Goal: Feedback & Contribution: Leave review/rating

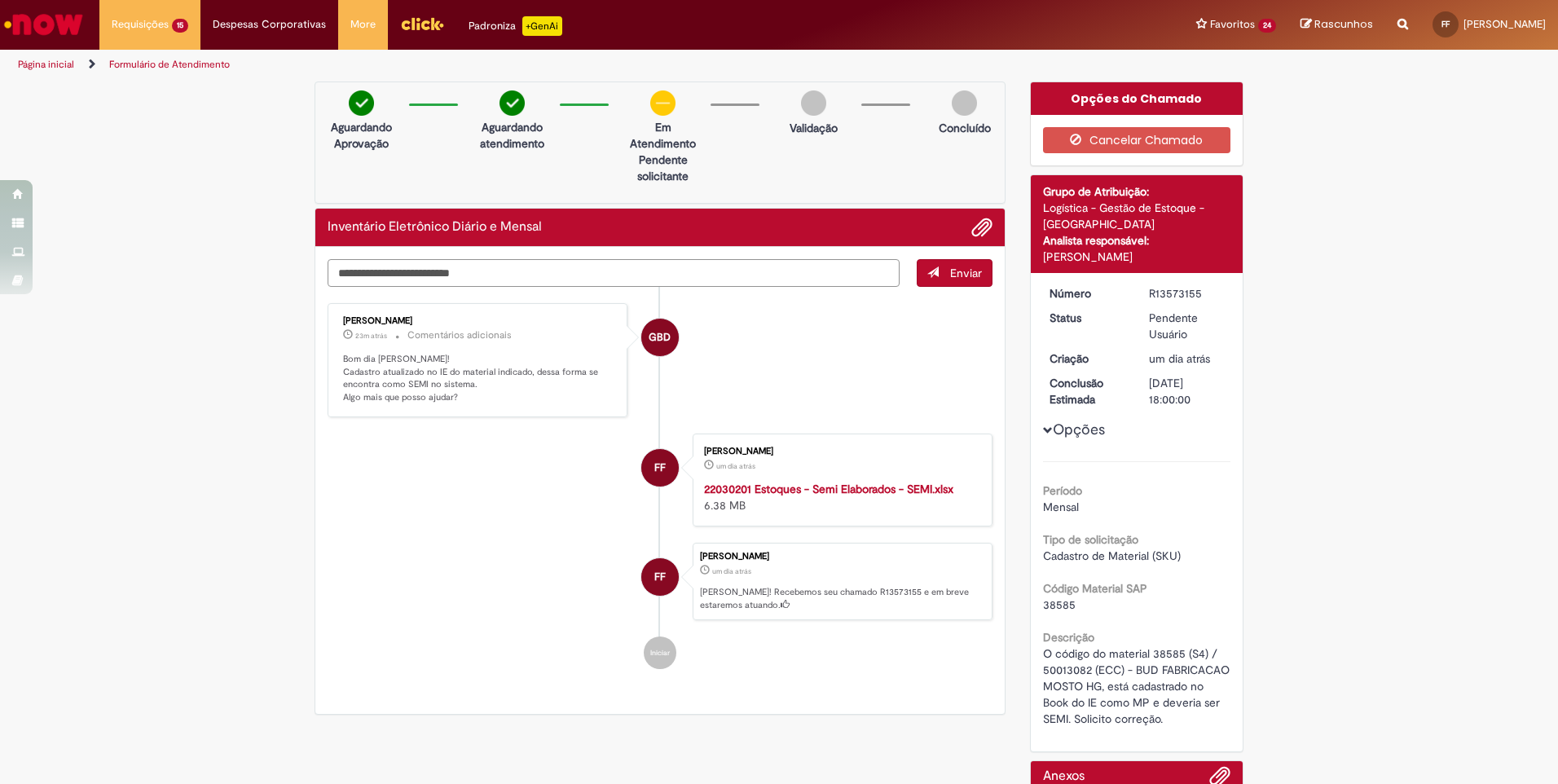
click at [463, 268] on textarea "Digite sua mensagem aqui..." at bounding box center [613, 273] width 572 height 27
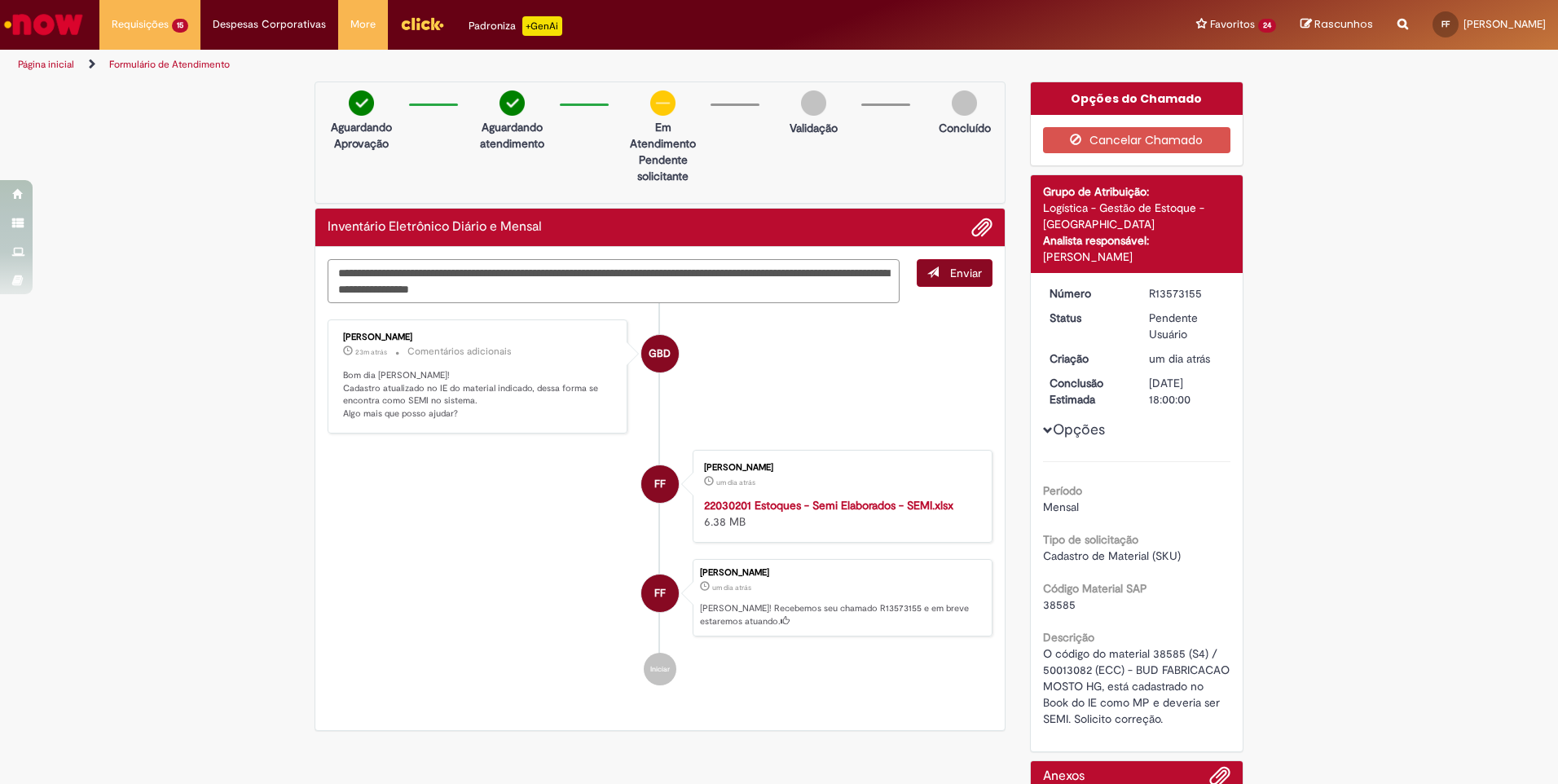
type textarea "**********"
click at [968, 271] on span "Enviar" at bounding box center [965, 273] width 32 height 15
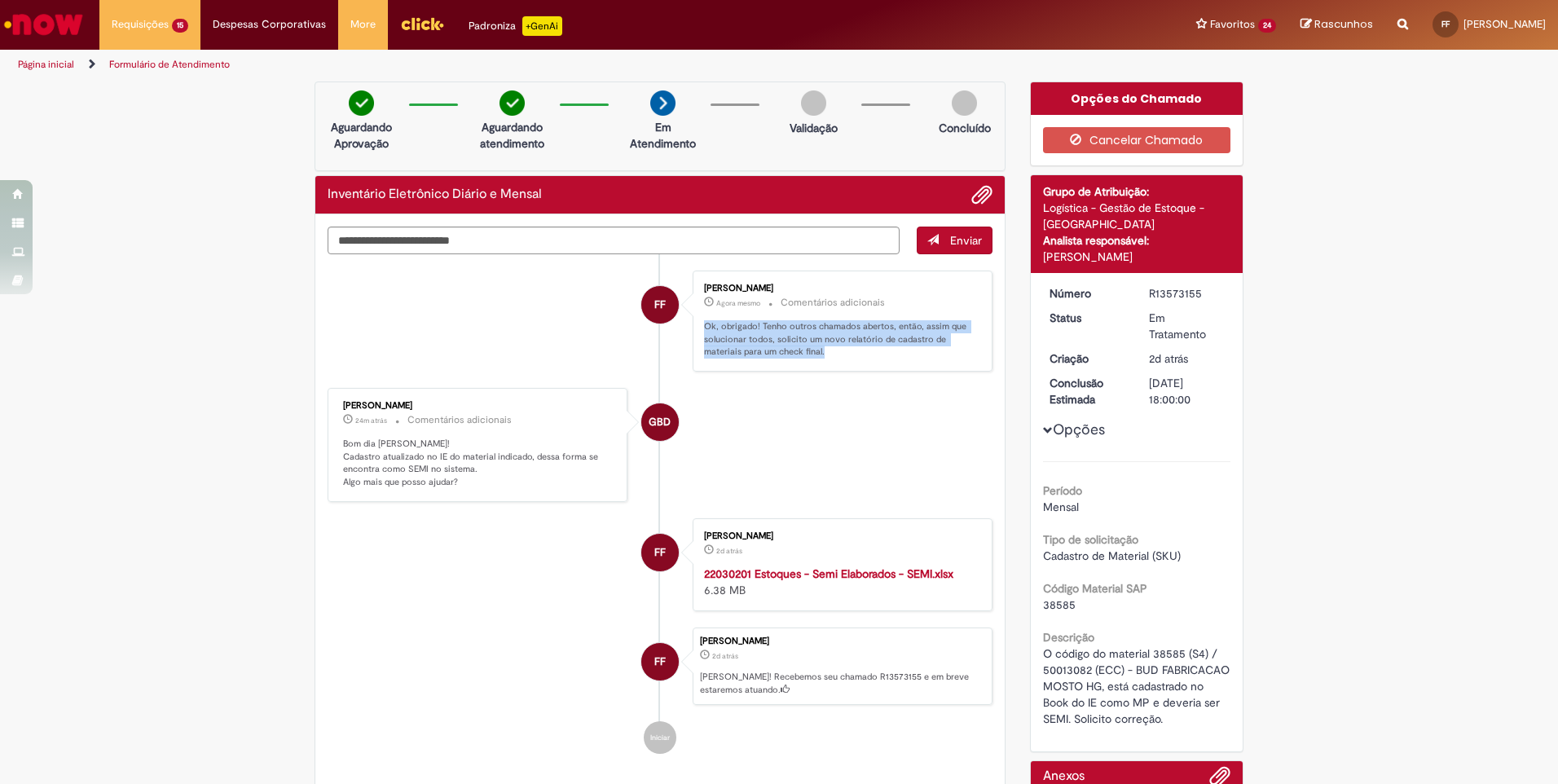
drag, startPoint x: 699, startPoint y: 324, endPoint x: 858, endPoint y: 369, distance: 165.2
click at [858, 369] on div "Francisco Marcelino Mendes Filho Agora mesmo Agora mesmo Comentários adicionais…" at bounding box center [842, 321] width 299 height 101
copy p "Ok, obrigado! Tenho outros chamados abertos, então, assim que solucionar todos,…"
click at [764, 345] on p "Ok, obrigado! Tenho outros chamados abertos, então, assim que solucionar todos,…" at bounding box center [839, 339] width 271 height 39
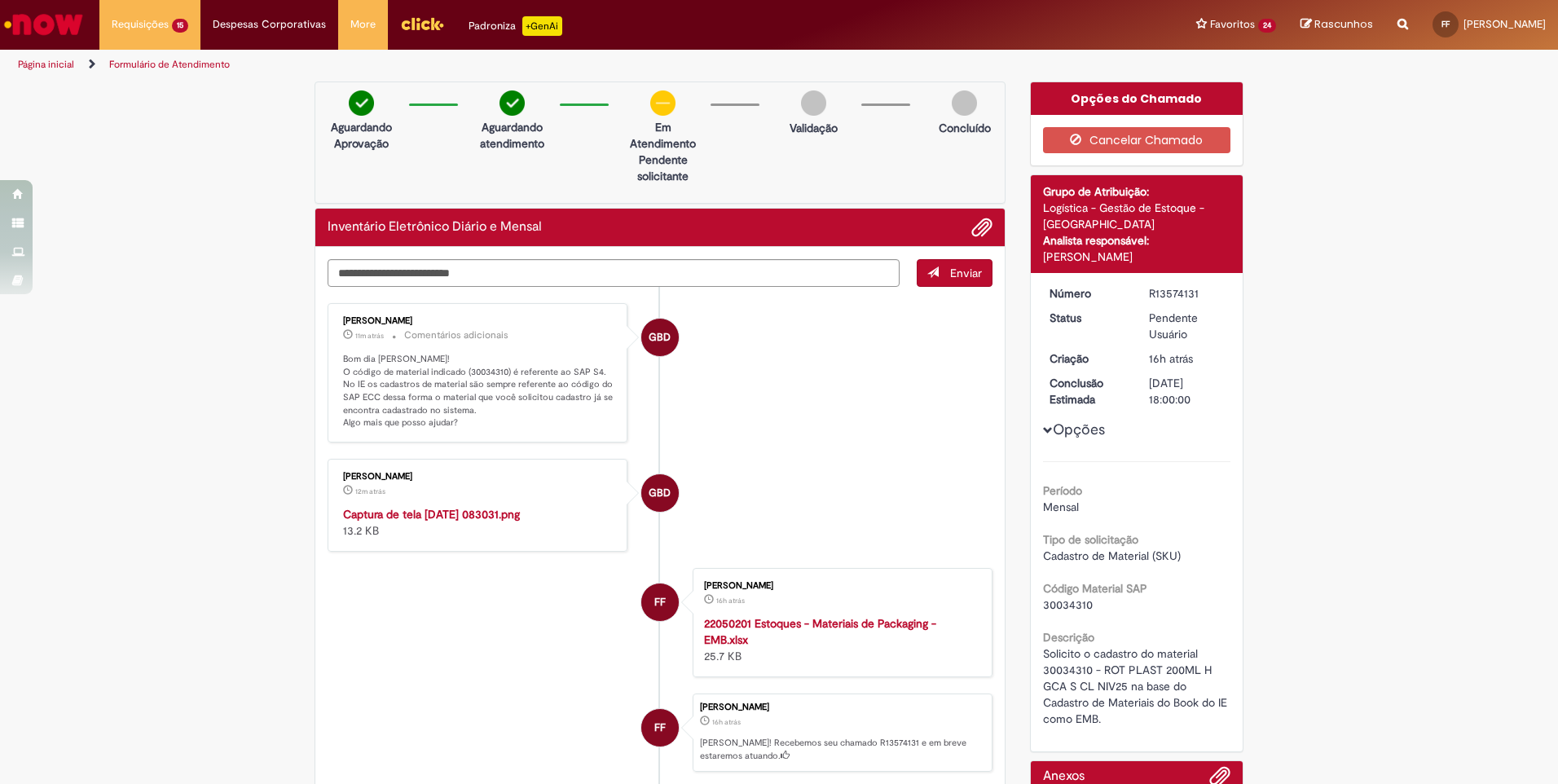
scroll to position [81, 0]
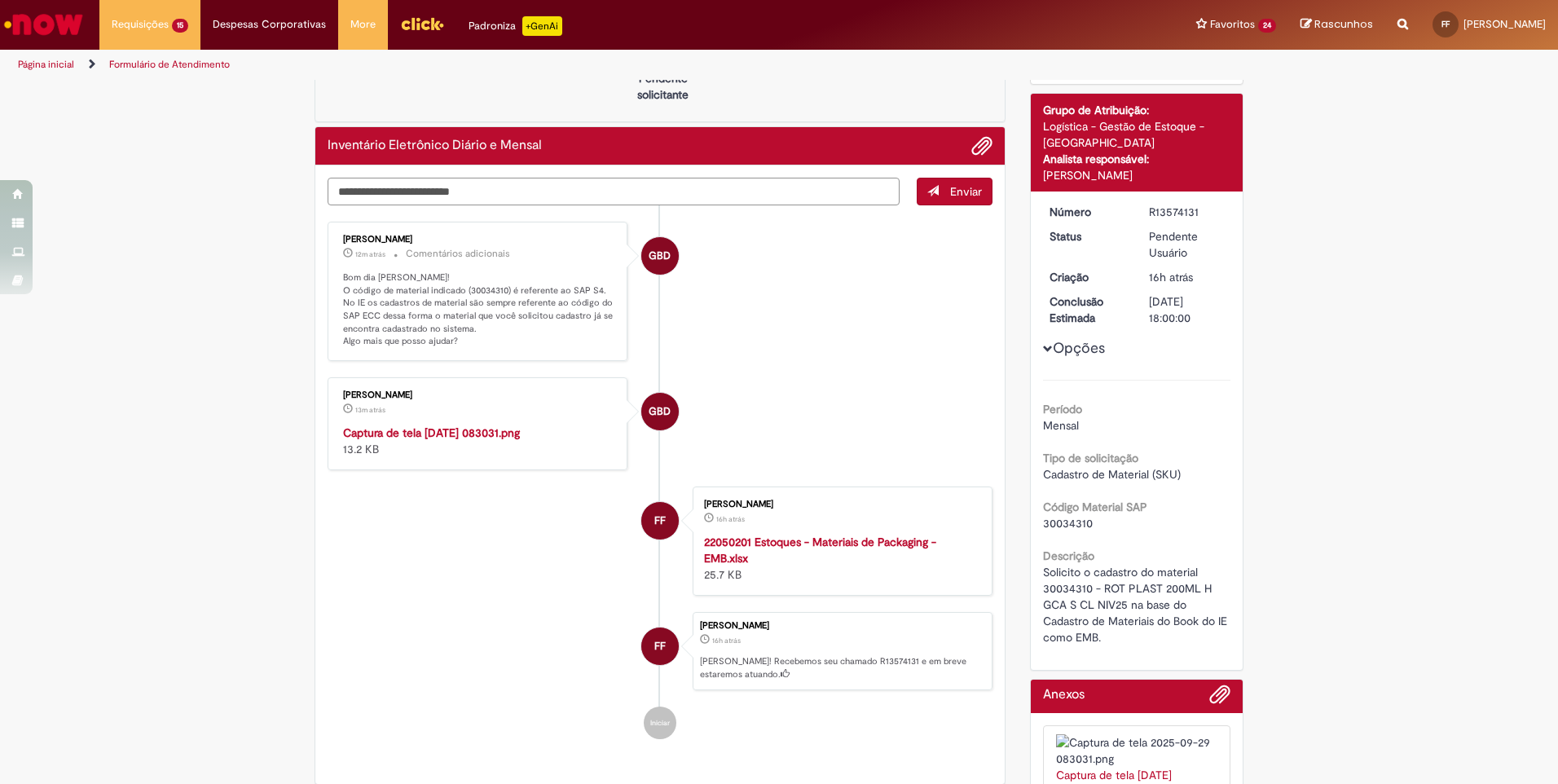
click at [394, 190] on textarea "Digite sua mensagem aqui..." at bounding box center [613, 191] width 572 height 27
paste textarea "*********"
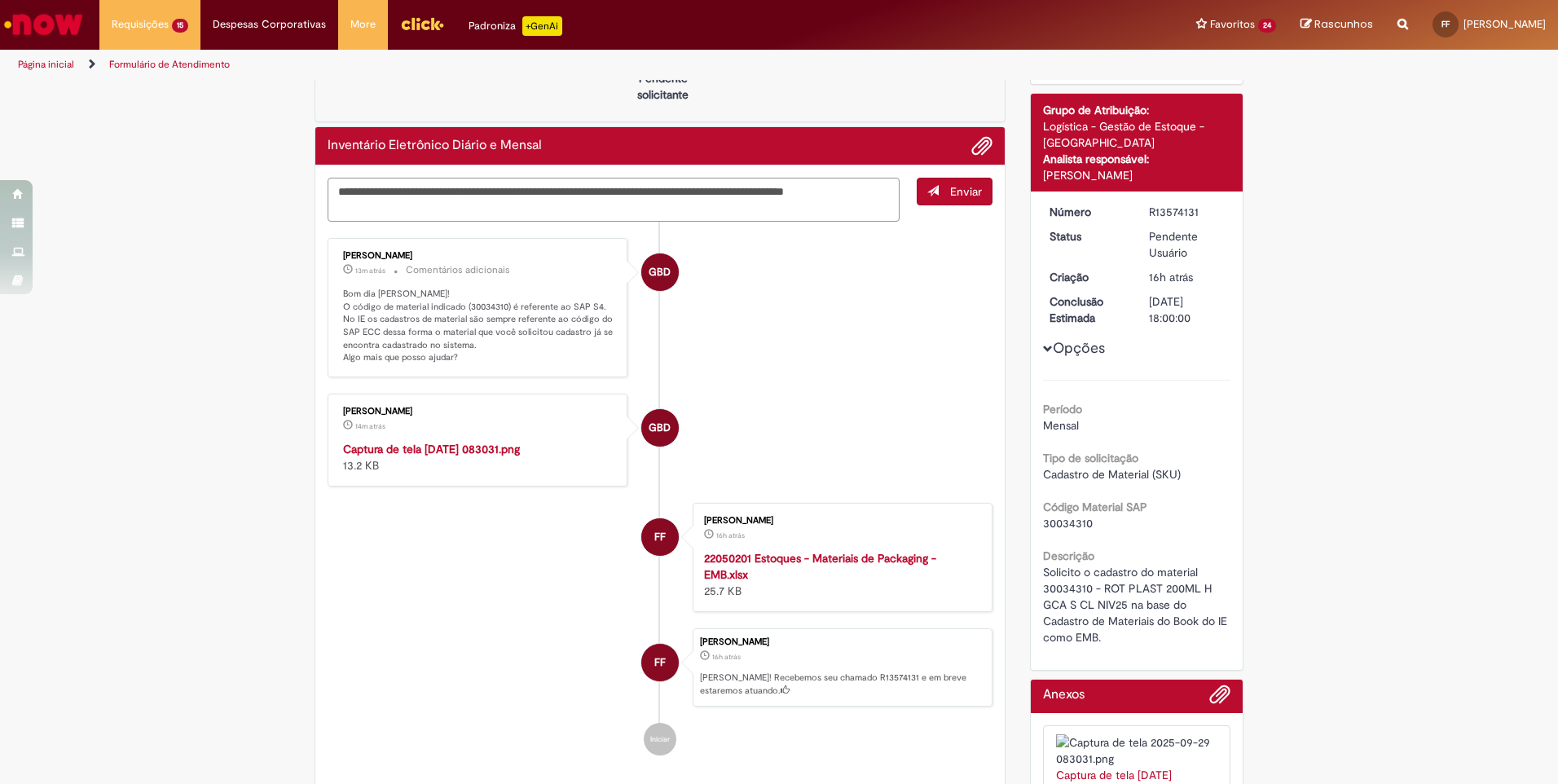
type textarea "**********"
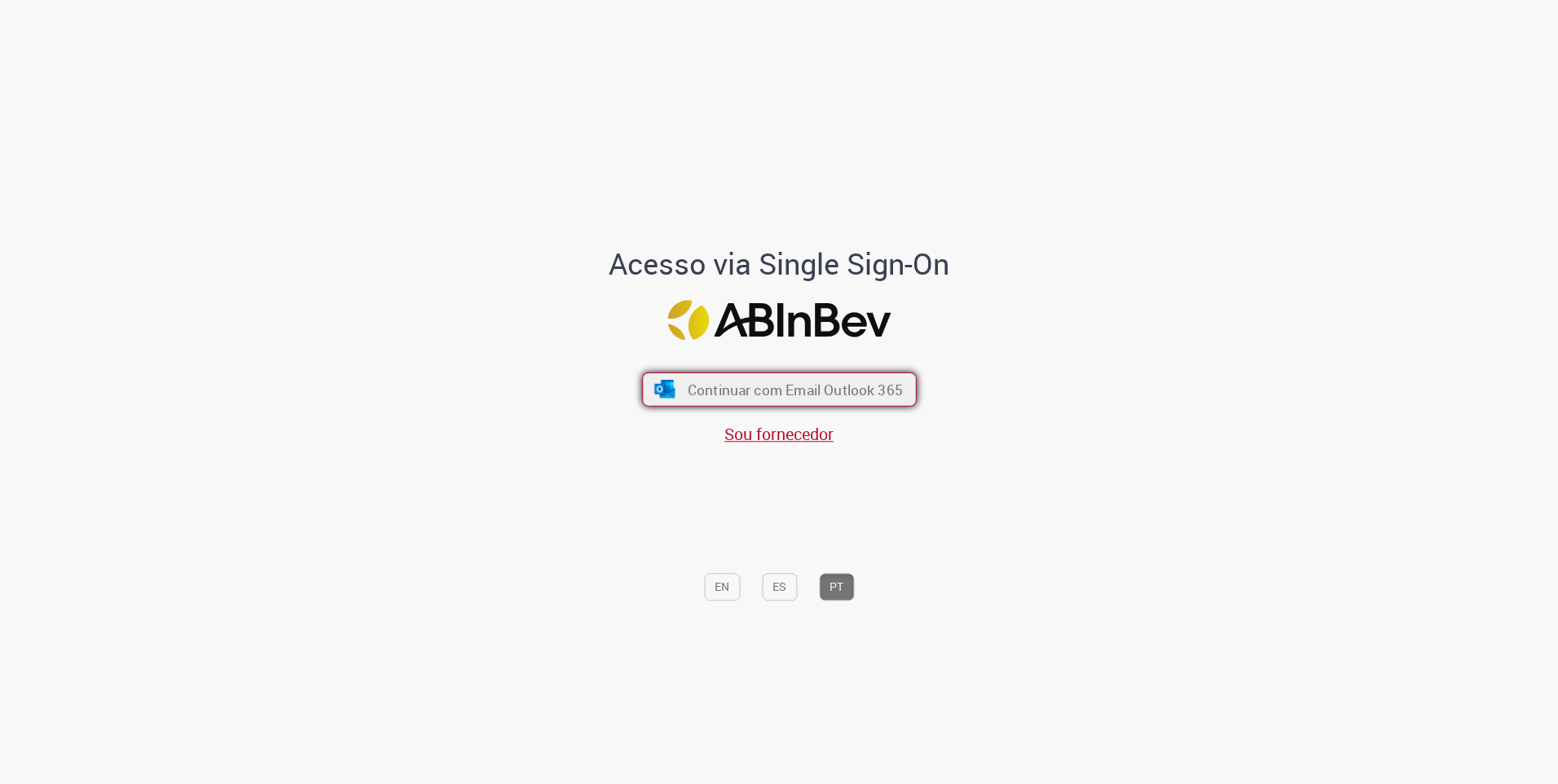
click at [808, 396] on span "Continuar com Email Outlook 365" at bounding box center [794, 389] width 215 height 19
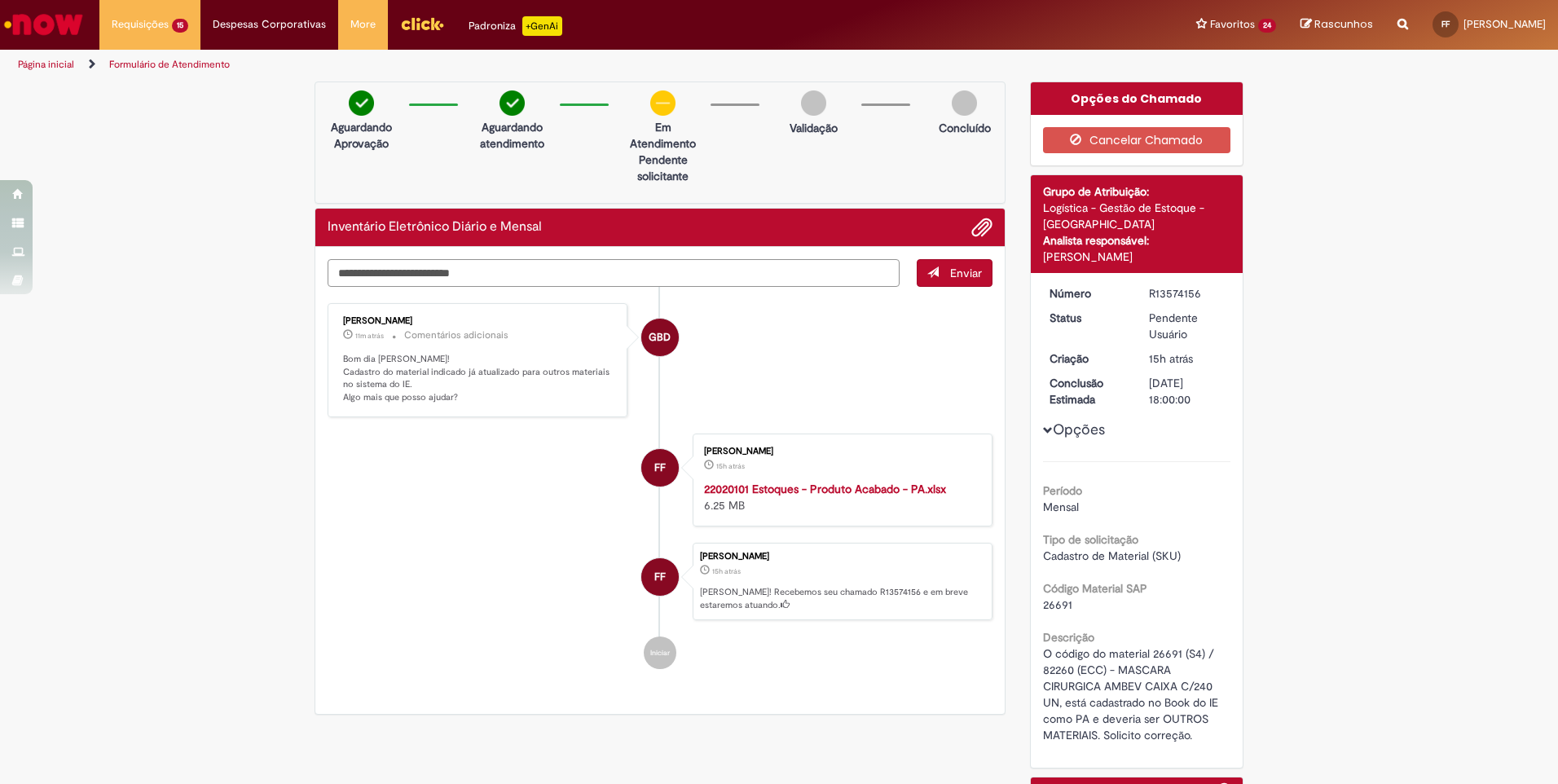
click at [420, 268] on textarea "Digite sua mensagem aqui..." at bounding box center [613, 273] width 572 height 27
type textarea "**********"
click at [950, 269] on span "Enviar" at bounding box center [965, 273] width 32 height 15
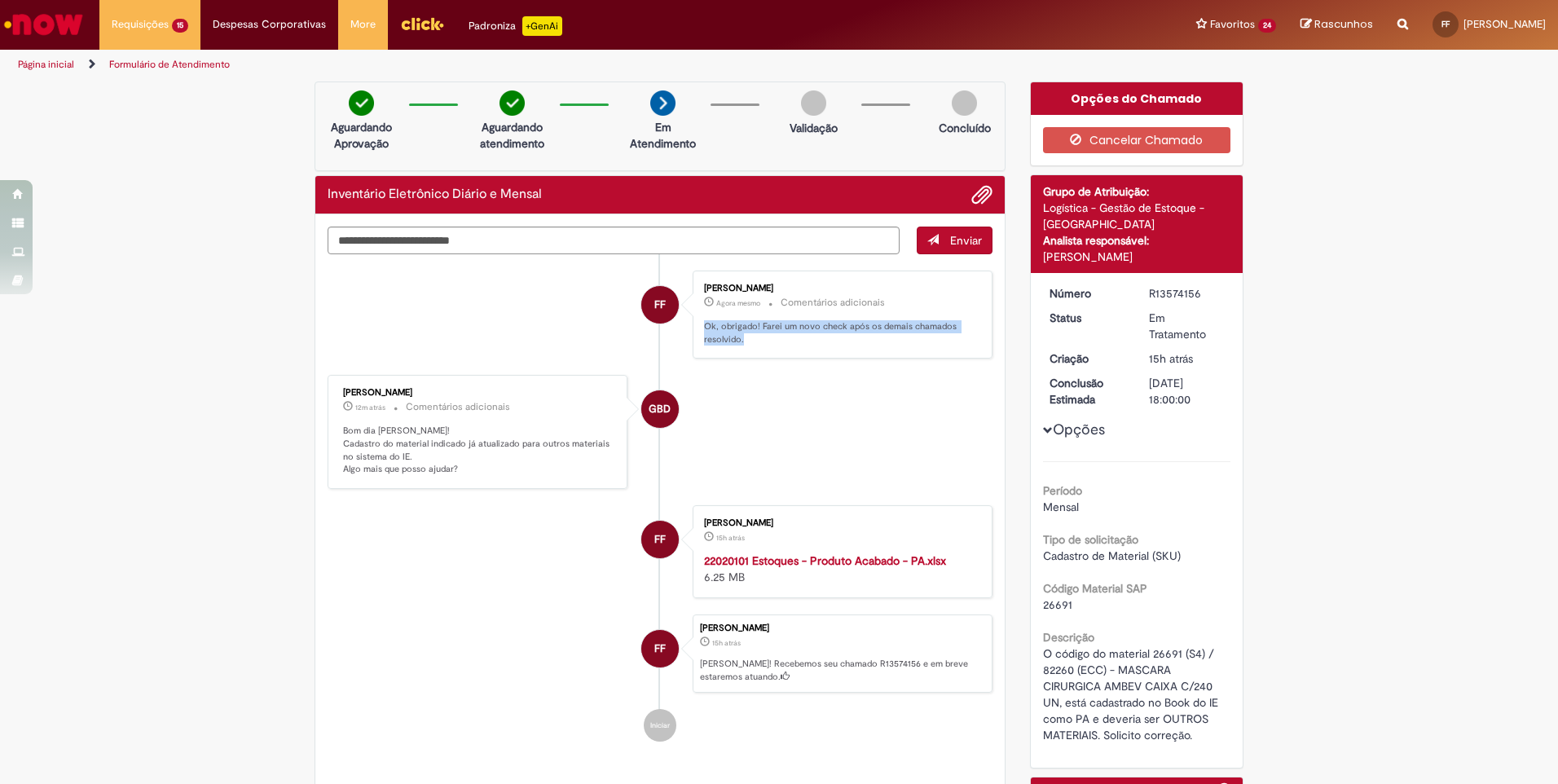
drag, startPoint x: 740, startPoint y: 337, endPoint x: 687, endPoint y: 324, distance: 54.6
click at [692, 324] on div "Francisco Marcelino Mendes Filho Agora mesmo Agora mesmo Comentários adicionais…" at bounding box center [842, 315] width 299 height 89
copy p "Ok, obrigado! Farei um novo check após os demais chamados resolvido."
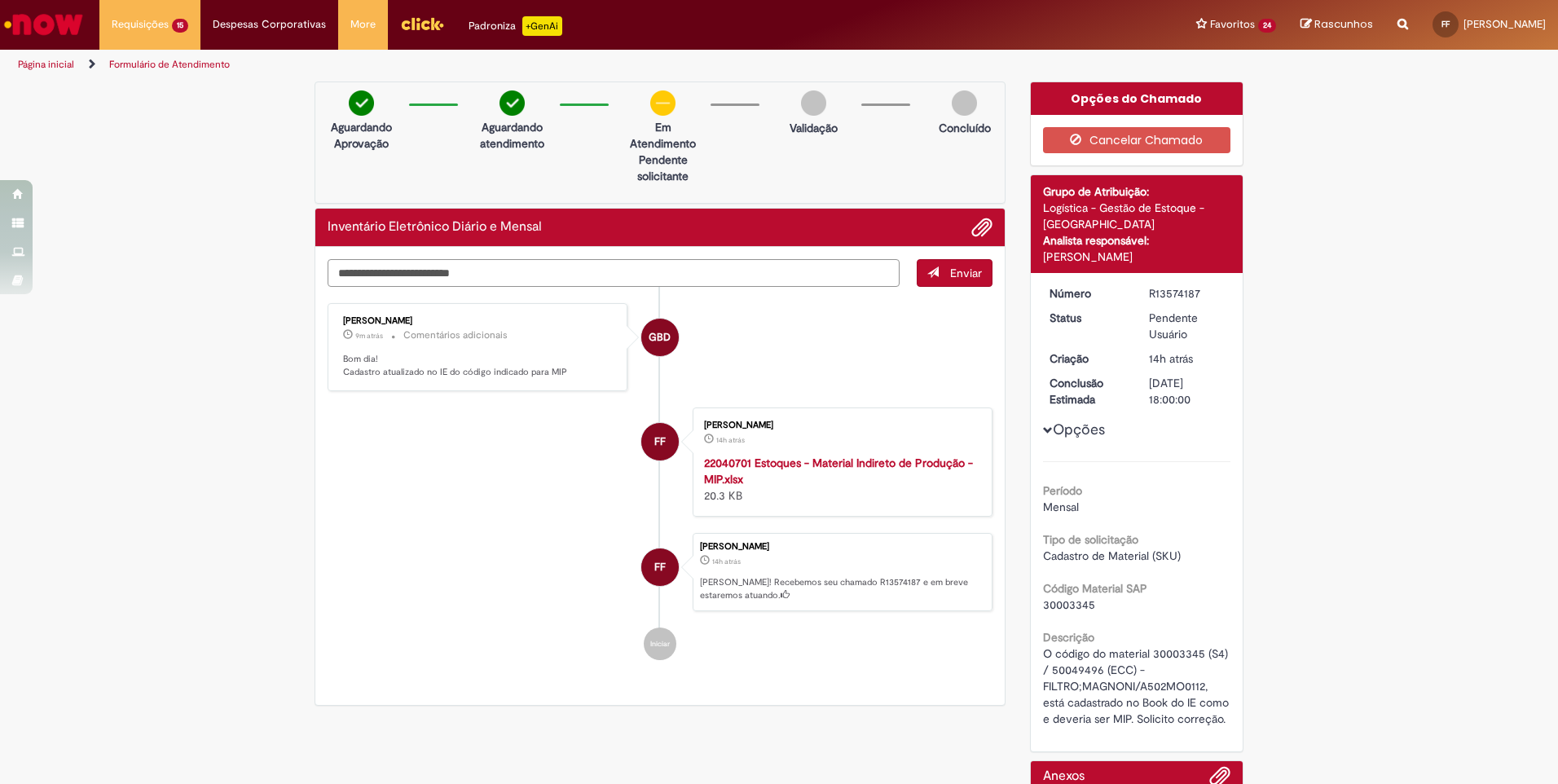
click at [450, 277] on textarea "Digite sua mensagem aqui..." at bounding box center [613, 273] width 572 height 27
paste textarea "**********"
type textarea "**********"
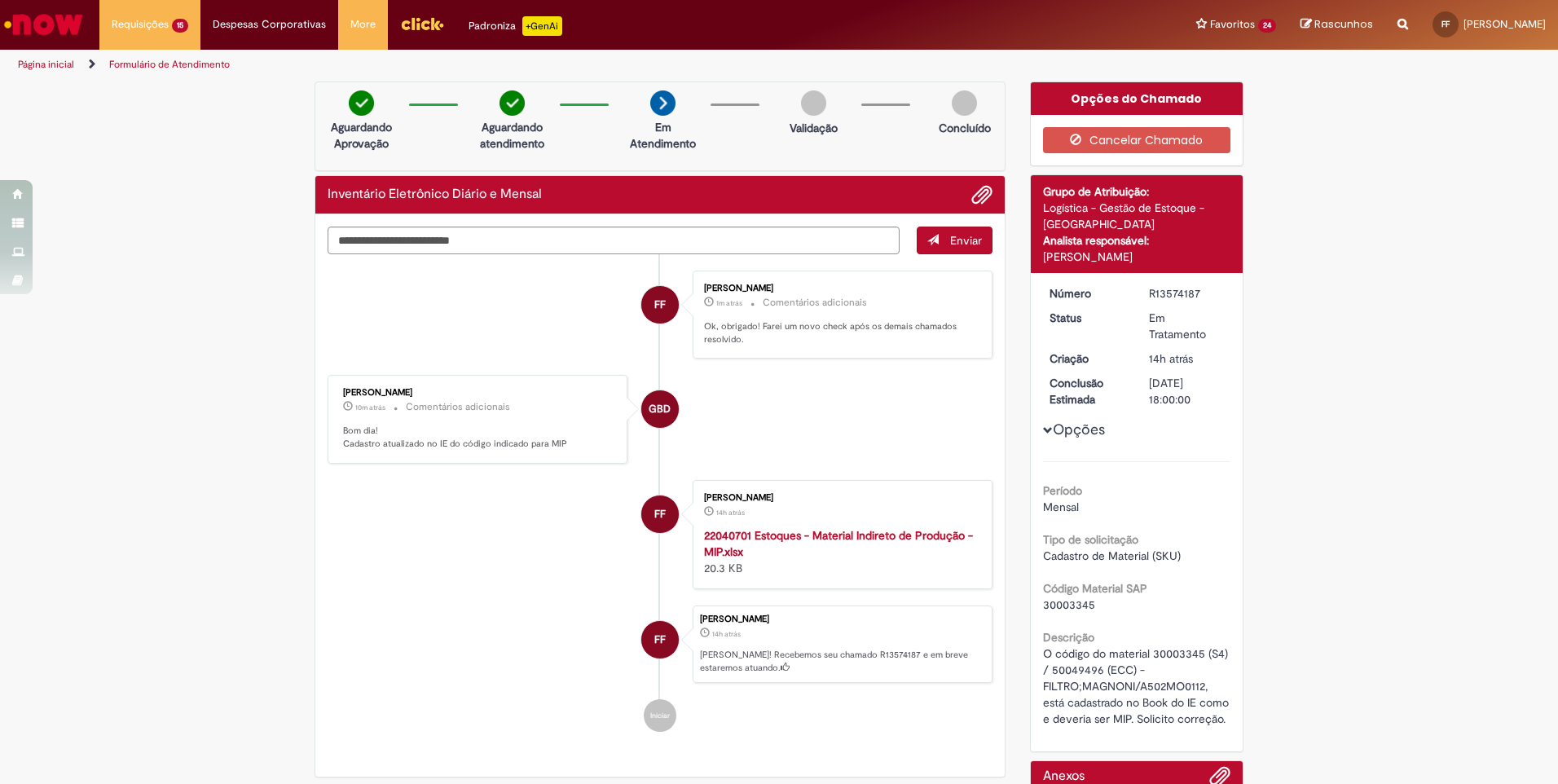
click at [735, 340] on p "Ok, obrigado! Farei um novo check após os demais chamados resolvido." at bounding box center [839, 332] width 271 height 25
drag, startPoint x: 735, startPoint y: 341, endPoint x: 686, endPoint y: 327, distance: 51.0
click at [692, 327] on div "Francisco Marcelino Mendes Filho 1m atrás 1m atrás Comentários adicionais Ok, o…" at bounding box center [842, 315] width 299 height 89
copy p "Ok, obrigado! Farei um novo check após os demais chamados resolvido"
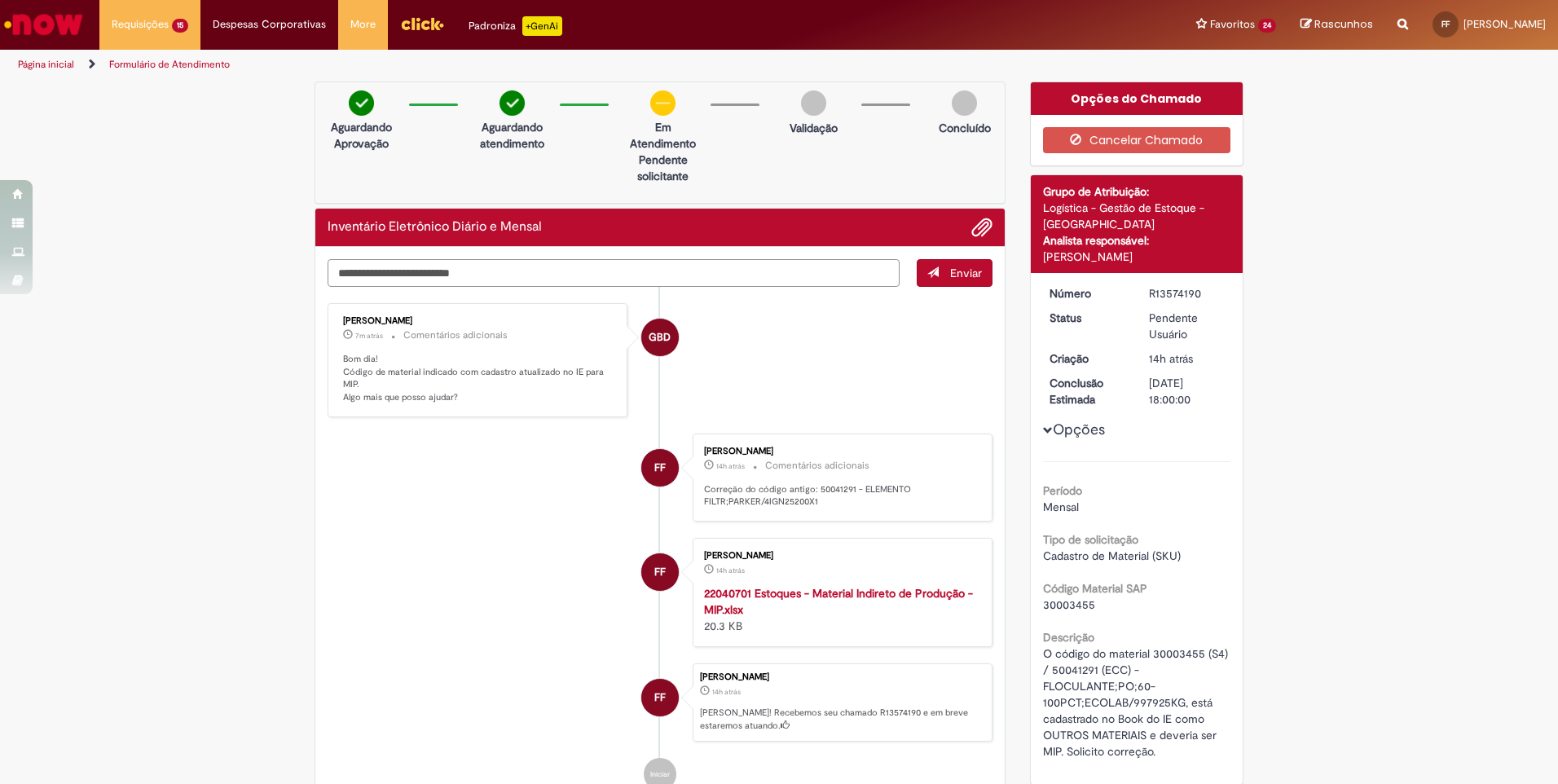
click at [374, 271] on textarea "Digite sua mensagem aqui..." at bounding box center [613, 273] width 572 height 27
paste textarea "**********"
type textarea "**********"
paste textarea "**********"
type textarea "**********"
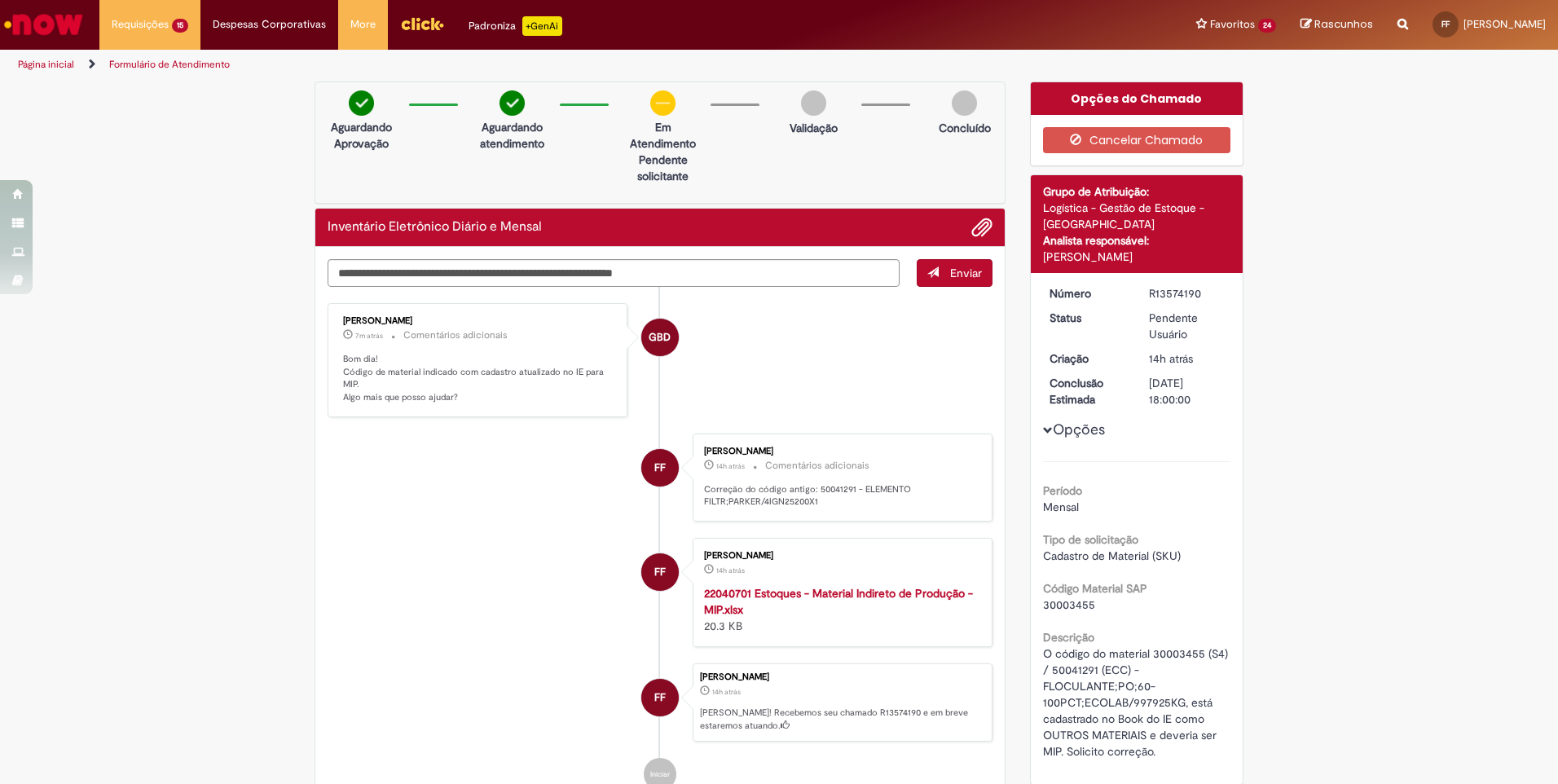
click at [950, 273] on span "Enviar" at bounding box center [965, 273] width 32 height 15
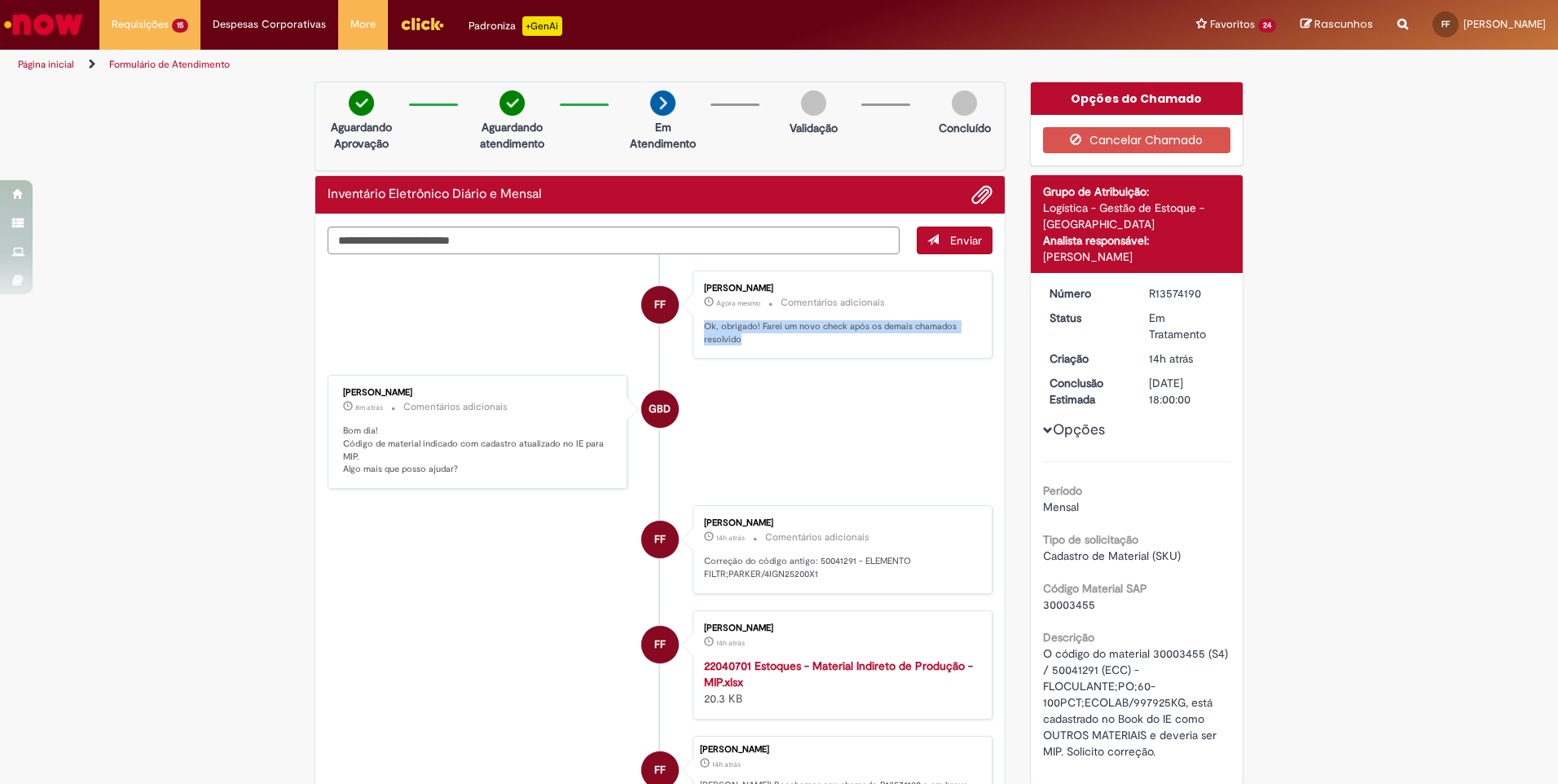
drag, startPoint x: 697, startPoint y: 322, endPoint x: 736, endPoint y: 340, distance: 43.0
click at [736, 340] on div "Francisco Marcelino Mendes Filho Agora mesmo Agora mesmo Comentários adicionais…" at bounding box center [842, 315] width 290 height 79
copy p "Ok, obrigado! Farei um novo check após os demais chamados resolvido"
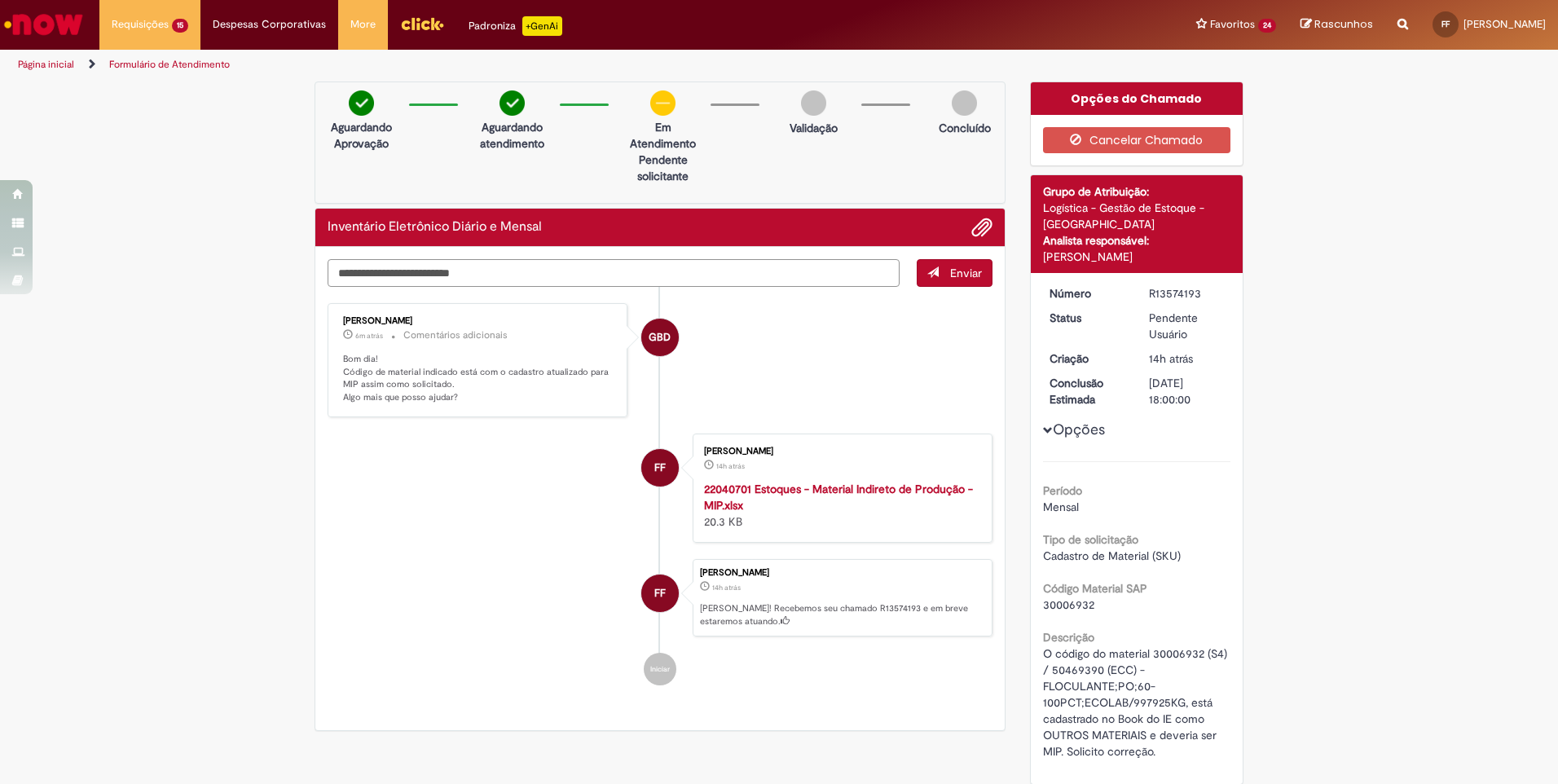
click at [441, 270] on textarea "Digite sua mensagem aqui..." at bounding box center [613, 273] width 572 height 27
paste textarea "**********"
type textarea "**********"
click at [952, 273] on span "Enviar" at bounding box center [965, 273] width 32 height 15
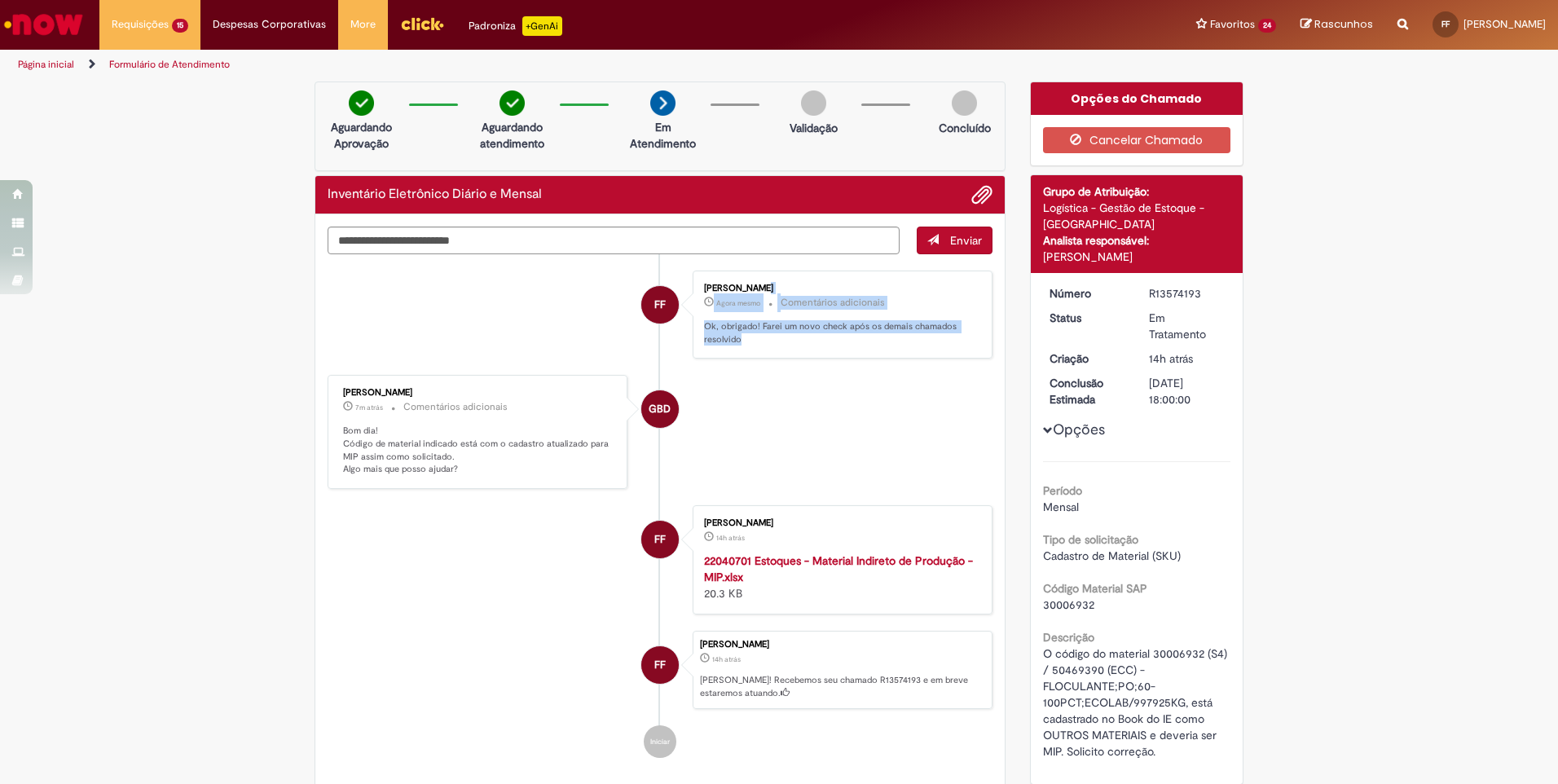
drag, startPoint x: 737, startPoint y: 342, endPoint x: 674, endPoint y: 329, distance: 64.3
click at [674, 329] on li "FF Francisco Marcelino Mendes Filho Agora mesmo Agora mesmo Comentários adicion…" at bounding box center [660, 315] width 665 height 89
click at [676, 329] on li "FF Francisco Marcelino Mendes Filho Agora mesmo Agora mesmo Comentários adicion…" at bounding box center [660, 315] width 665 height 89
click at [731, 338] on p "Ok, obrigado! Farei um novo check após os demais chamados resolvido" at bounding box center [839, 332] width 271 height 25
drag, startPoint x: 734, startPoint y: 341, endPoint x: 691, endPoint y: 331, distance: 44.1
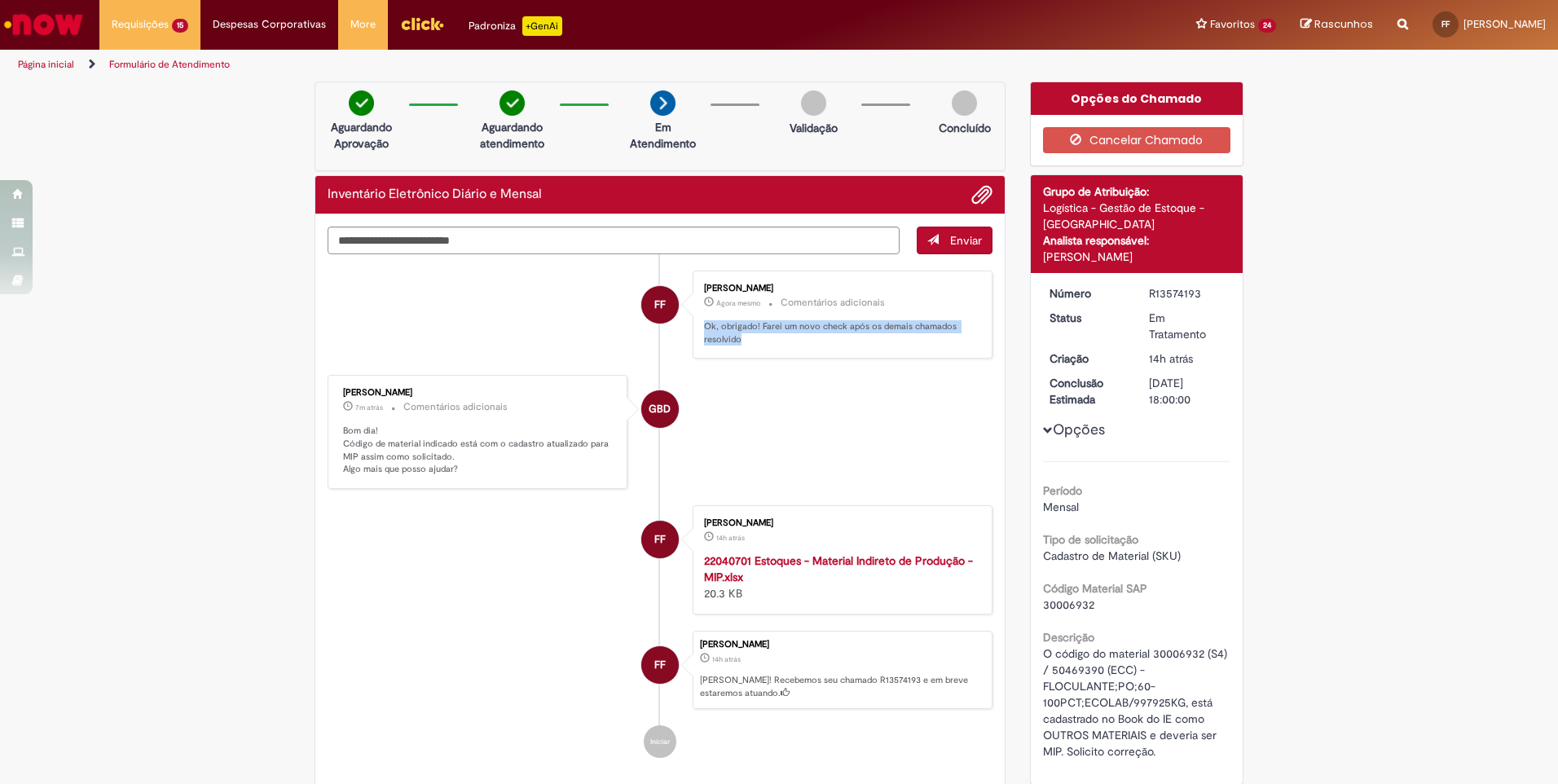
click at [697, 331] on div "Francisco Marcelino Mendes Filho Agora mesmo Agora mesmo Comentários adicionais…" at bounding box center [842, 315] width 290 height 79
copy p "Ok, obrigado! Farei um novo check após os demais chamados resolvido"
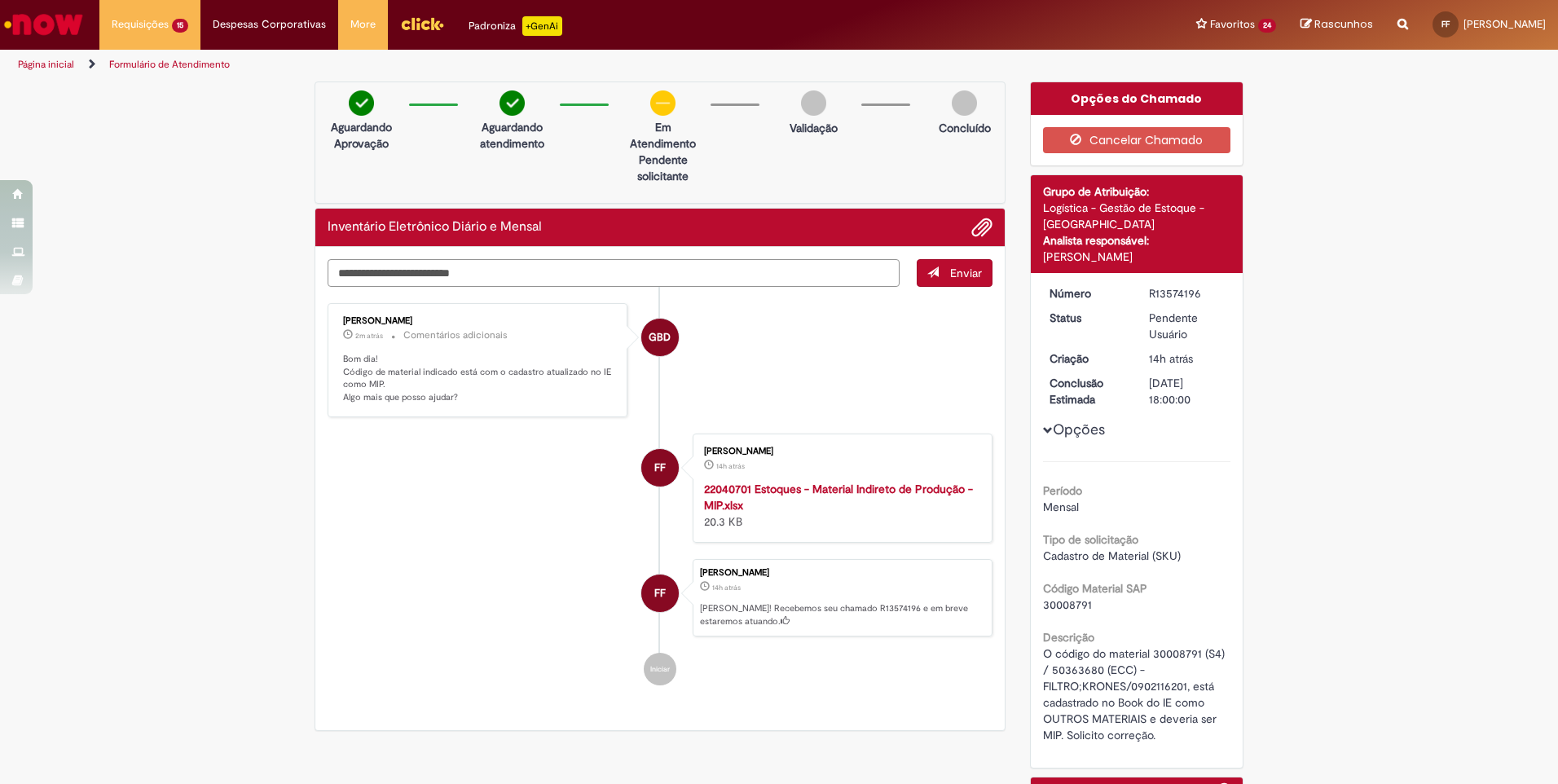
click at [395, 277] on textarea "Digite sua mensagem aqui..." at bounding box center [613, 273] width 572 height 27
paste textarea "**********"
type textarea "**********"
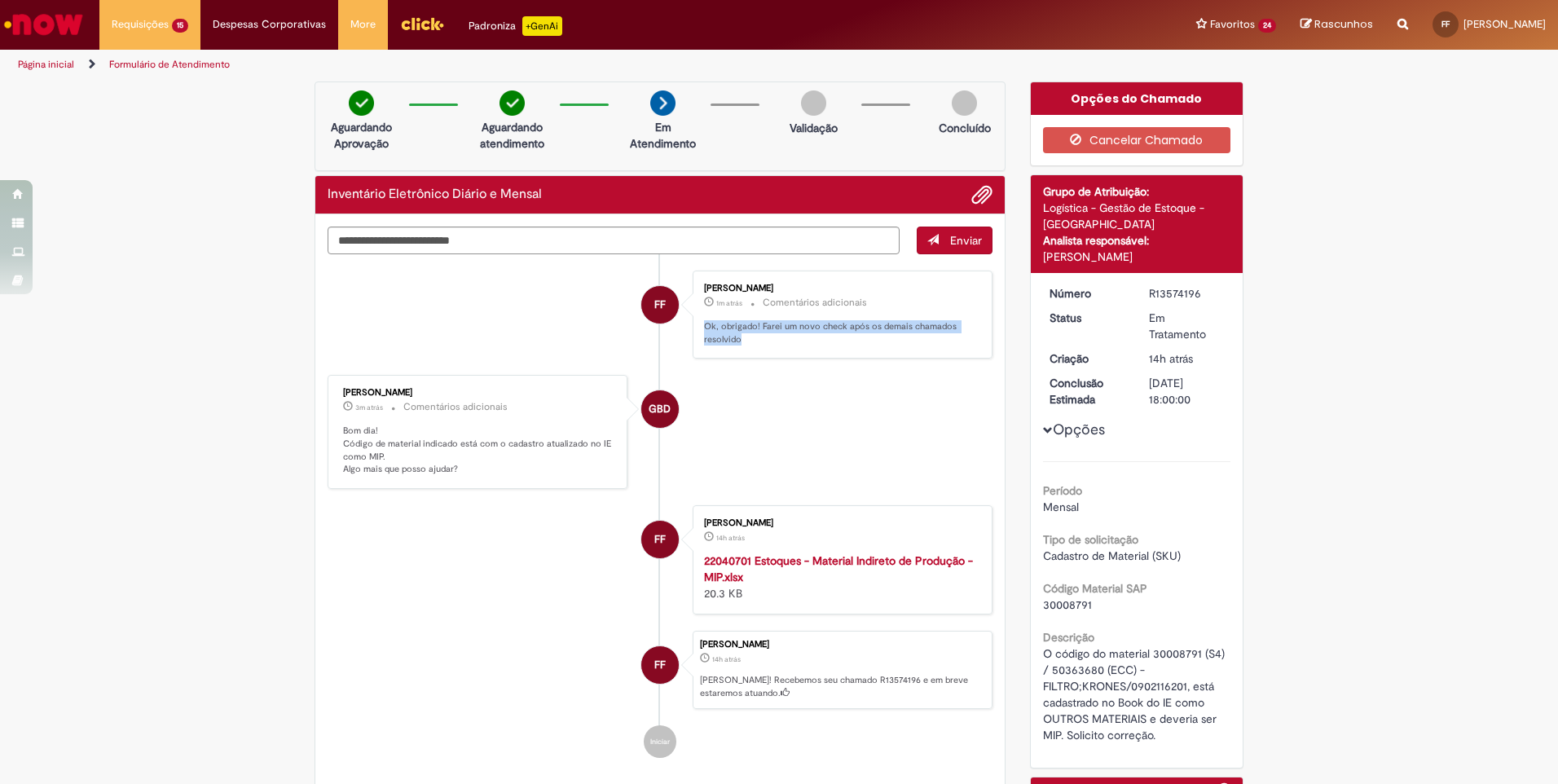
drag, startPoint x: 739, startPoint y: 343, endPoint x: 685, endPoint y: 329, distance: 55.8
click at [685, 329] on li "FF [PERSON_NAME] 1m atrás 1m atrás Comentários adicionais Ok, obrigado! Farei u…" at bounding box center [660, 315] width 665 height 89
copy p "Ok, obrigado! Farei um novo check após os demais chamados resolvido"
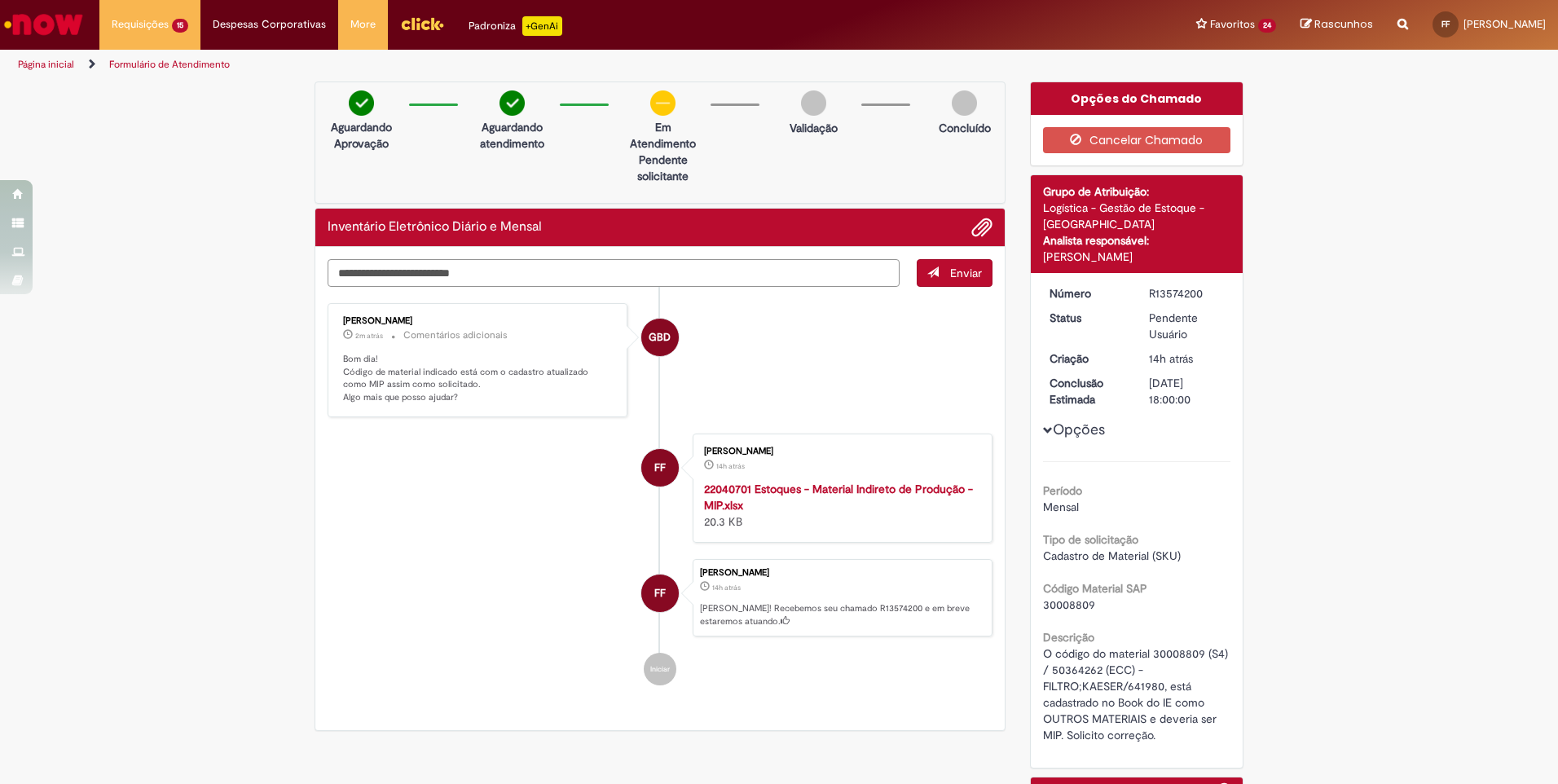
click at [377, 274] on textarea "Digite sua mensagem aqui..." at bounding box center [613, 273] width 572 height 27
paste textarea "**********"
type textarea "**********"
click at [965, 274] on span "Enviar" at bounding box center [965, 273] width 32 height 15
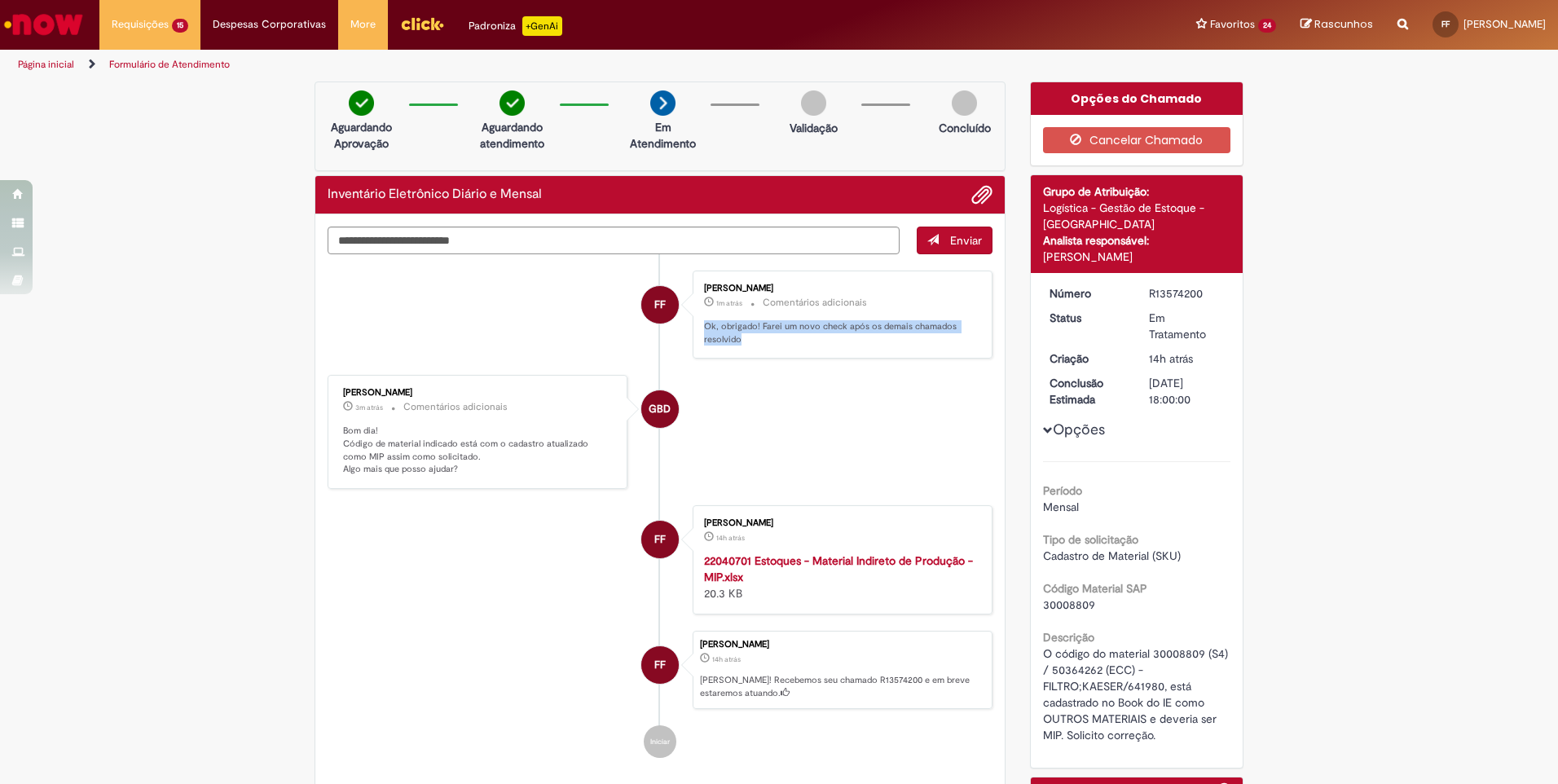
drag, startPoint x: 734, startPoint y: 335, endPoint x: 685, endPoint y: 329, distance: 49.4
click at [685, 329] on li "FF Francisco Marcelino Mendes Filho 1m atrás 1m atrás Comentários adicionais Ok…" at bounding box center [660, 315] width 665 height 89
copy p "Ok, obrigado! Farei um novo check após os demais chamados resolvido"
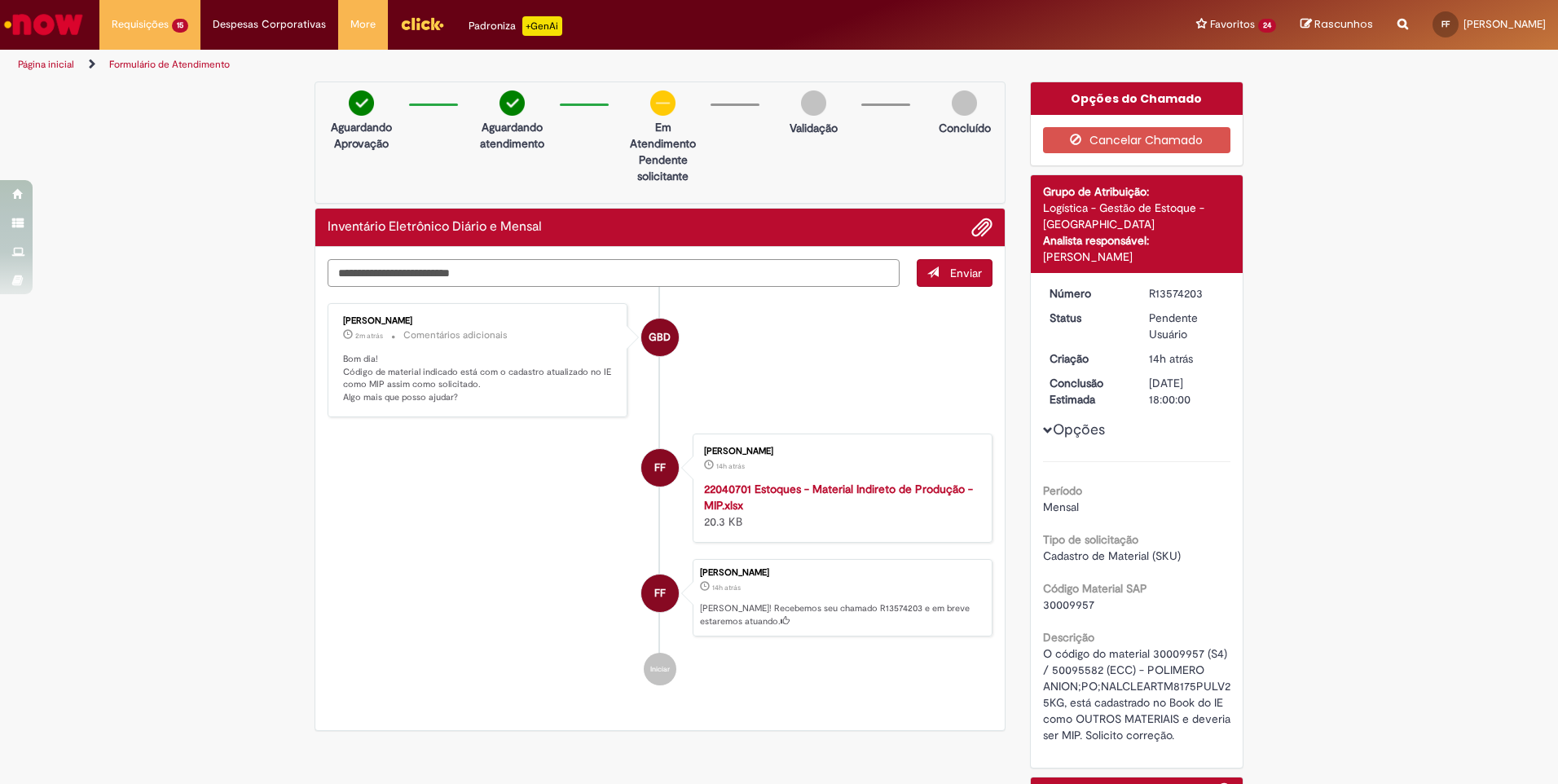
click at [438, 273] on textarea "Digite sua mensagem aqui..." at bounding box center [613, 273] width 572 height 27
paste textarea "**********"
type textarea "**********"
click at [938, 269] on button "Enviar" at bounding box center [954, 273] width 75 height 27
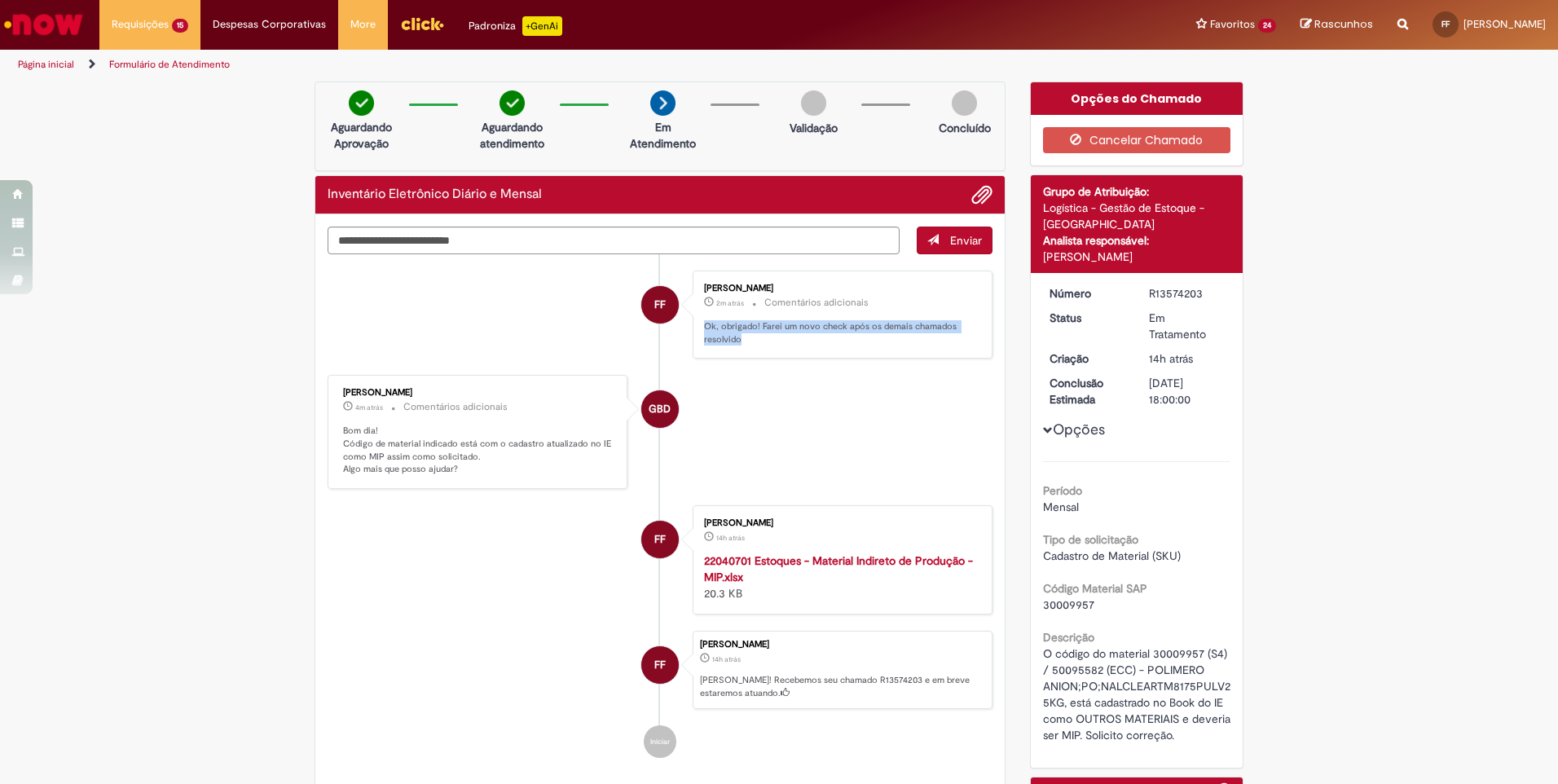
drag, startPoint x: 741, startPoint y: 342, endPoint x: 688, endPoint y: 328, distance: 54.8
click at [692, 328] on div "[PERSON_NAME] 2m atrás 2 minutos atrás Comentários adicionais Ok, obrigado! Far…" at bounding box center [842, 315] width 299 height 89
copy p "Ok, obrigado! Farei um novo check após os demais chamados resolvido"
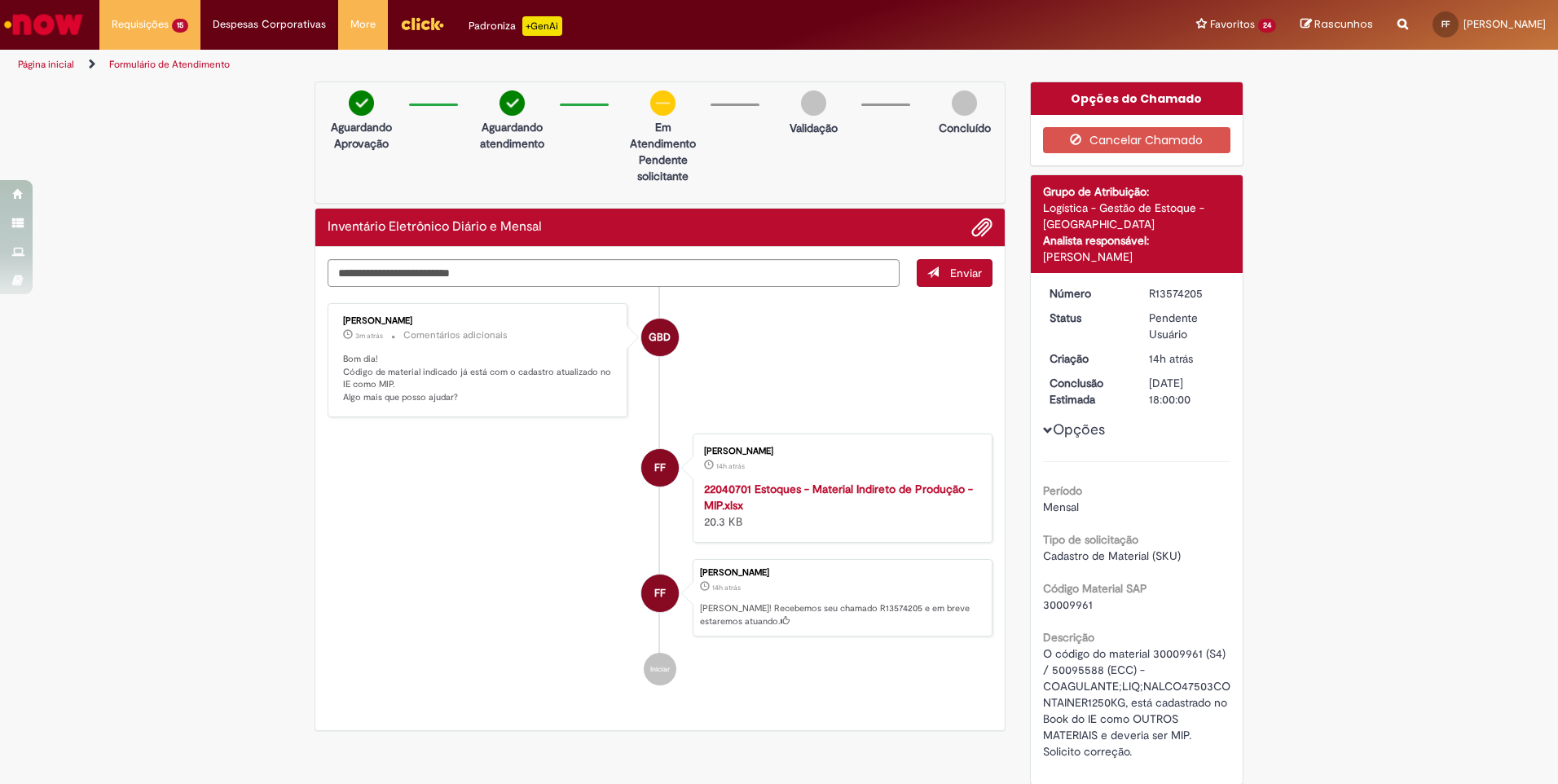
click at [392, 142] on p "Aguardando Aprovação" at bounding box center [361, 136] width 79 height 33
click at [406, 274] on textarea "Digite sua mensagem aqui..." at bounding box center [613, 273] width 572 height 27
paste textarea "**********"
type textarea "**********"
click at [413, 144] on div "Aguardando Aprovação Aguardando atendimento Em Atendimento Clique para exibir P…" at bounding box center [660, 142] width 691 height 122
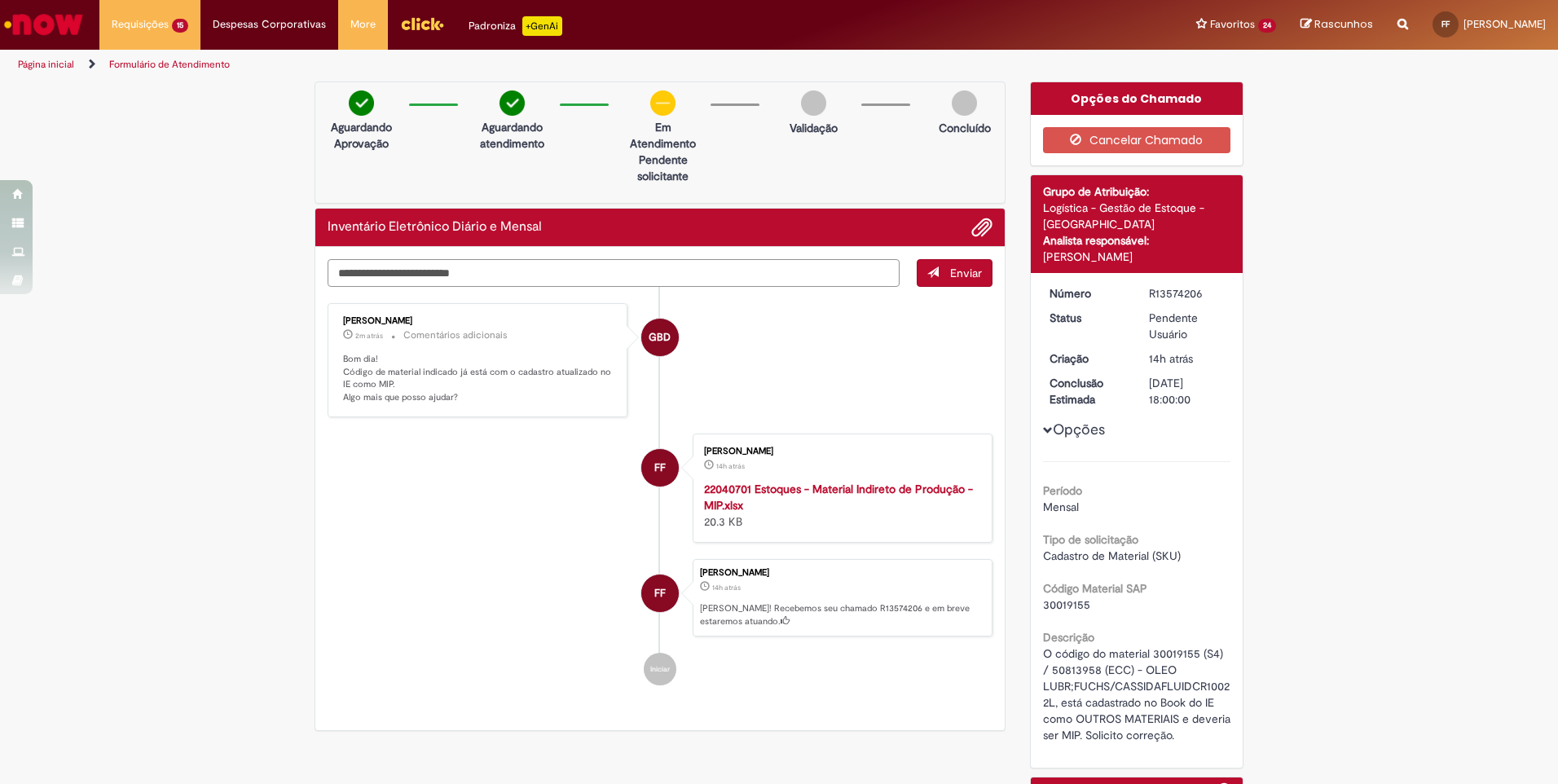
click at [453, 280] on textarea "Digite sua mensagem aqui..." at bounding box center [613, 273] width 572 height 27
paste textarea "**********"
type textarea "**********"
click at [954, 272] on span "Enviar" at bounding box center [965, 273] width 32 height 15
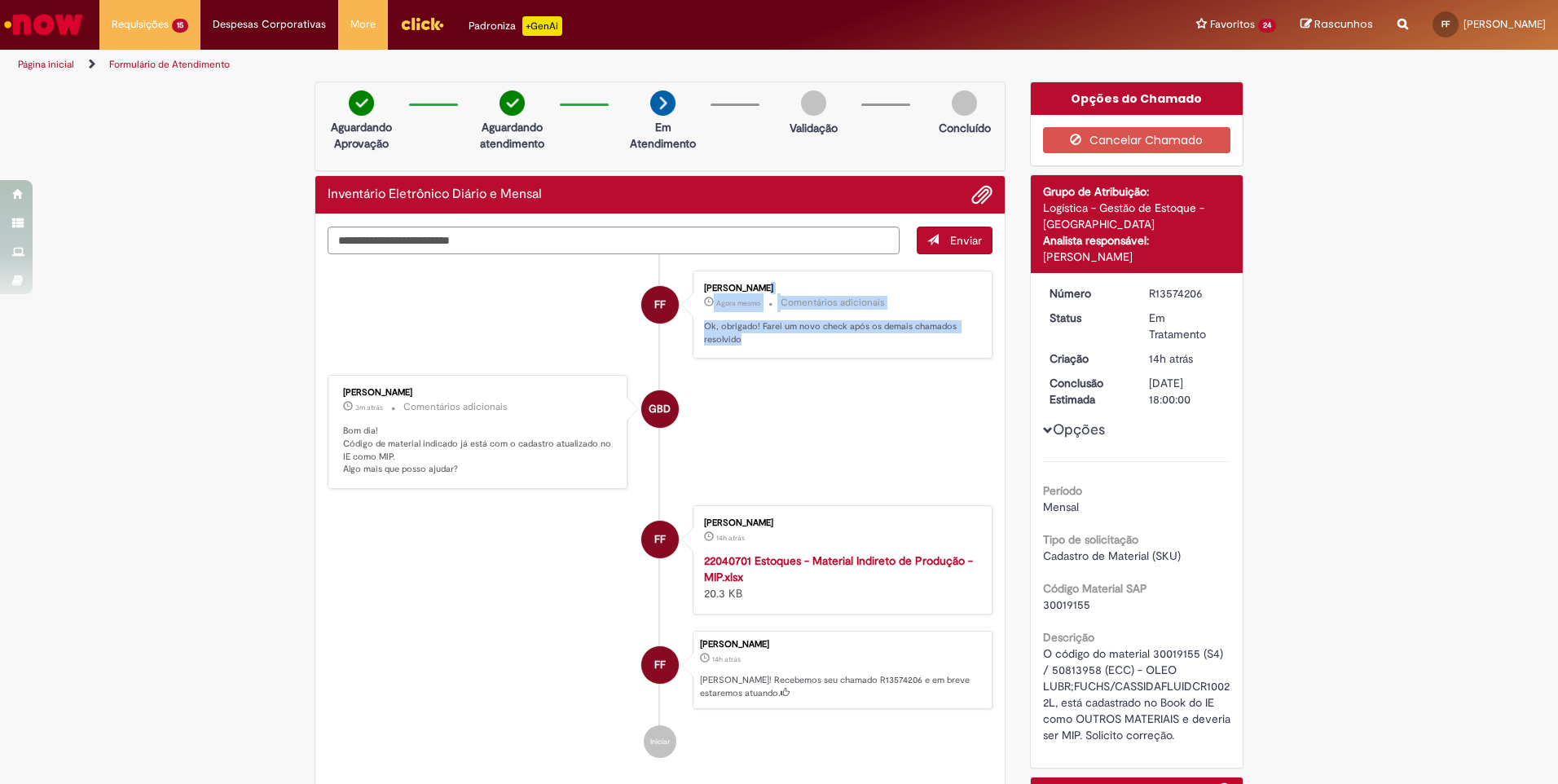
drag, startPoint x: 748, startPoint y: 340, endPoint x: 674, endPoint y: 327, distance: 75.1
click at [674, 327] on li "FF Francisco Marcelino Mendes Filho Agora mesmo Agora mesmo Comentários adicion…" at bounding box center [660, 315] width 665 height 89
drag, startPoint x: 674, startPoint y: 327, endPoint x: 728, endPoint y: 338, distance: 55.1
click at [728, 338] on p "Ok, obrigado! Farei um novo check após os demais chamados resolvido" at bounding box center [839, 332] width 271 height 25
click at [735, 339] on p "Ok, obrigado! Farei um novo check após os demais chamados resolvido" at bounding box center [839, 332] width 271 height 25
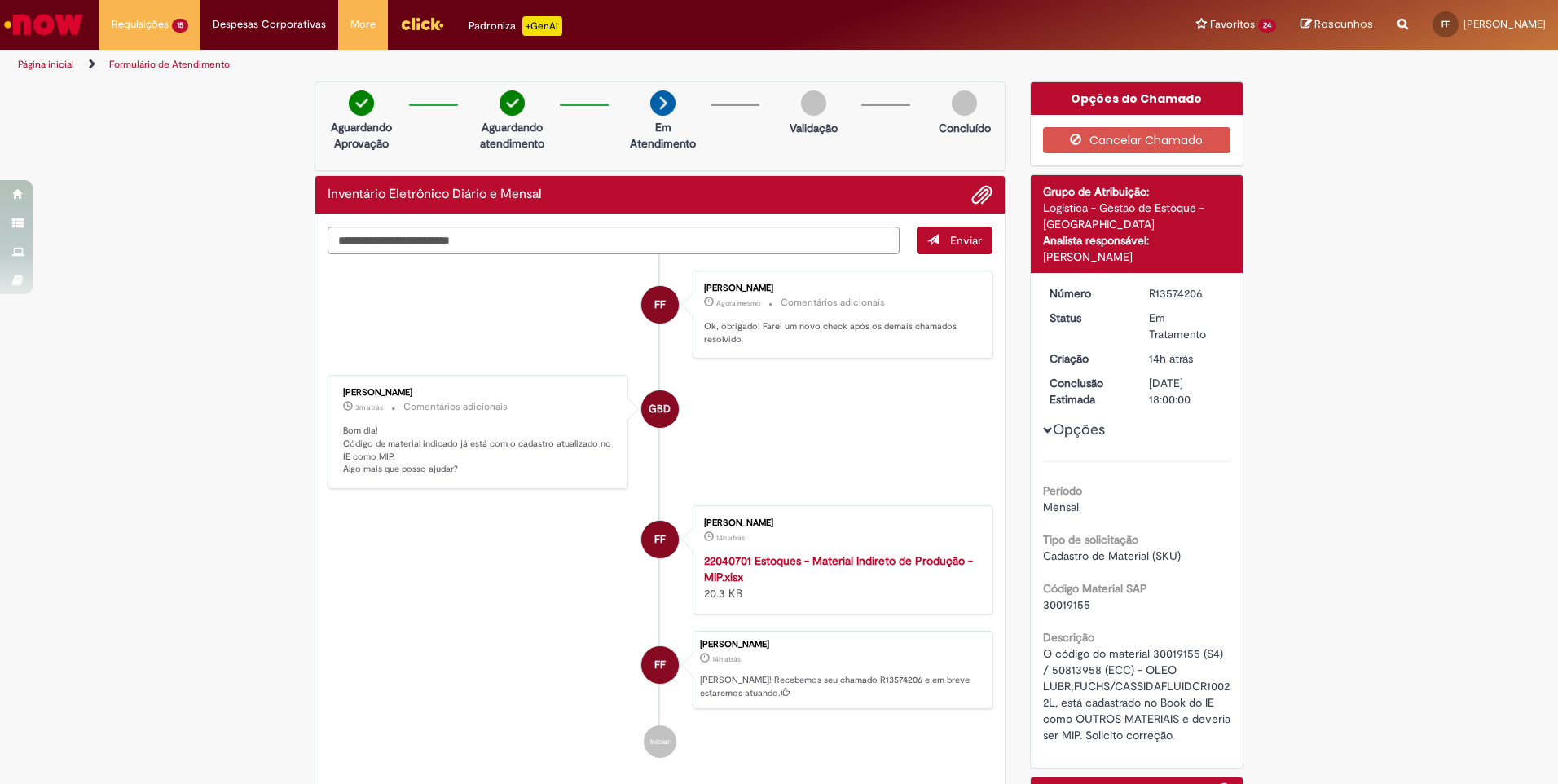
click at [733, 339] on p "Ok, obrigado! Farei um novo check após os demais chamados resolvido" at bounding box center [839, 332] width 271 height 25
drag, startPoint x: 733, startPoint y: 339, endPoint x: 697, endPoint y: 330, distance: 37.1
click at [704, 330] on p "Ok, obrigado! Farei um novo check após os demais chamados resolvido" at bounding box center [839, 332] width 271 height 25
copy ul "Ok, obrigado! Farei um novo check após os demais chamados resolvido GBD"
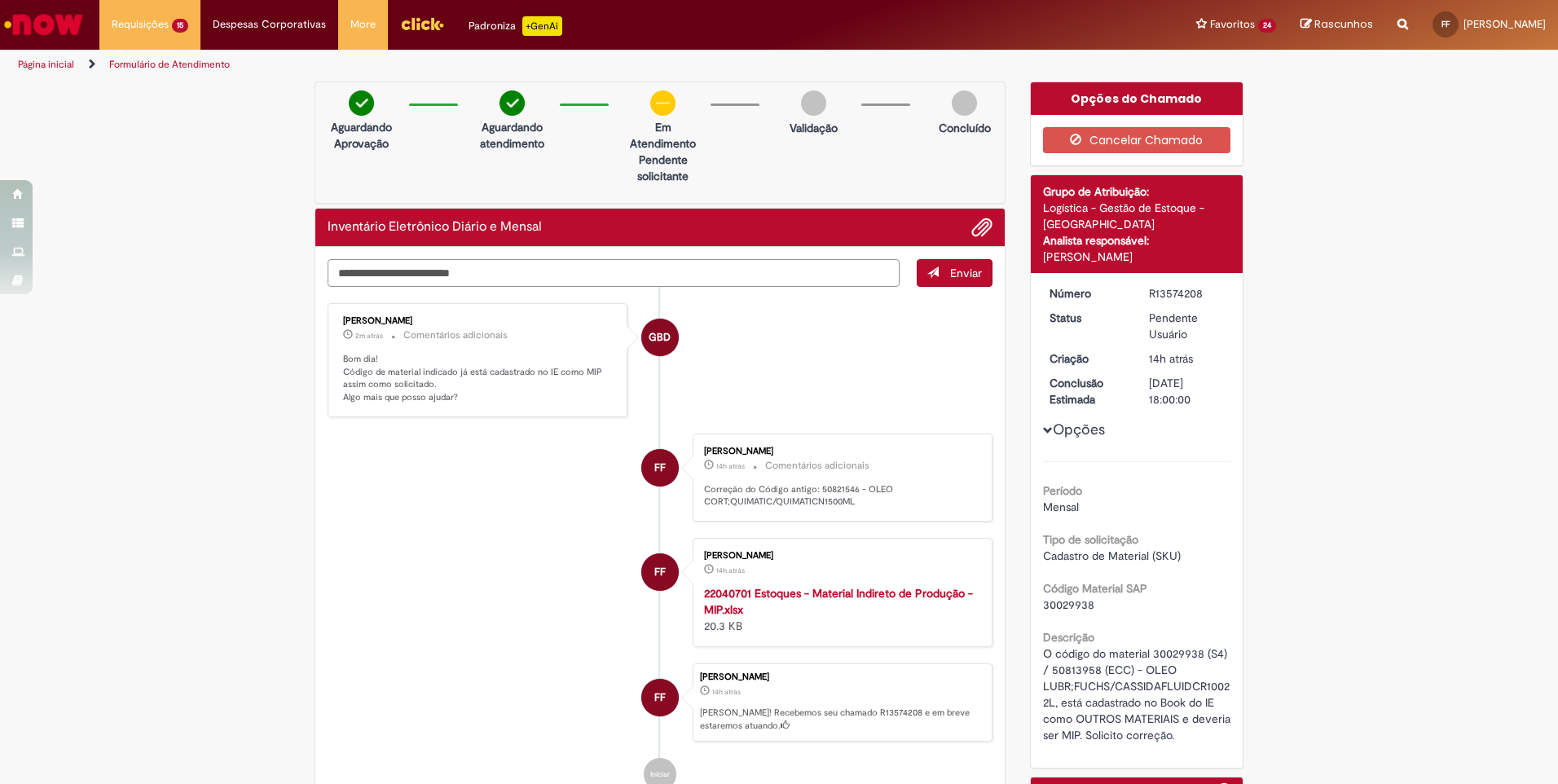
click at [380, 277] on textarea "Digite sua mensagem aqui..." at bounding box center [613, 273] width 572 height 27
paste textarea "**********"
type textarea "**********"
click at [950, 266] on span "Enviar" at bounding box center [965, 273] width 32 height 15
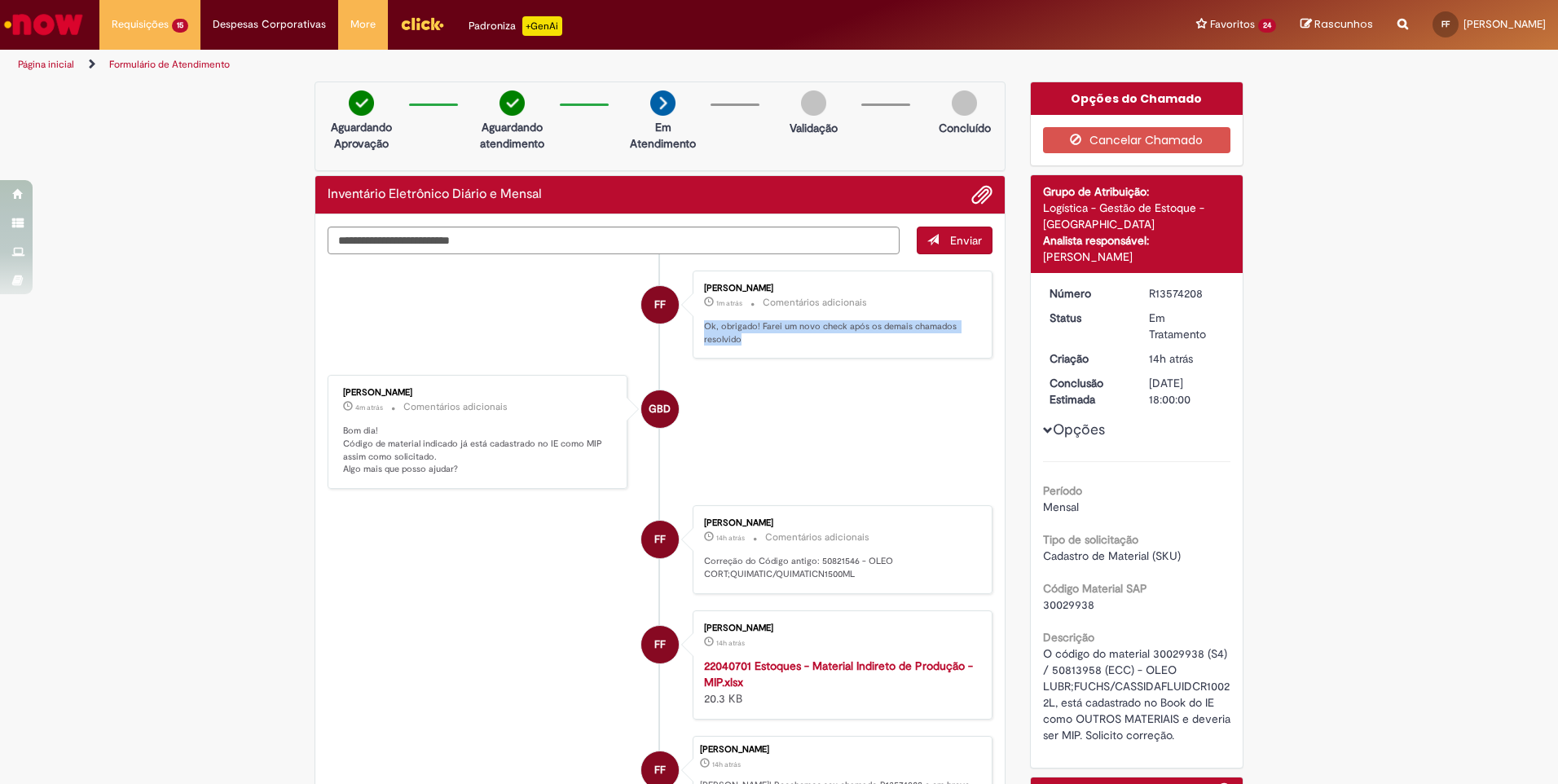
drag, startPoint x: 739, startPoint y: 340, endPoint x: 685, endPoint y: 326, distance: 55.8
click at [685, 326] on li "FF Francisco Marcelino Mendes Filho 1m atrás 1m atrás Comentários adicionais Ok…" at bounding box center [660, 315] width 665 height 89
copy p "Ok, obrigado! Farei um novo check após os demais chamados resolvido"
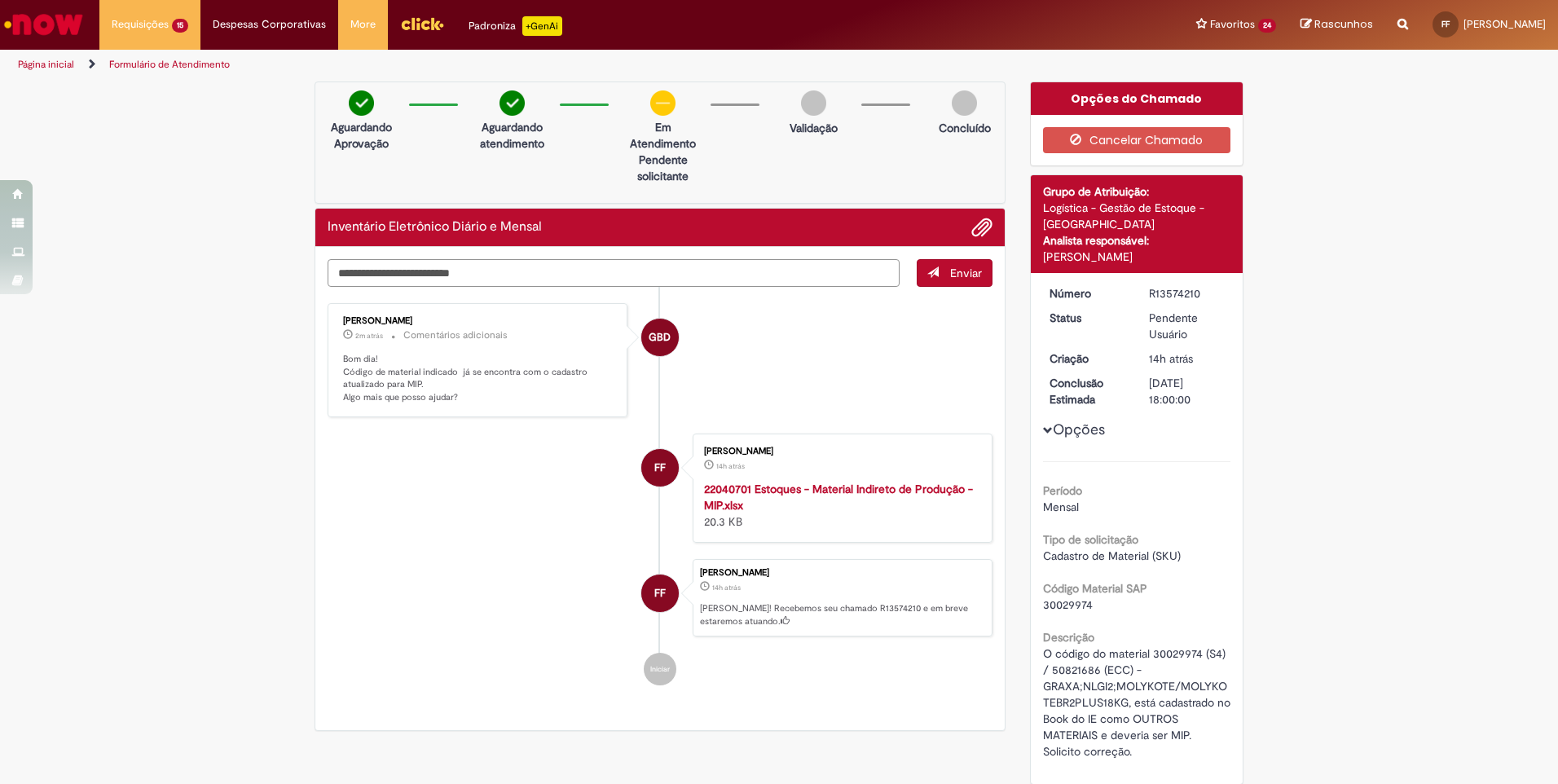
click at [386, 273] on textarea "Digite sua mensagem aqui..." at bounding box center [613, 273] width 572 height 27
paste textarea "**********"
type textarea "**********"
click at [371, 275] on textarea "Digite sua mensagem aqui..." at bounding box center [613, 273] width 572 height 27
paste textarea "**********"
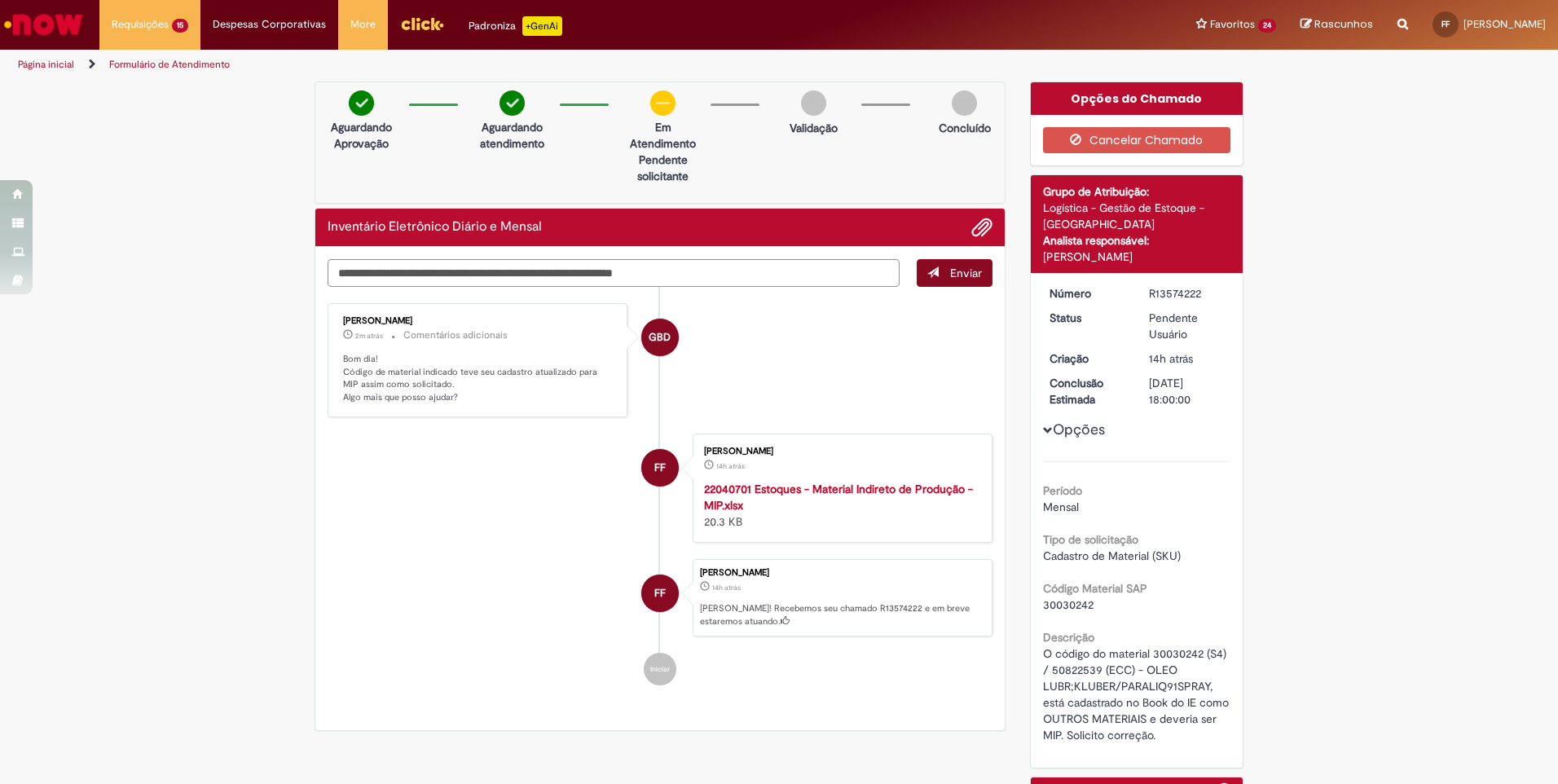
type textarea "**********"
click at [927, 275] on span "submit" at bounding box center [933, 272] width 11 height 11
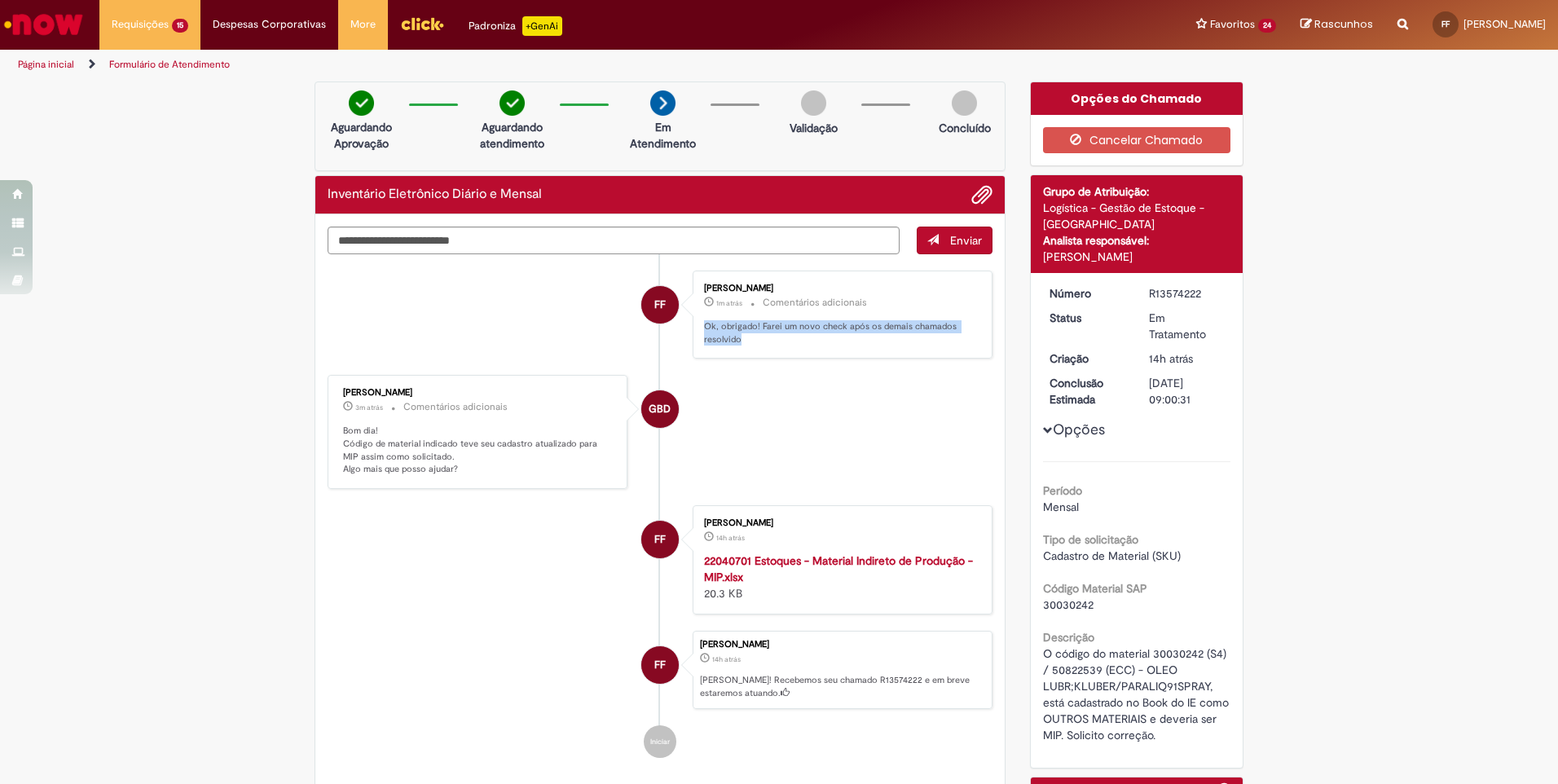
drag, startPoint x: 739, startPoint y: 335, endPoint x: 687, endPoint y: 329, distance: 52.3
click at [692, 329] on div "Francisco Marcelino Mendes Filho 1m atrás 1m atrás Comentários adicionais Ok, o…" at bounding box center [842, 315] width 299 height 89
copy p "Ok, obrigado! Farei um novo check após os demais chamados resolvido"
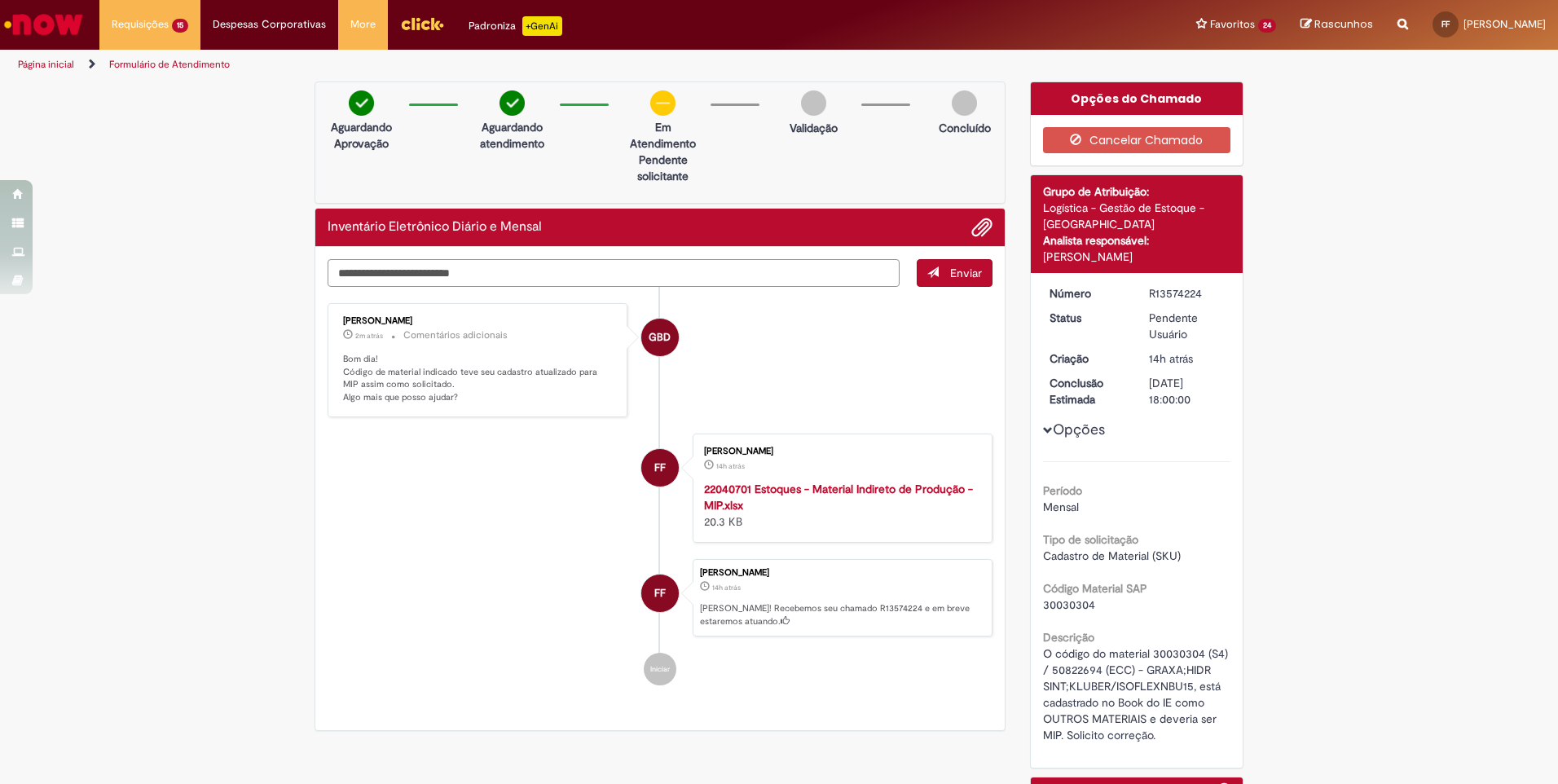
click at [402, 278] on textarea "Digite sua mensagem aqui..." at bounding box center [613, 273] width 572 height 27
paste textarea "**********"
type textarea "**********"
click at [954, 274] on span "Enviar" at bounding box center [965, 273] width 32 height 15
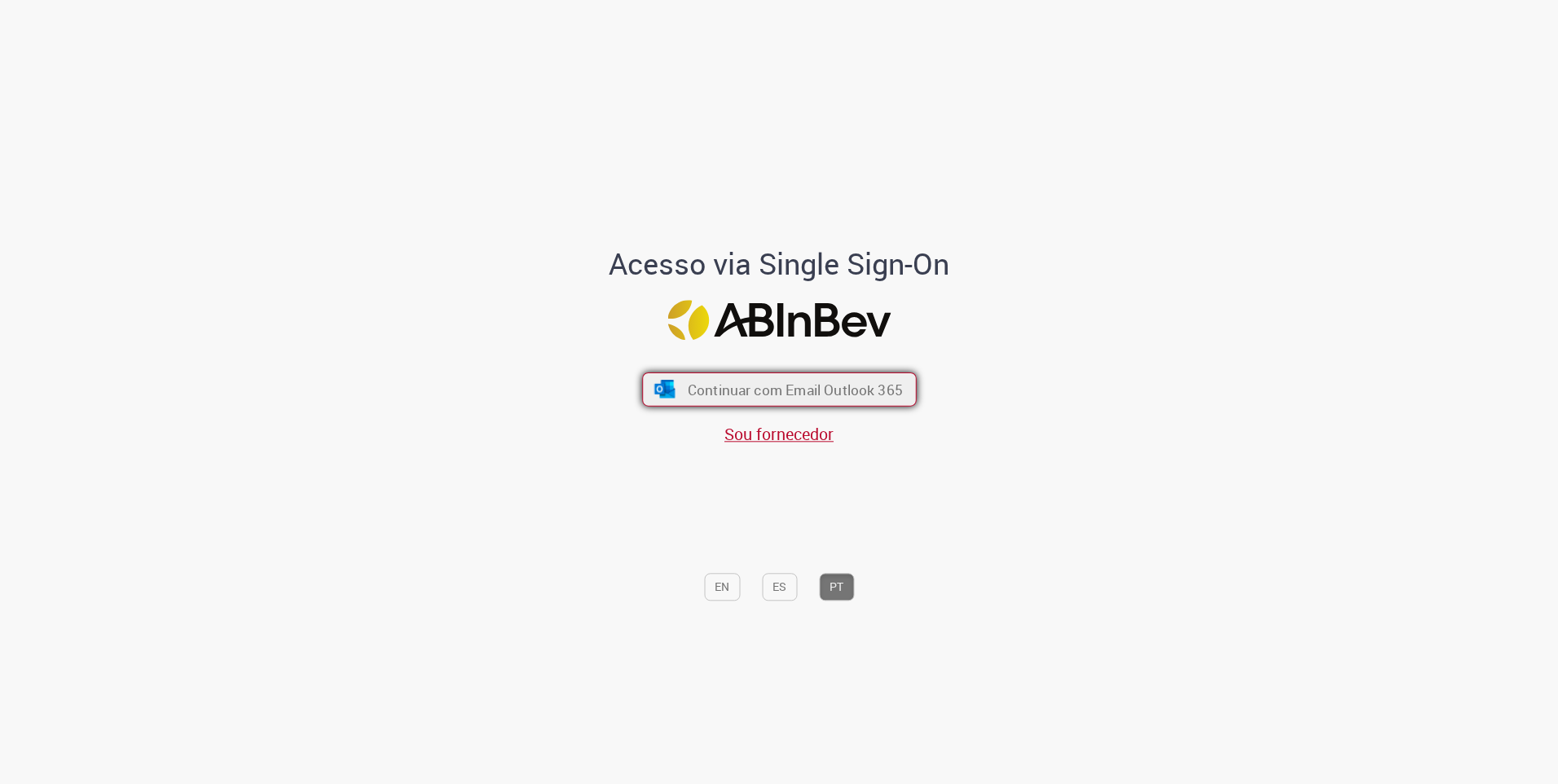
click at [766, 396] on span "Continuar com Email Outlook 365" at bounding box center [794, 389] width 215 height 19
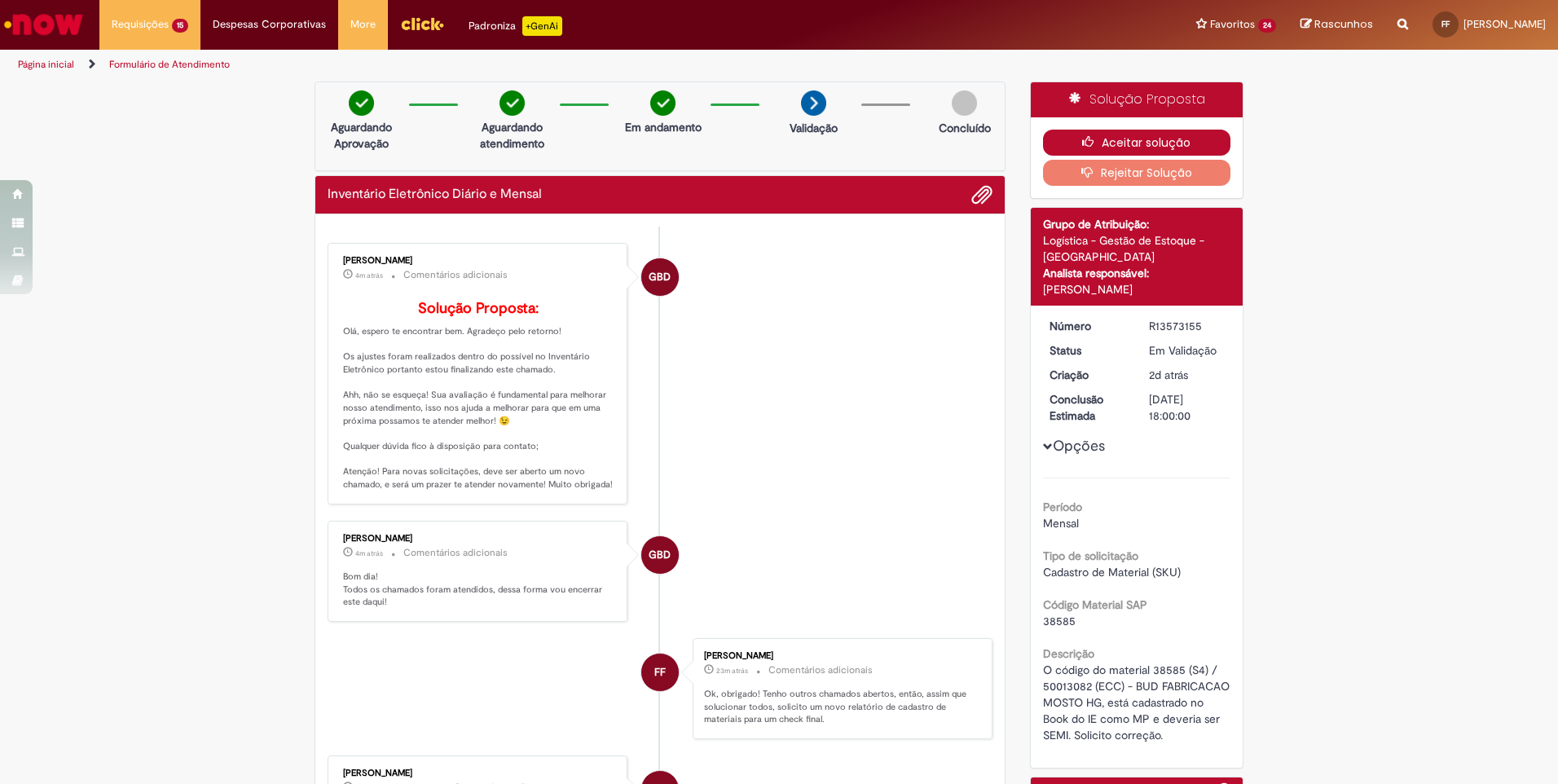
click at [1151, 138] on button "Aceitar solução" at bounding box center [1136, 142] width 188 height 26
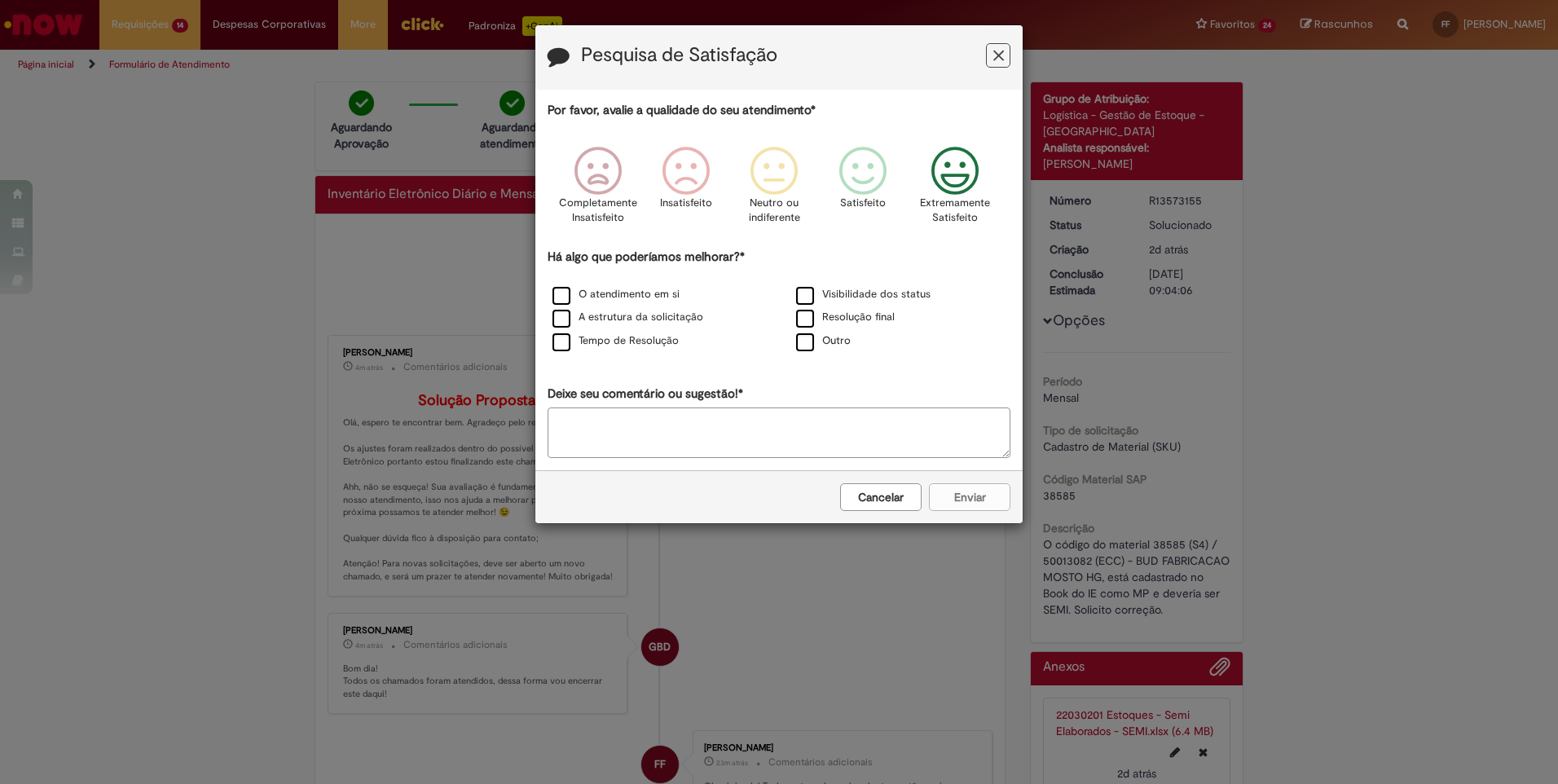
click at [964, 180] on icon "Feedback" at bounding box center [955, 171] width 61 height 49
click at [565, 292] on label "O atendimento em si" at bounding box center [616, 294] width 127 height 15
click at [564, 315] on label "A estrutura da solicitação" at bounding box center [628, 317] width 151 height 15
click at [561, 343] on label "Tempo de Resolução" at bounding box center [615, 341] width 126 height 15
click at [791, 294] on div "Visibilidade dos status" at bounding box center [901, 295] width 240 height 21
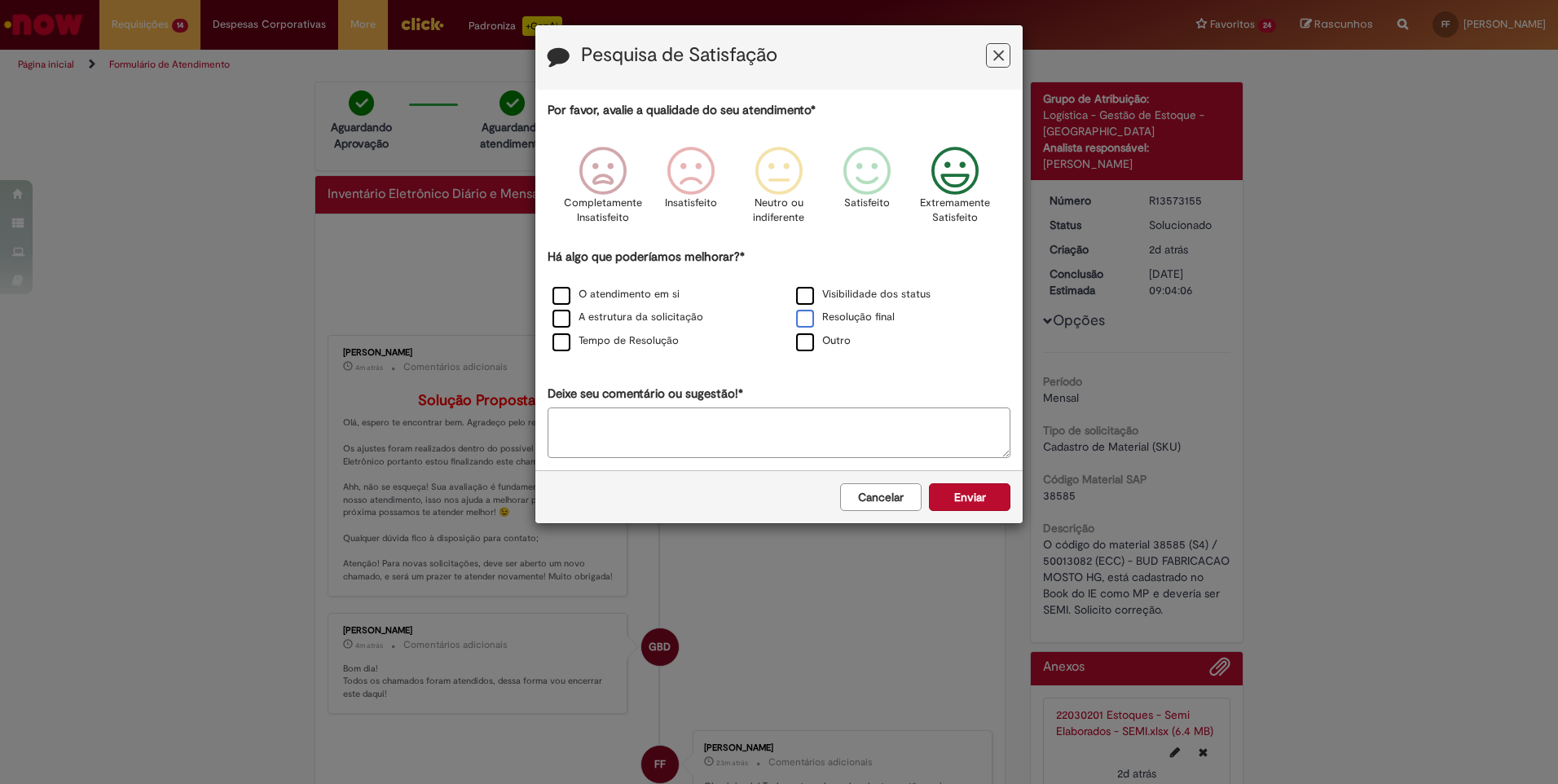
click at [804, 318] on label "Resolução final" at bounding box center [845, 317] width 99 height 15
click at [800, 306] on div "O atendimento em si Visibilidade dos status A estrutura da solicitação Resoluçã…" at bounding box center [779, 318] width 487 height 70
click at [803, 297] on label "Visibilidade dos status" at bounding box center [863, 294] width 135 height 15
click at [978, 493] on button "Enviar" at bounding box center [969, 497] width 82 height 27
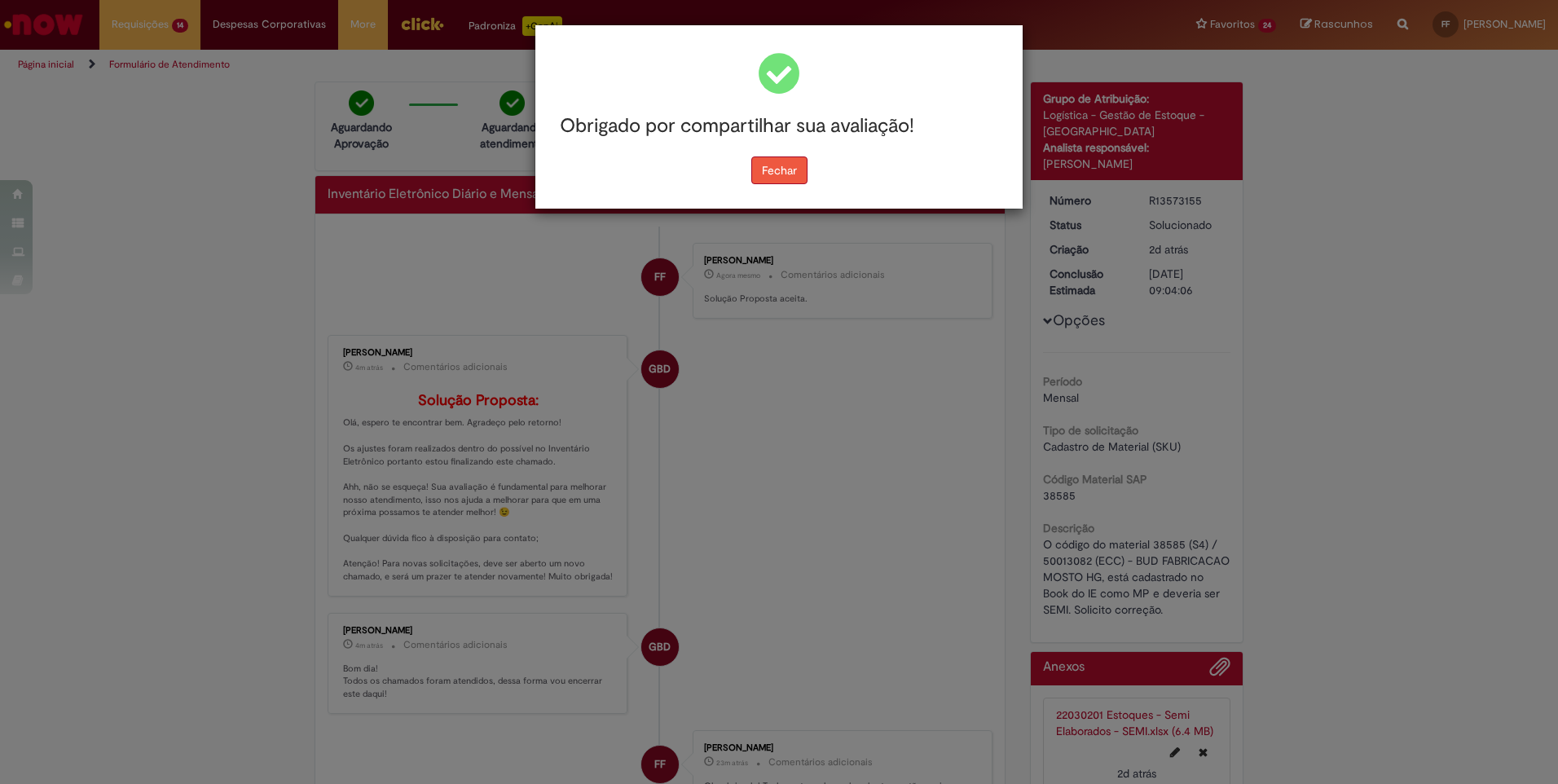
click at [771, 172] on button "Fechar" at bounding box center [780, 170] width 57 height 27
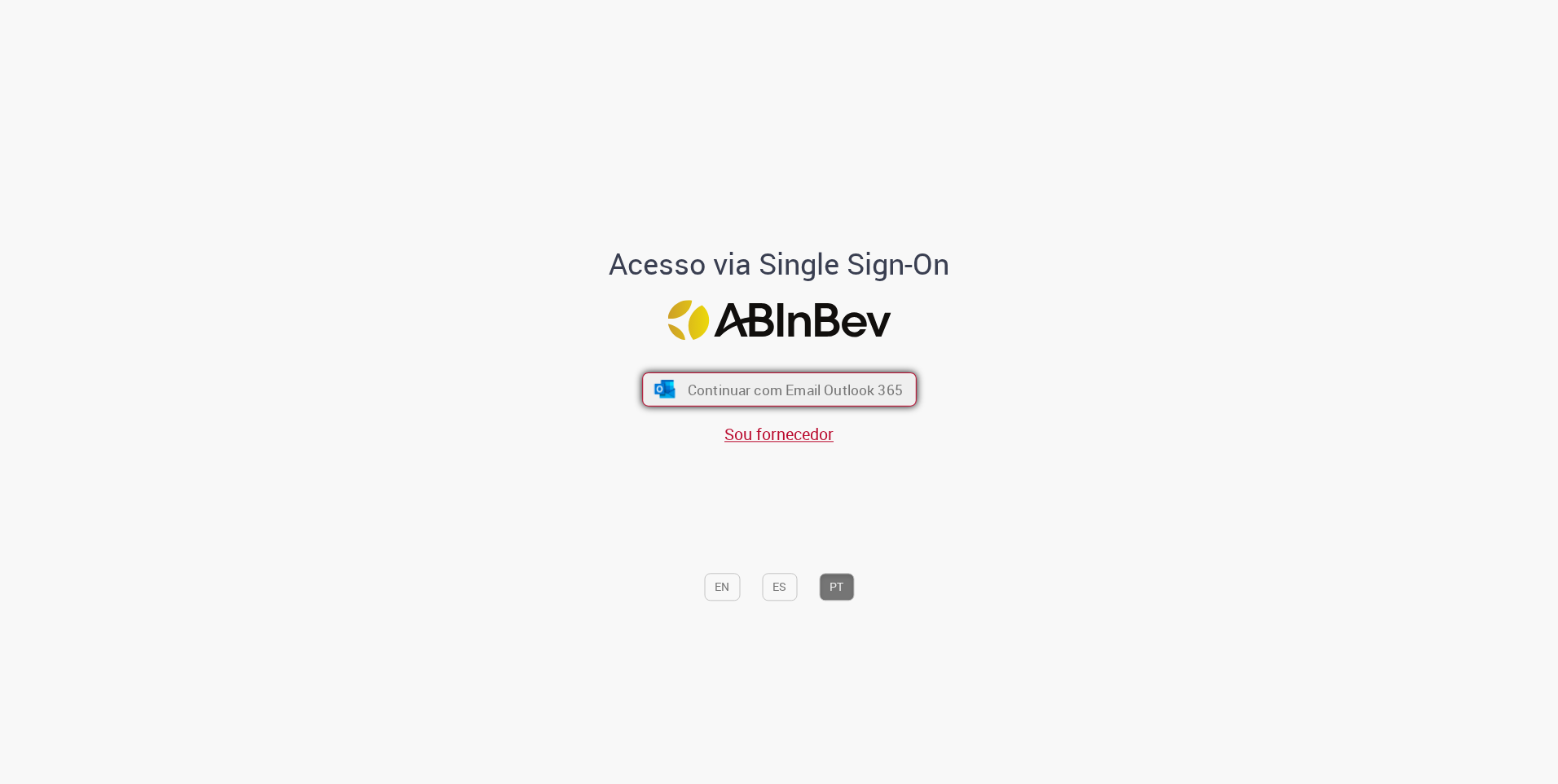
click at [729, 399] on button "Continuar com Email Outlook 365" at bounding box center [779, 389] width 275 height 34
click at [735, 396] on span "Continuar com Email Outlook 365" at bounding box center [794, 389] width 215 height 19
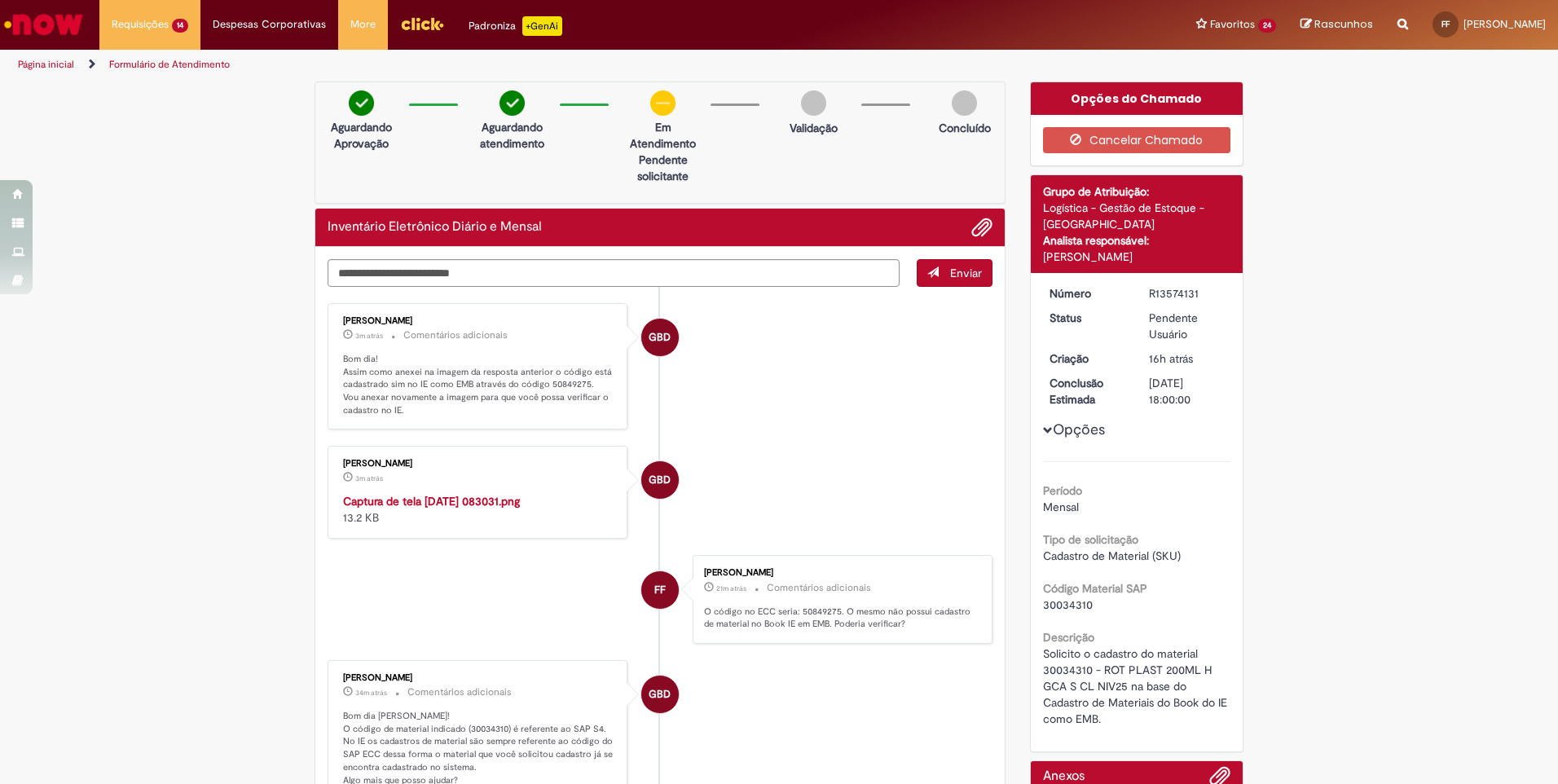
click at [436, 493] on img "Histórico de tíquete" at bounding box center [479, 493] width 271 height 0
click at [389, 272] on textarea "Digite sua mensagem aqui..." at bounding box center [613, 273] width 572 height 27
type textarea "*"
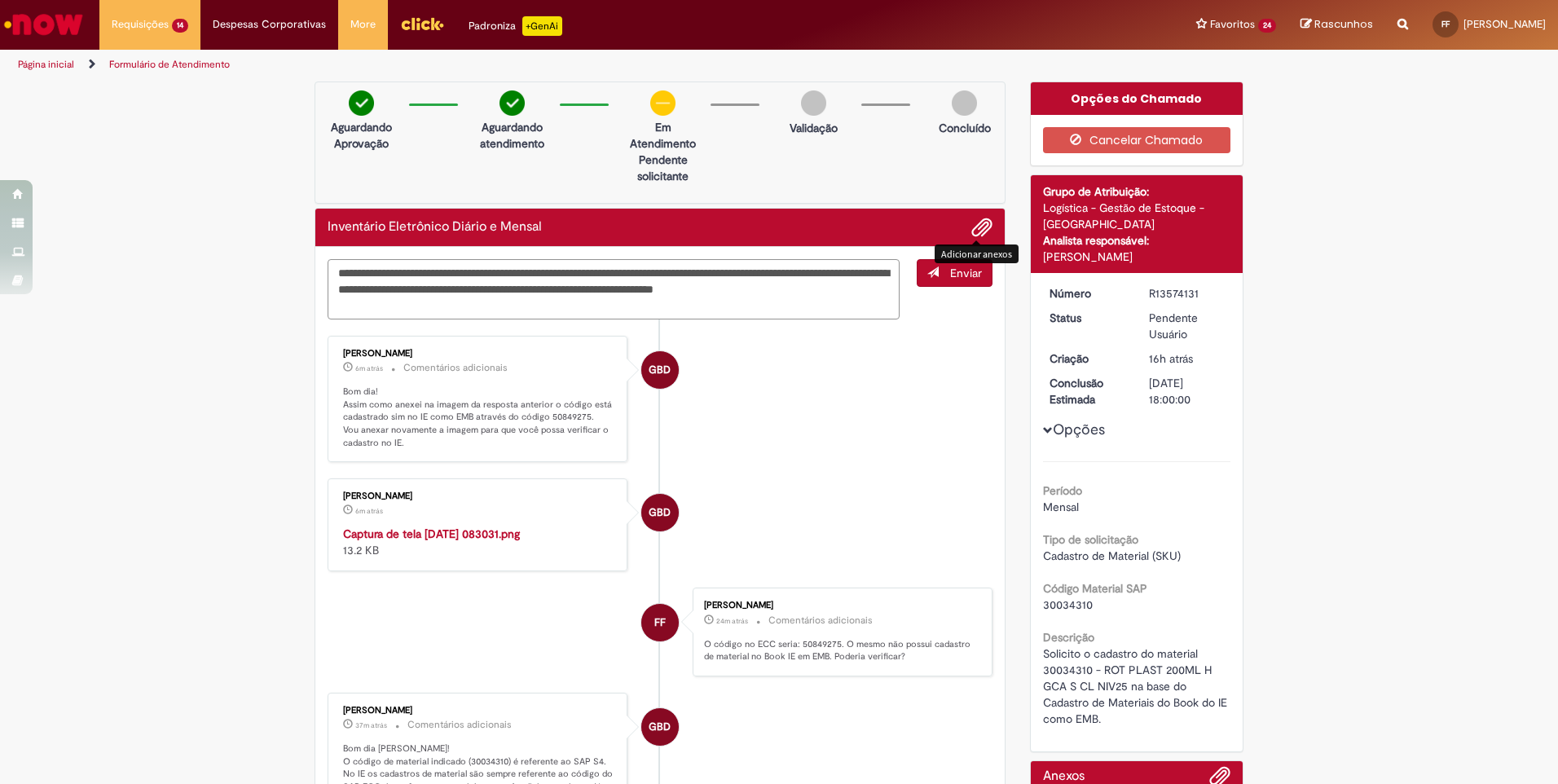
type textarea "**********"
click at [975, 229] on span "Adicionar anexos" at bounding box center [981, 227] width 20 height 20
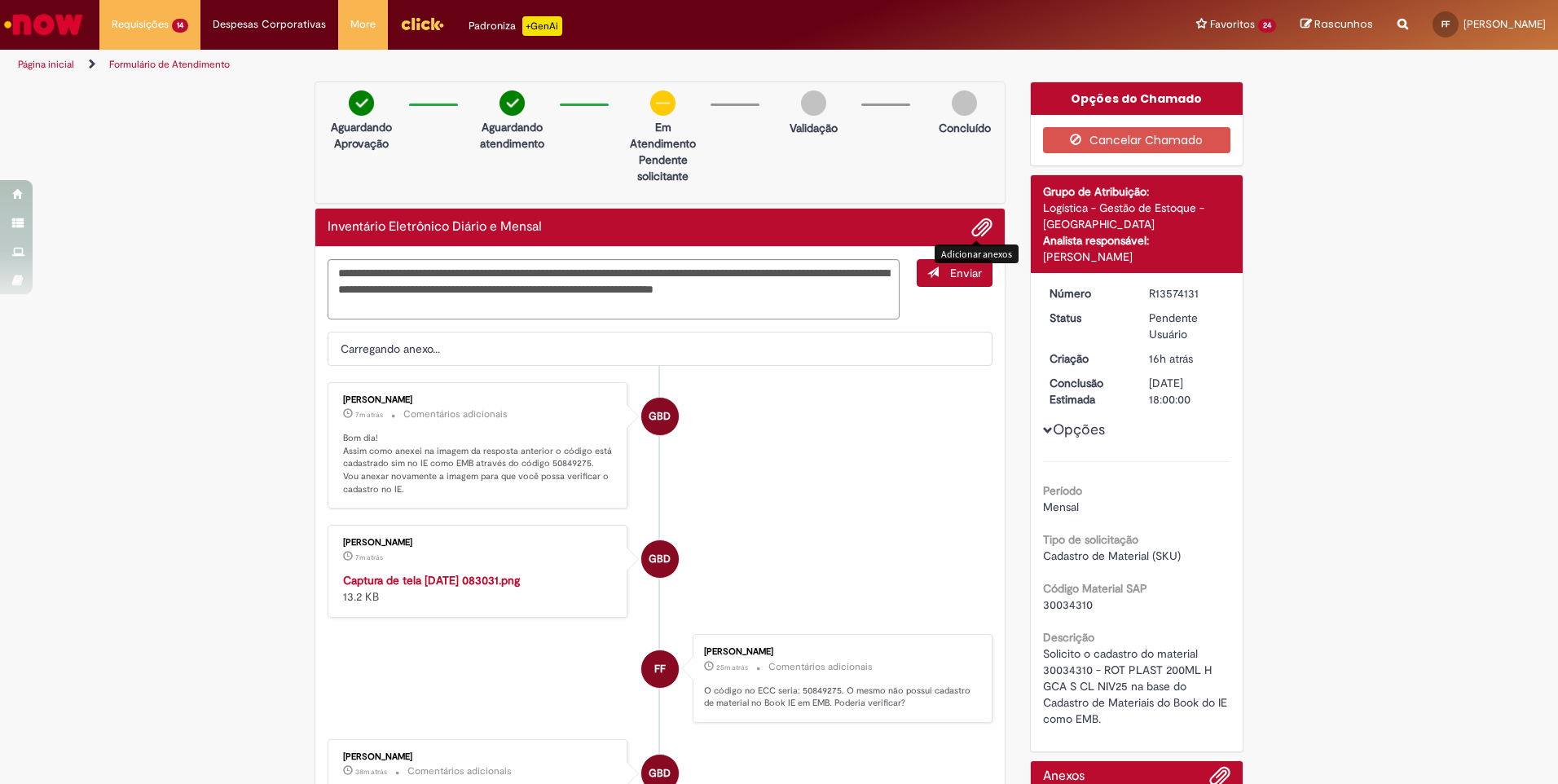
click at [943, 270] on button "Enviar" at bounding box center [954, 273] width 75 height 27
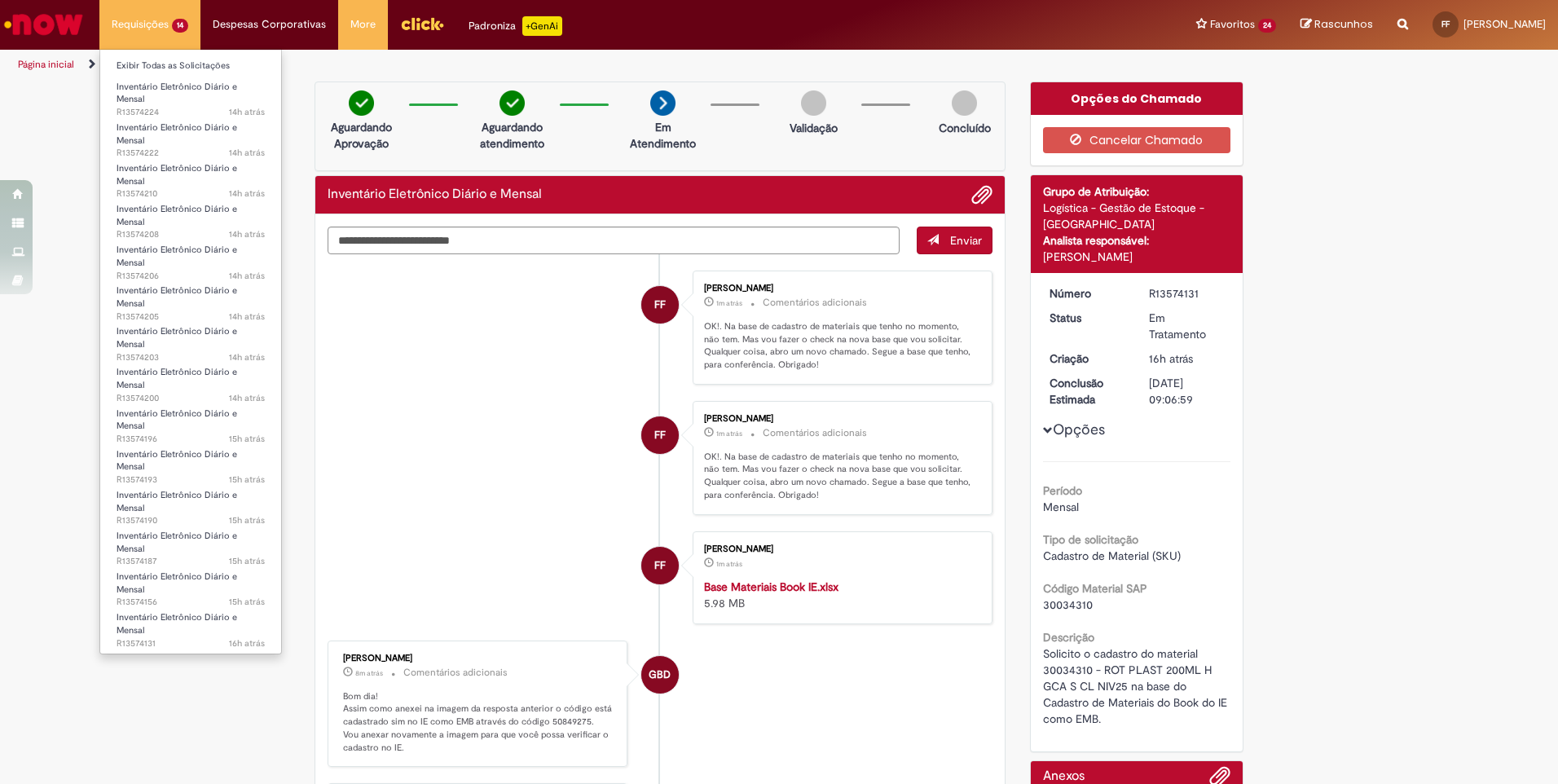
click at [141, 27] on li "Requisições 14 Exibir Todas as Solicitações Inventário Eletrônico Diário e Mens…" at bounding box center [150, 24] width 101 height 49
click at [144, 106] on span "14h atrás 14 horas atrás R13574224" at bounding box center [190, 112] width 148 height 13
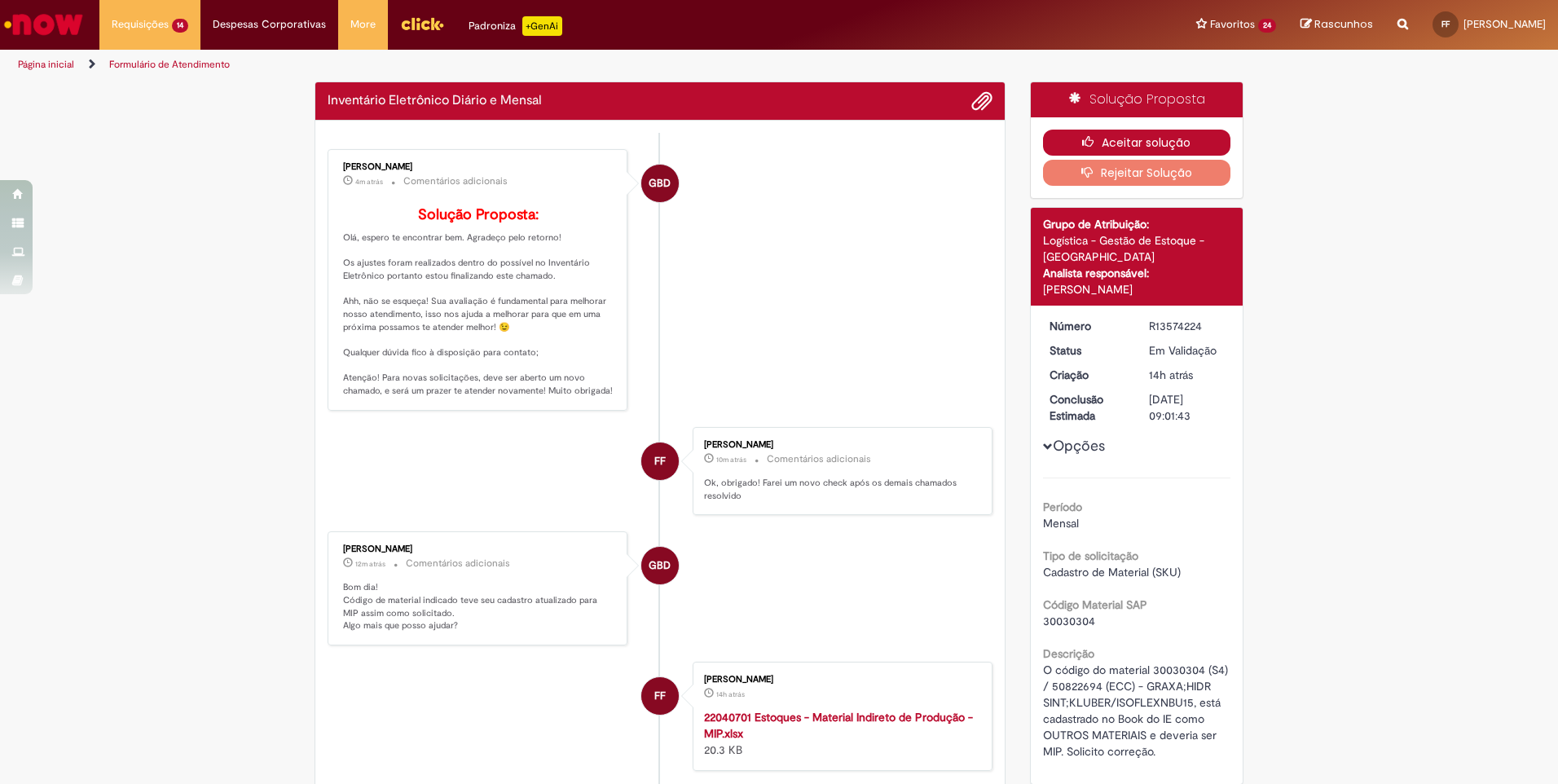
click at [1133, 137] on button "Aceitar solução" at bounding box center [1136, 142] width 188 height 26
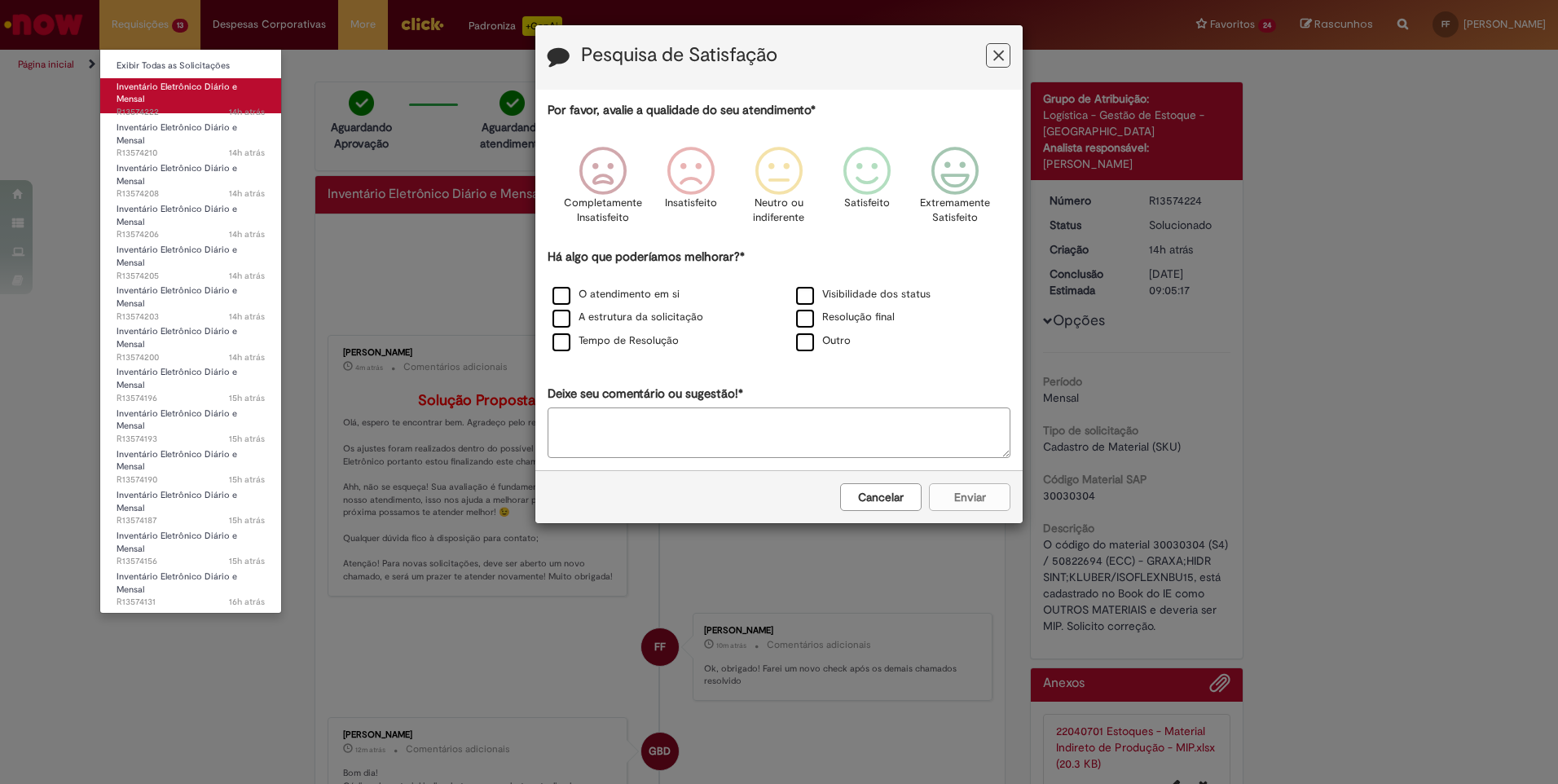
click at [140, 106] on span "14h atrás 14 horas atrás R13574222" at bounding box center [190, 112] width 148 height 13
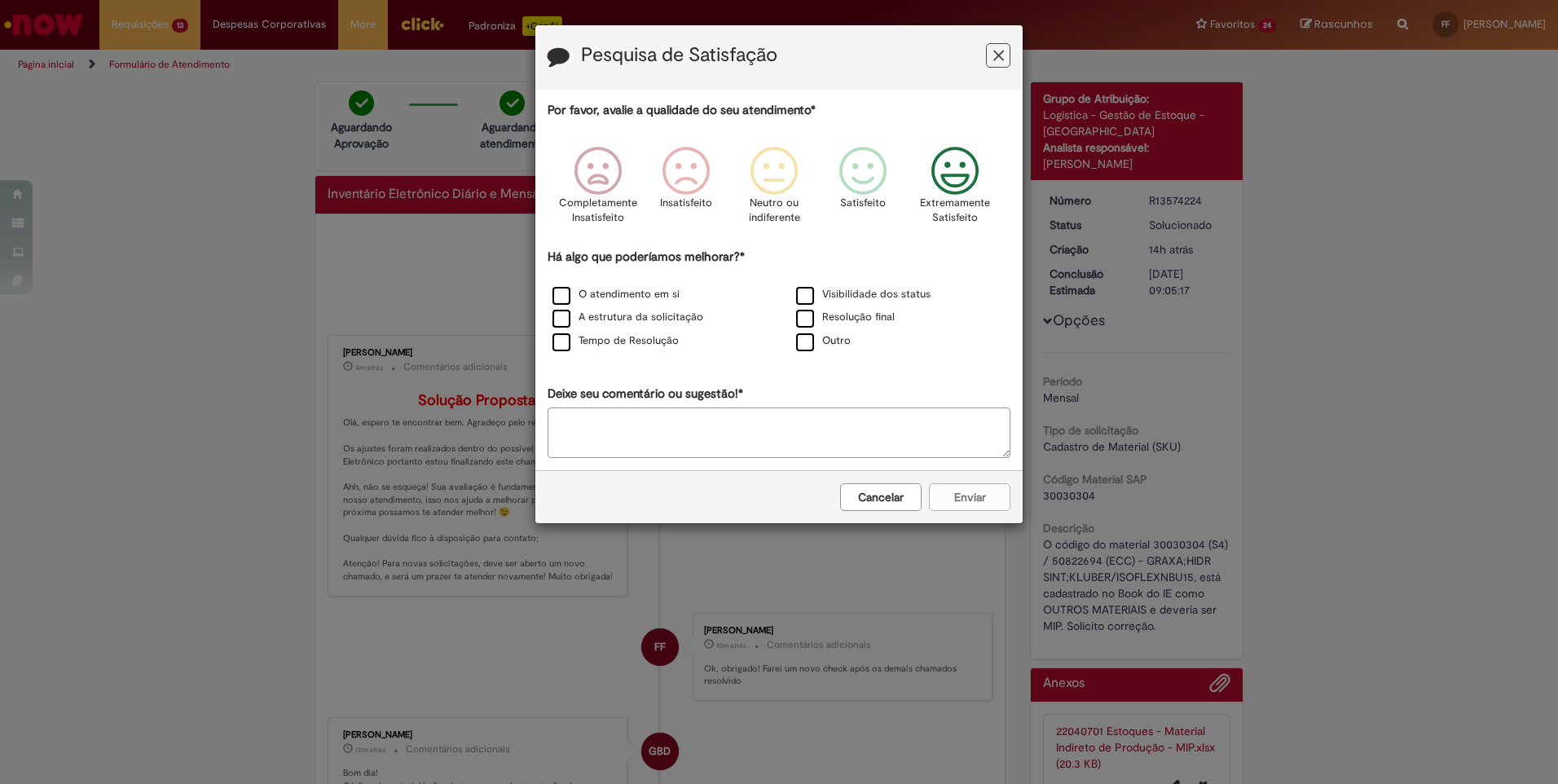
click at [972, 184] on icon "Feedback" at bounding box center [955, 171] width 61 height 49
click at [566, 294] on label "O atendimento em si" at bounding box center [616, 294] width 127 height 15
click at [565, 315] on label "A estrutura da solicitação" at bounding box center [628, 317] width 151 height 15
click at [562, 343] on div "Por favor, avalie a qualidade do seu atendimento* Completamente Insatisfeito In…" at bounding box center [778, 280] width 462 height 356
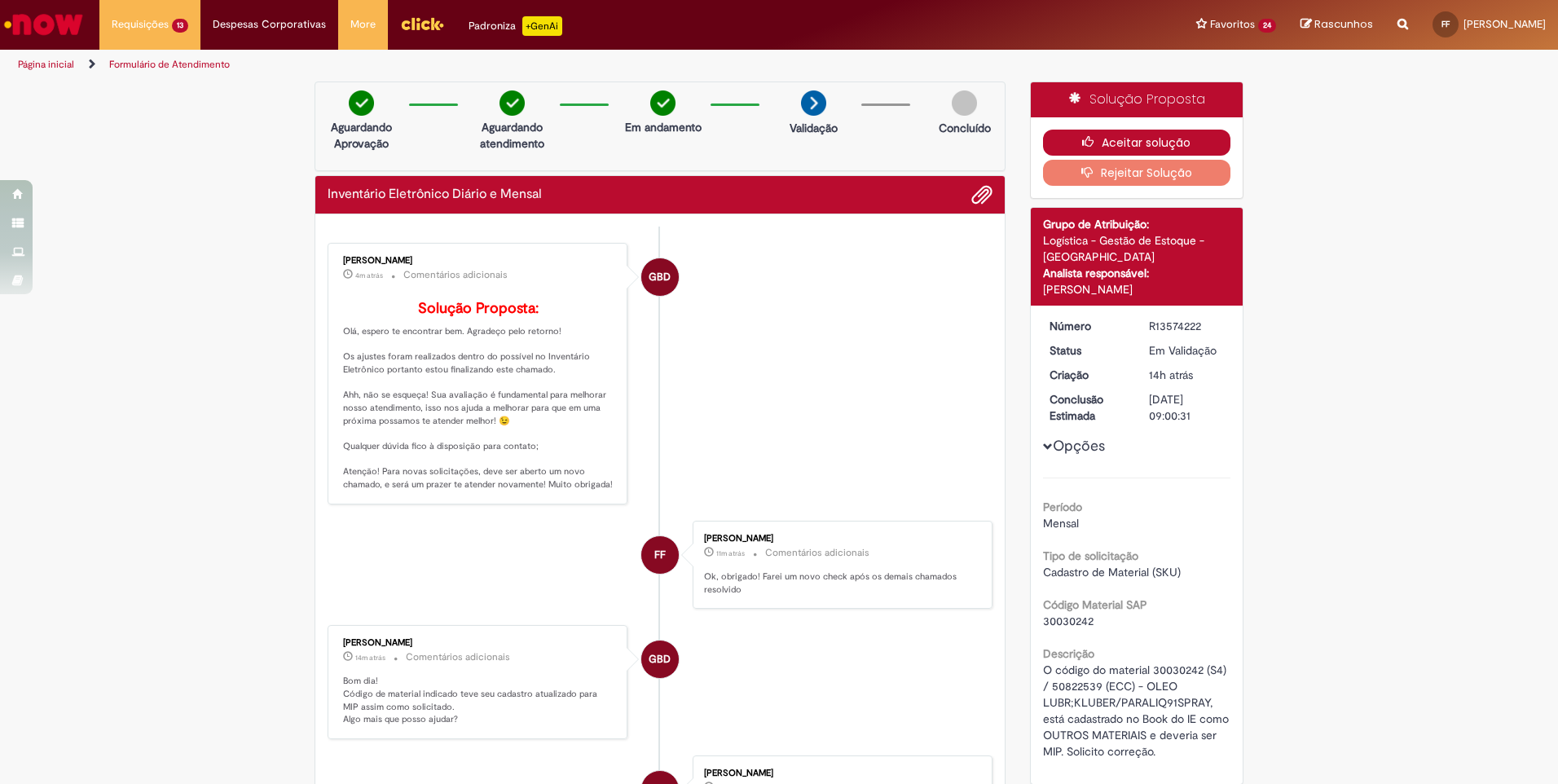
click at [1113, 136] on button "Aceitar solução" at bounding box center [1136, 142] width 188 height 26
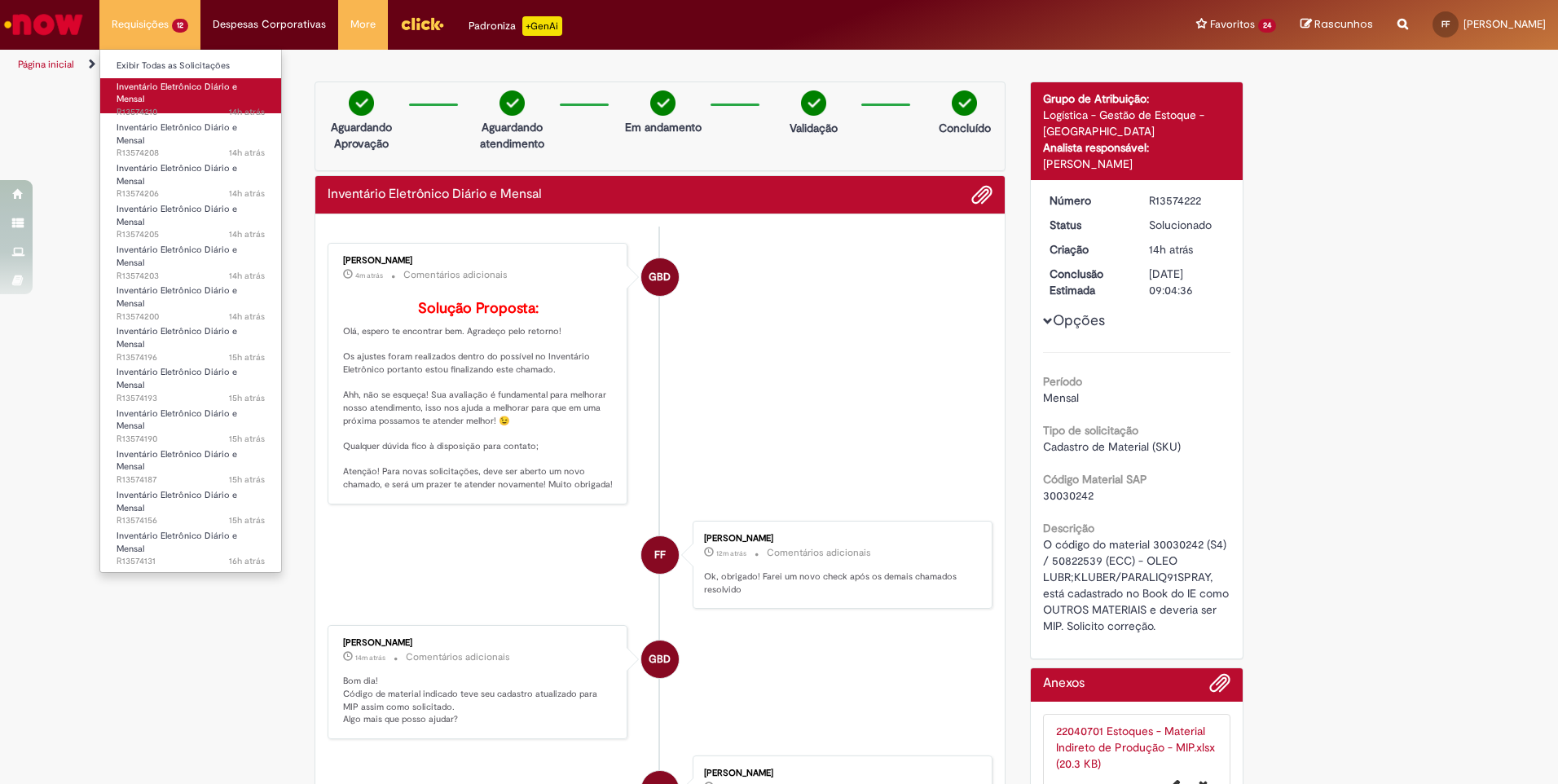
click at [160, 106] on span "14h atrás 14 horas atrás R13574210" at bounding box center [190, 112] width 148 height 13
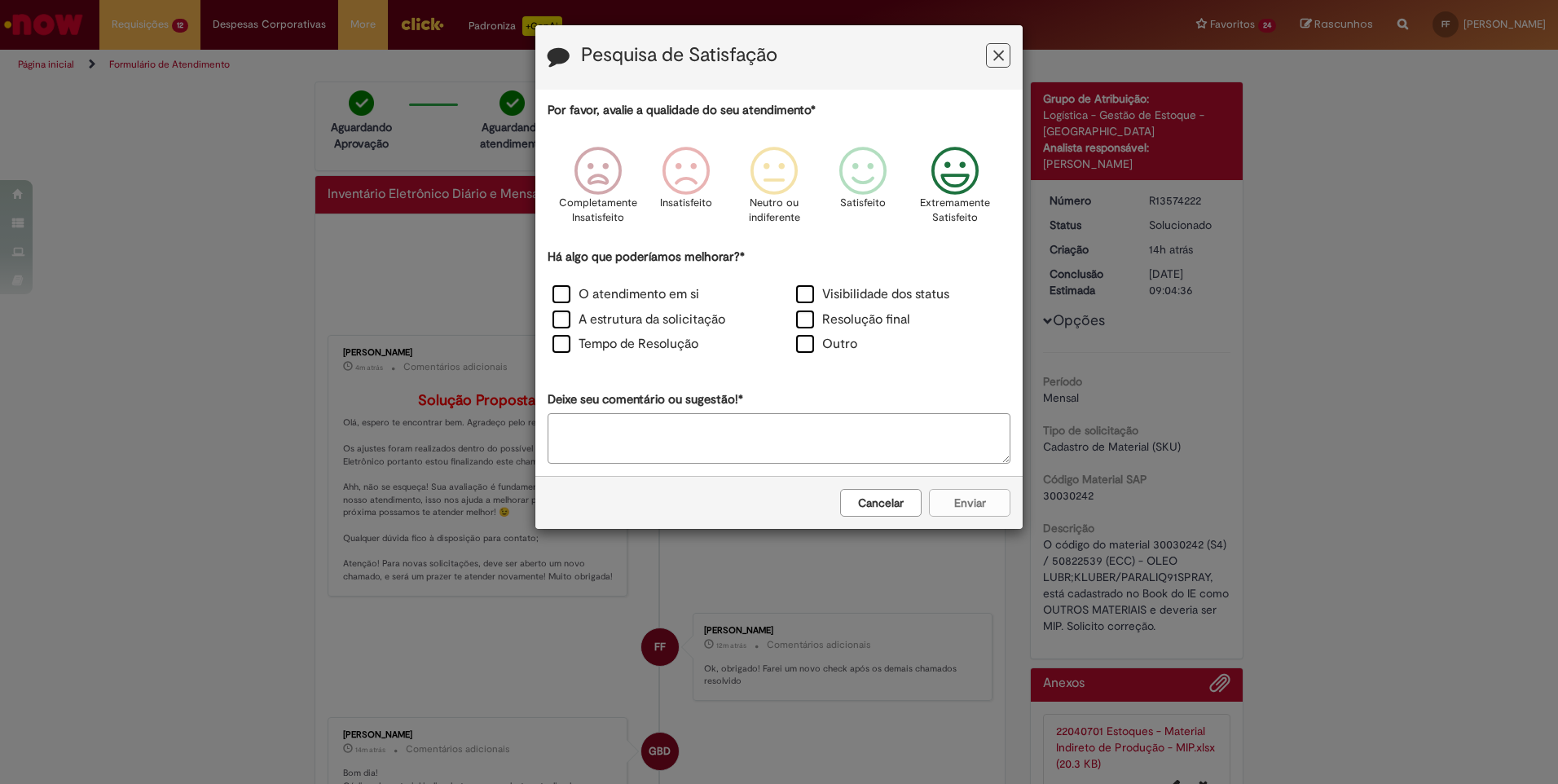
click at [949, 180] on icon "Feedback" at bounding box center [955, 171] width 61 height 49
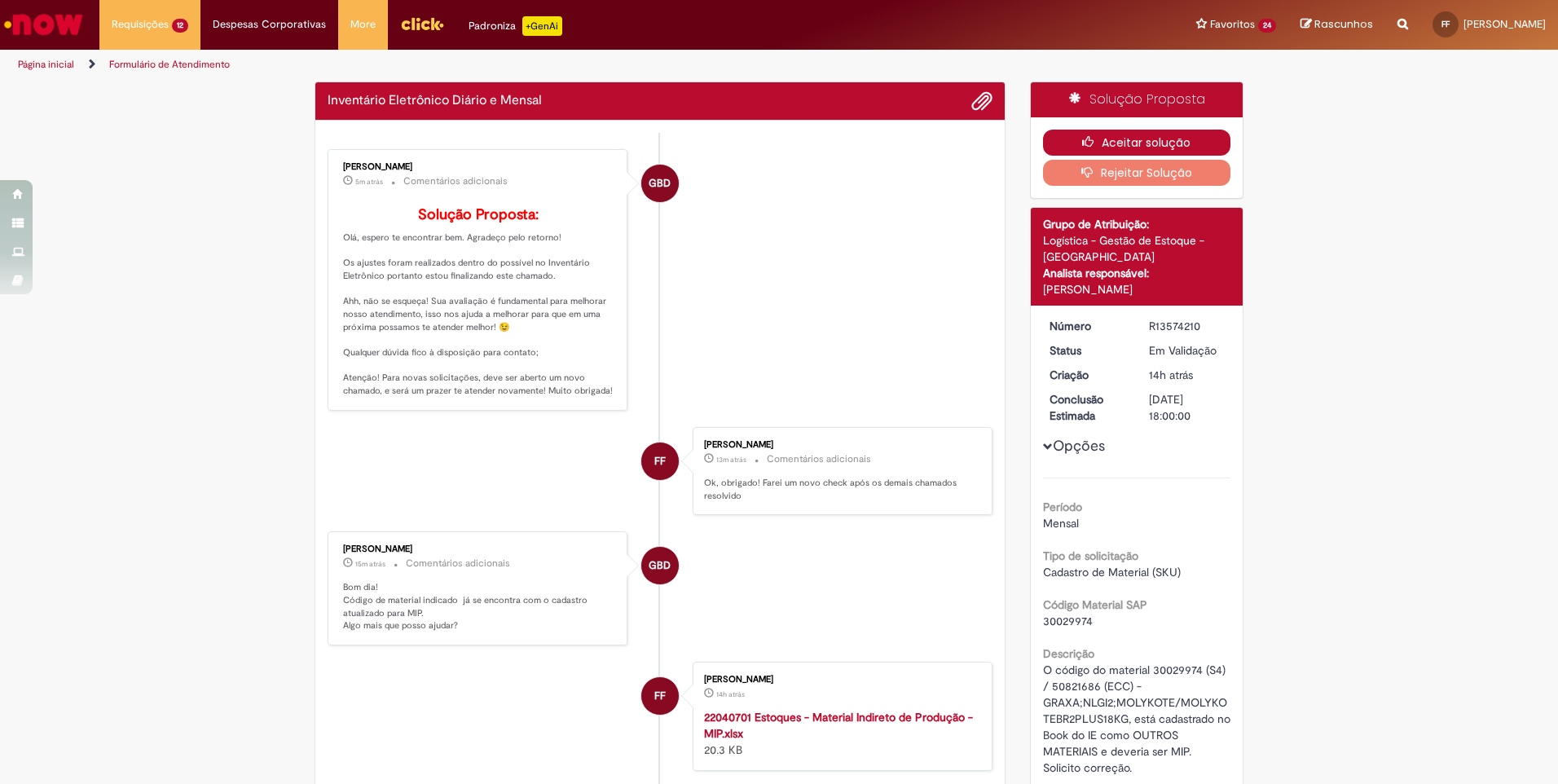
click at [1138, 142] on button "Aceitar solução" at bounding box center [1136, 142] width 188 height 26
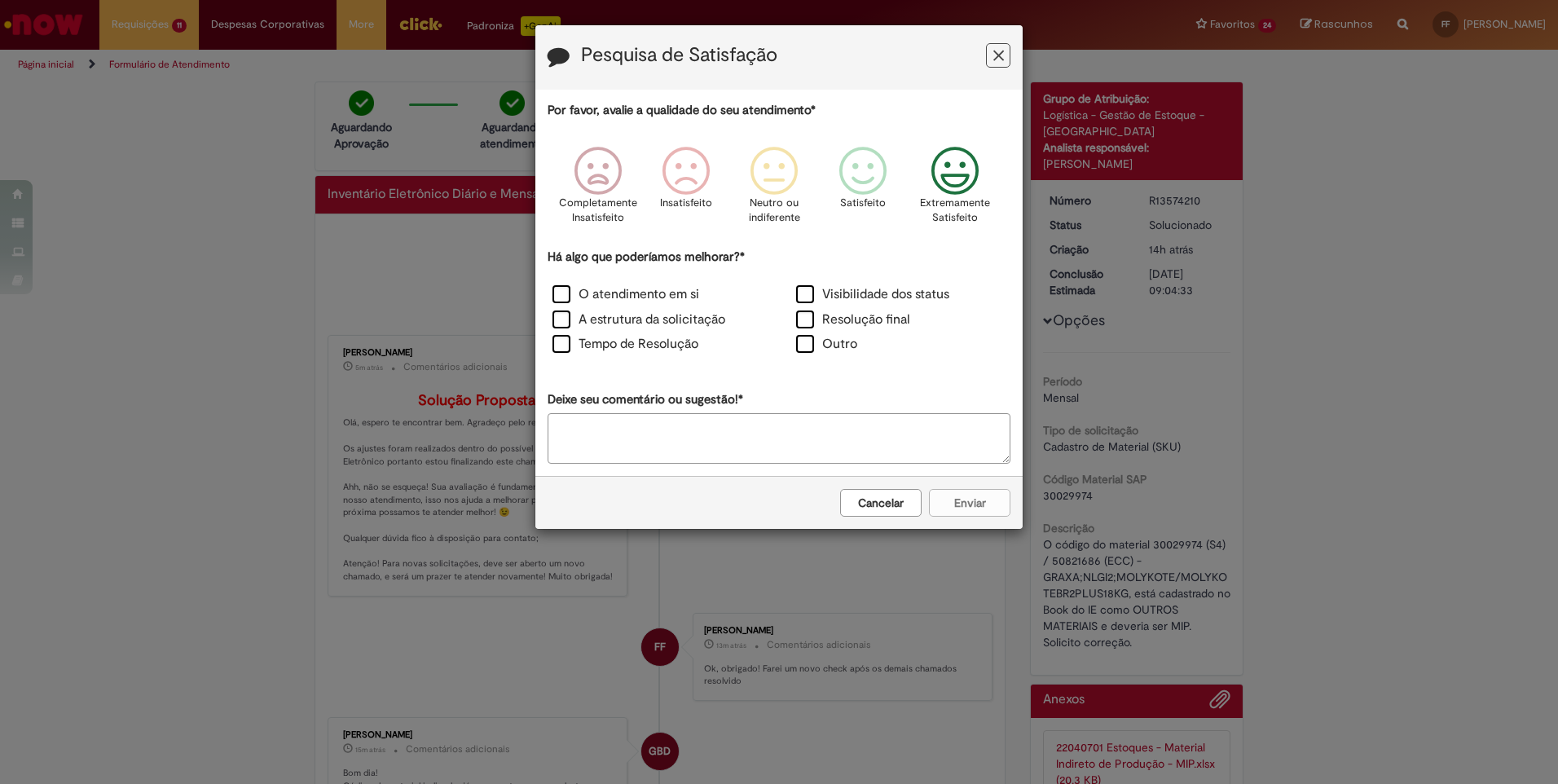
click at [933, 168] on icon "Feedback" at bounding box center [955, 171] width 61 height 49
click at [559, 293] on label "O atendimento em si" at bounding box center [625, 294] width 147 height 19
click at [564, 317] on label "A estrutura da solicitação" at bounding box center [638, 320] width 172 height 19
click at [558, 348] on label "Tempo de Resolução" at bounding box center [625, 344] width 146 height 19
click at [803, 292] on label "Visibilidade dos status" at bounding box center [873, 294] width 154 height 19
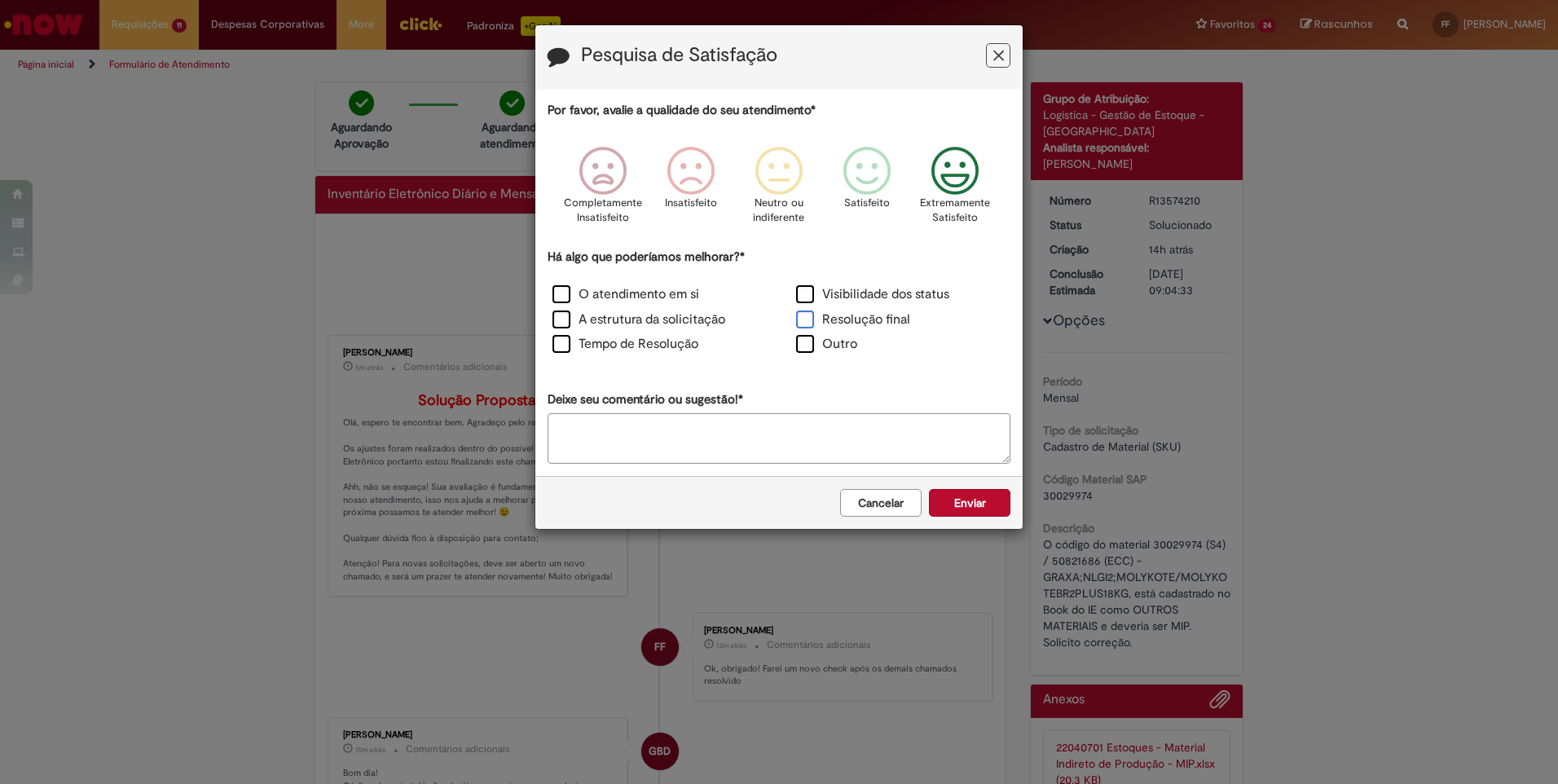
click at [807, 318] on label "Resolução final" at bounding box center [853, 320] width 114 height 19
click at [970, 504] on button "Enviar" at bounding box center [969, 503] width 82 height 27
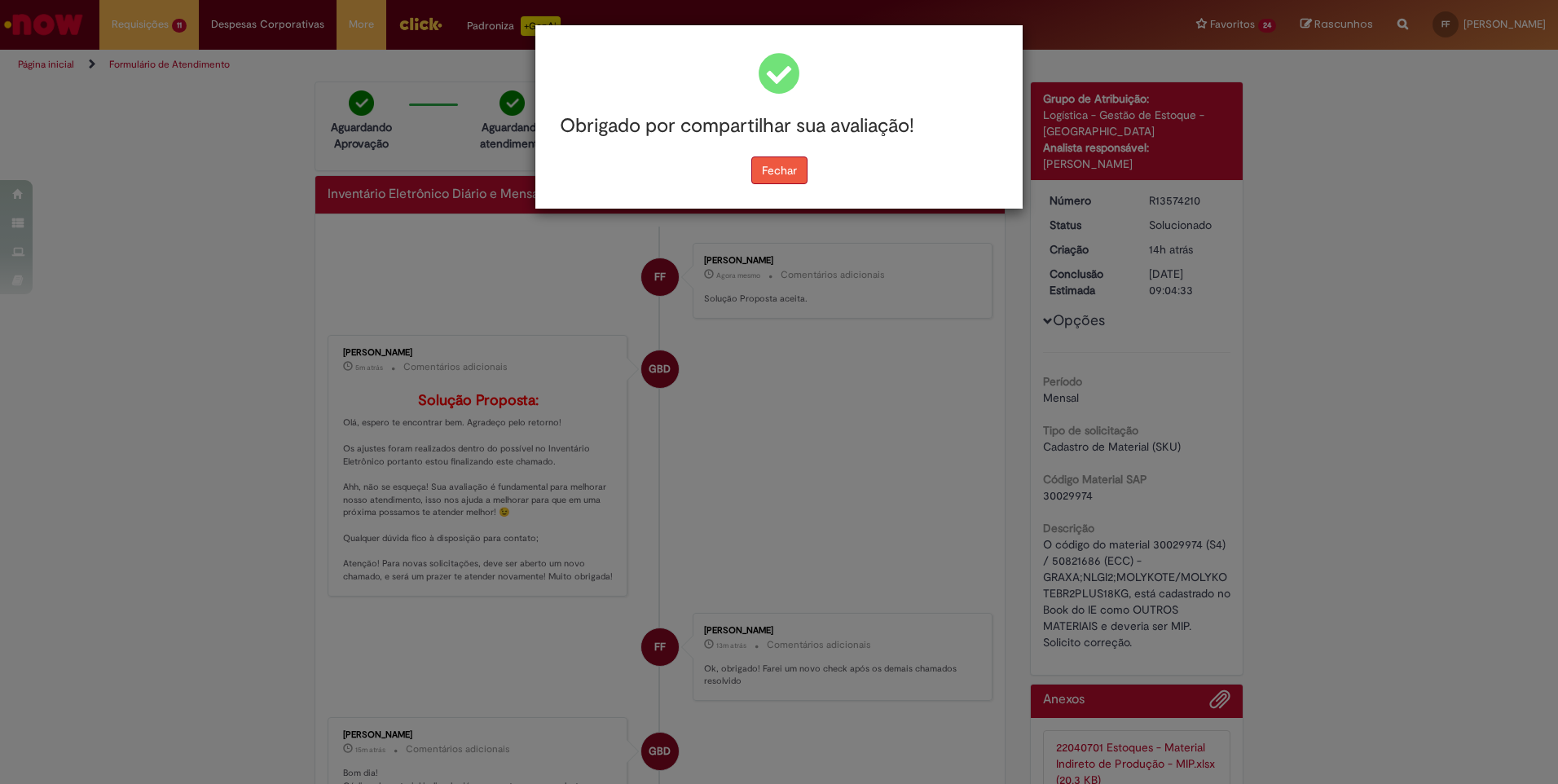
click at [780, 172] on button "Fechar" at bounding box center [780, 170] width 57 height 27
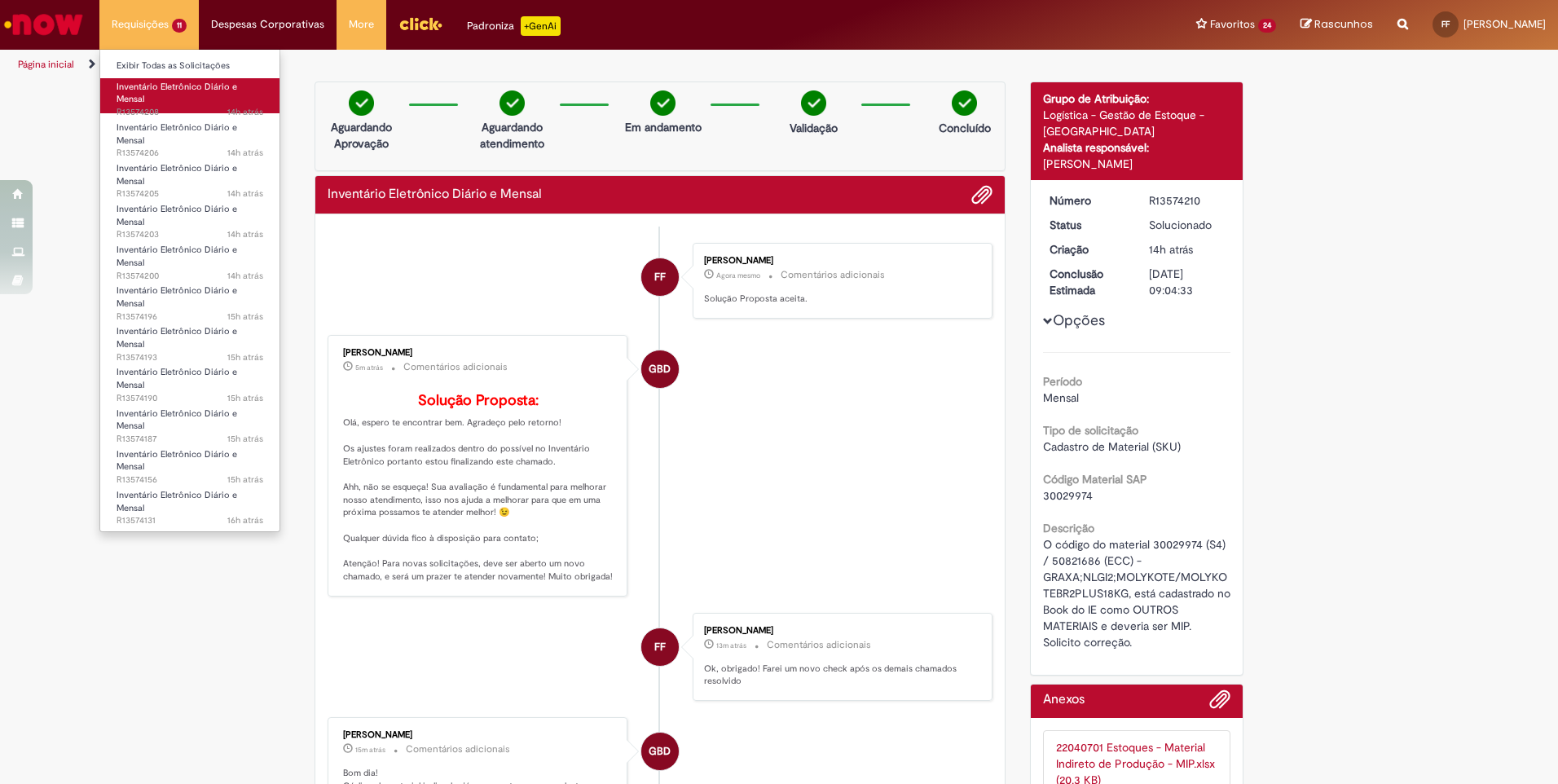
click at [160, 96] on link "Inventário Eletrônico Diário e Mensal 14h atrás 14 horas atrás R13574208" at bounding box center [190, 95] width 179 height 35
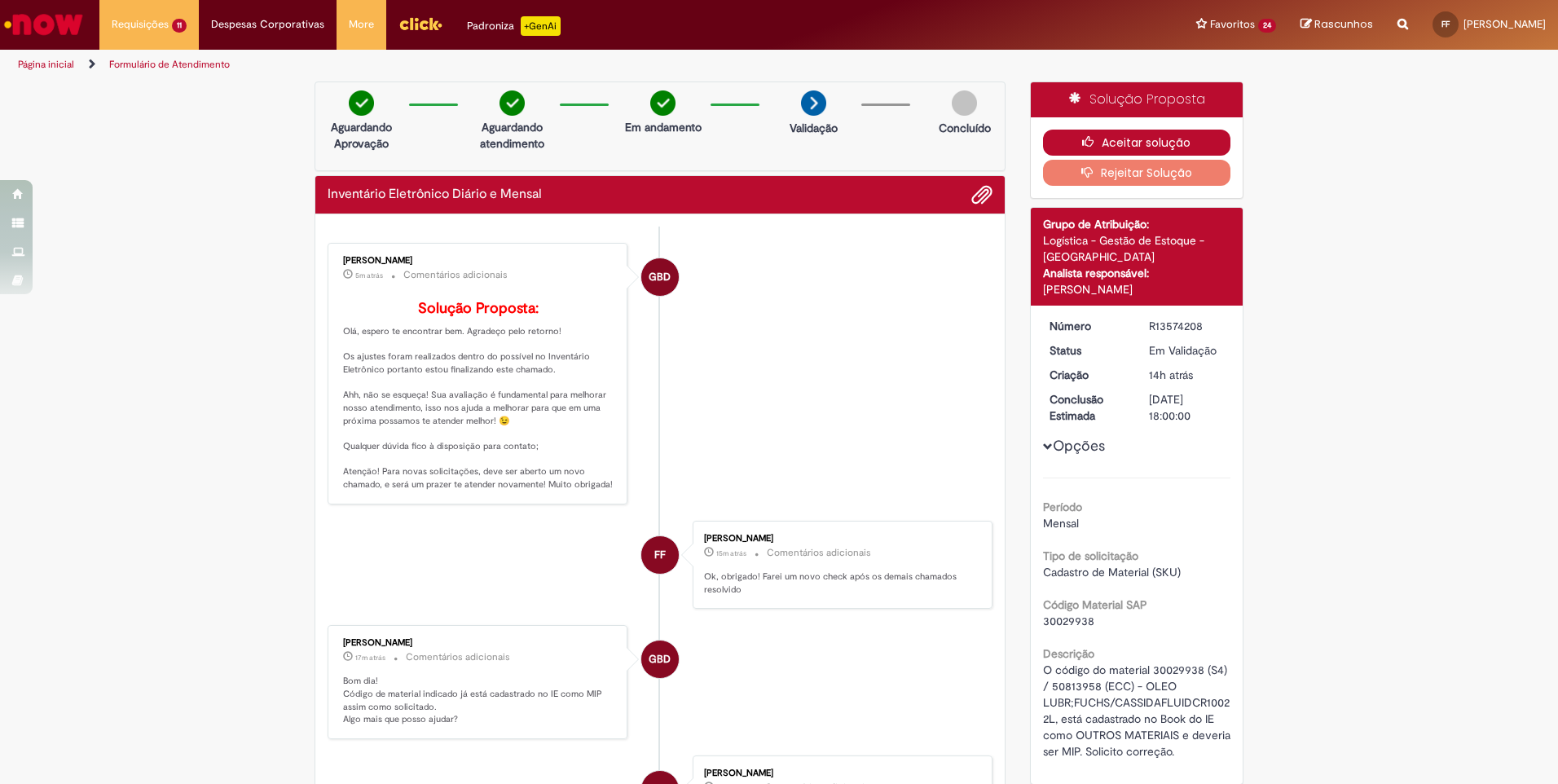
click at [1089, 134] on button "Aceitar solução" at bounding box center [1136, 142] width 188 height 26
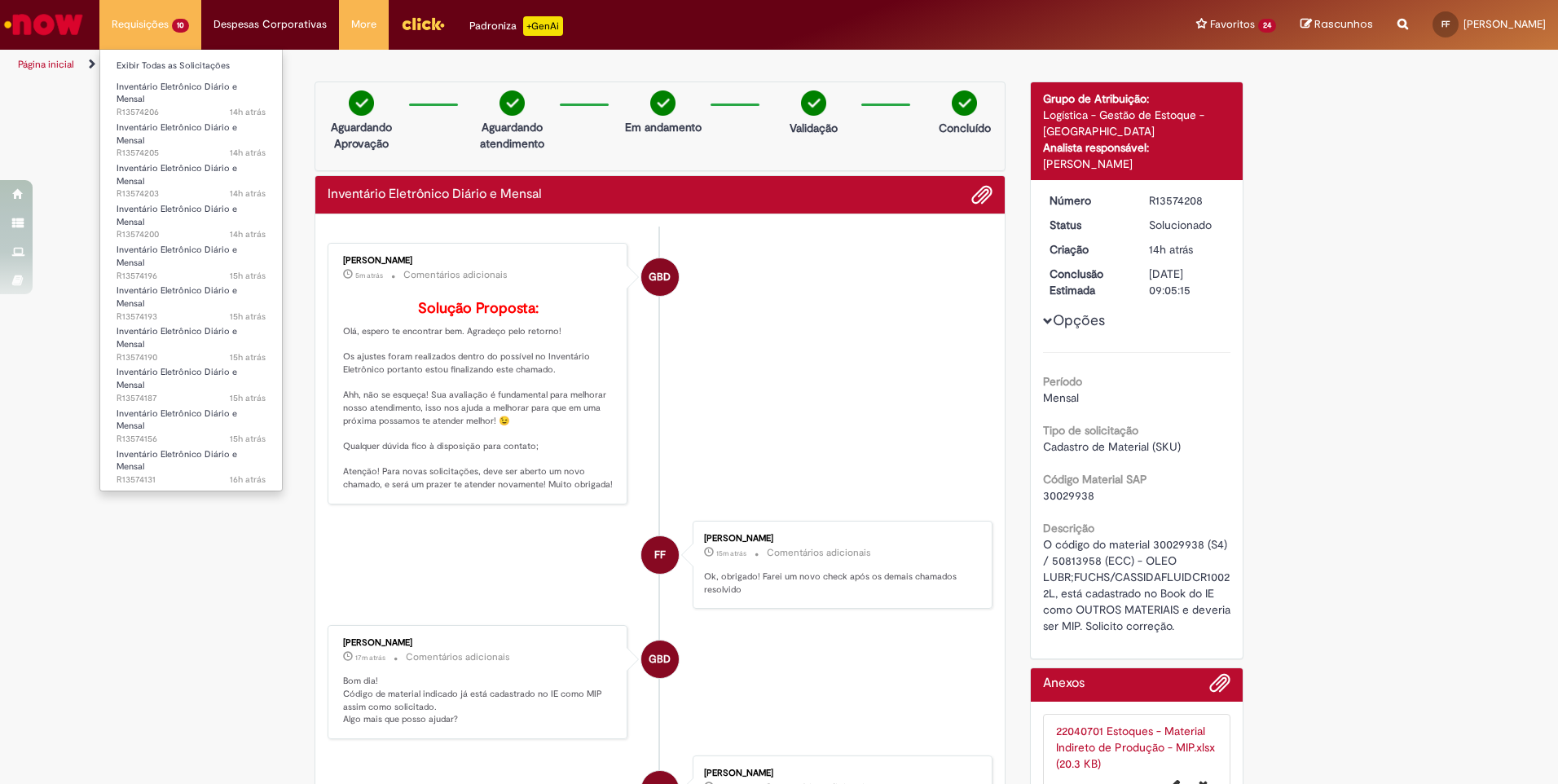
click at [131, 24] on li "Requisições 10 Exibir Todas as Solicitações Inventário Eletrônico Diário e Mens…" at bounding box center [150, 24] width 102 height 49
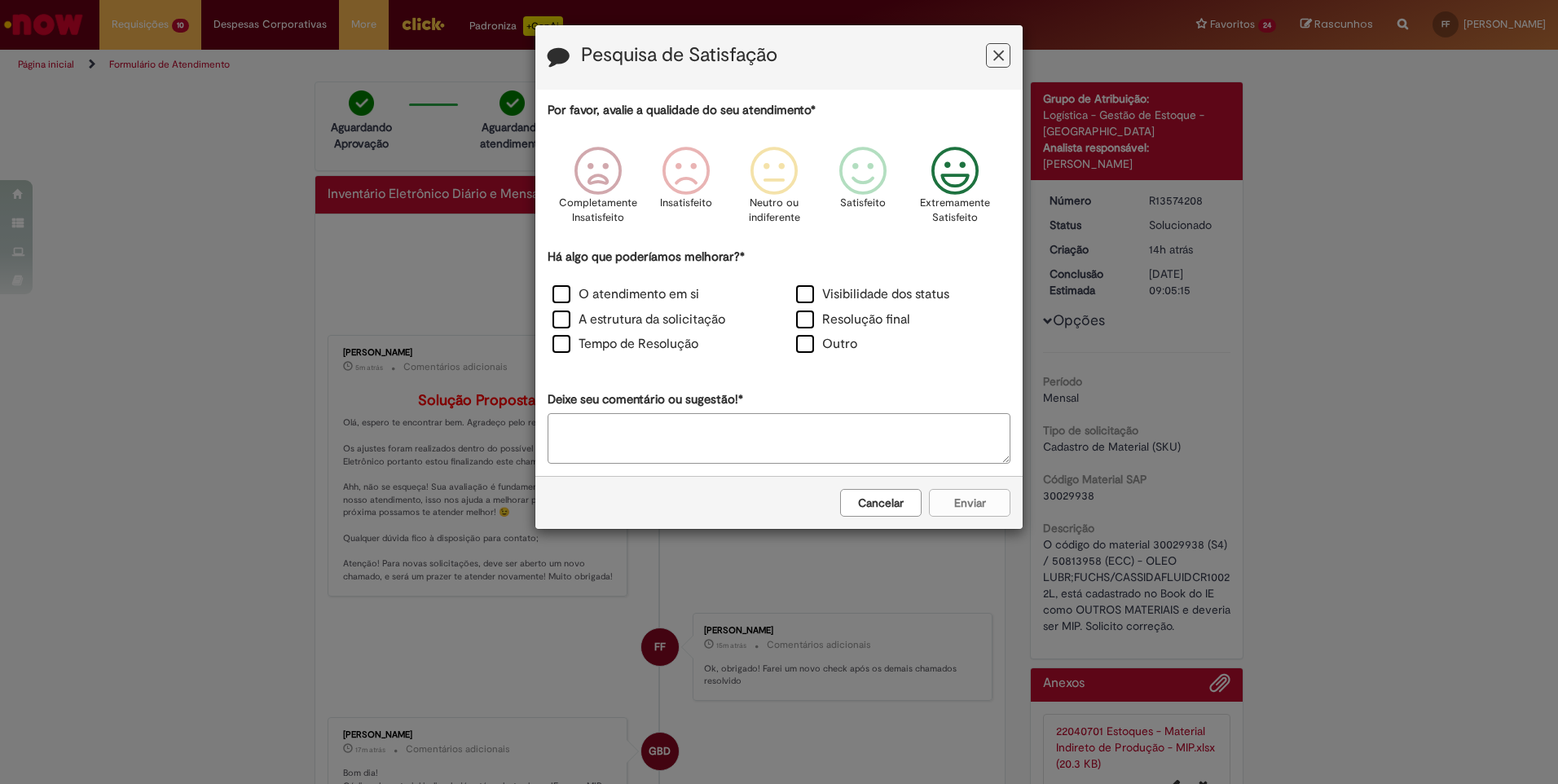
click at [941, 179] on icon "Feedback" at bounding box center [955, 171] width 61 height 49
click at [571, 298] on label "O atendimento em si" at bounding box center [625, 294] width 147 height 19
click at [569, 317] on label "A estrutura da solicitação" at bounding box center [638, 320] width 172 height 19
click at [559, 344] on label "Tempo de Resolução" at bounding box center [625, 344] width 146 height 19
click at [806, 297] on label "Visibilidade dos status" at bounding box center [873, 294] width 154 height 19
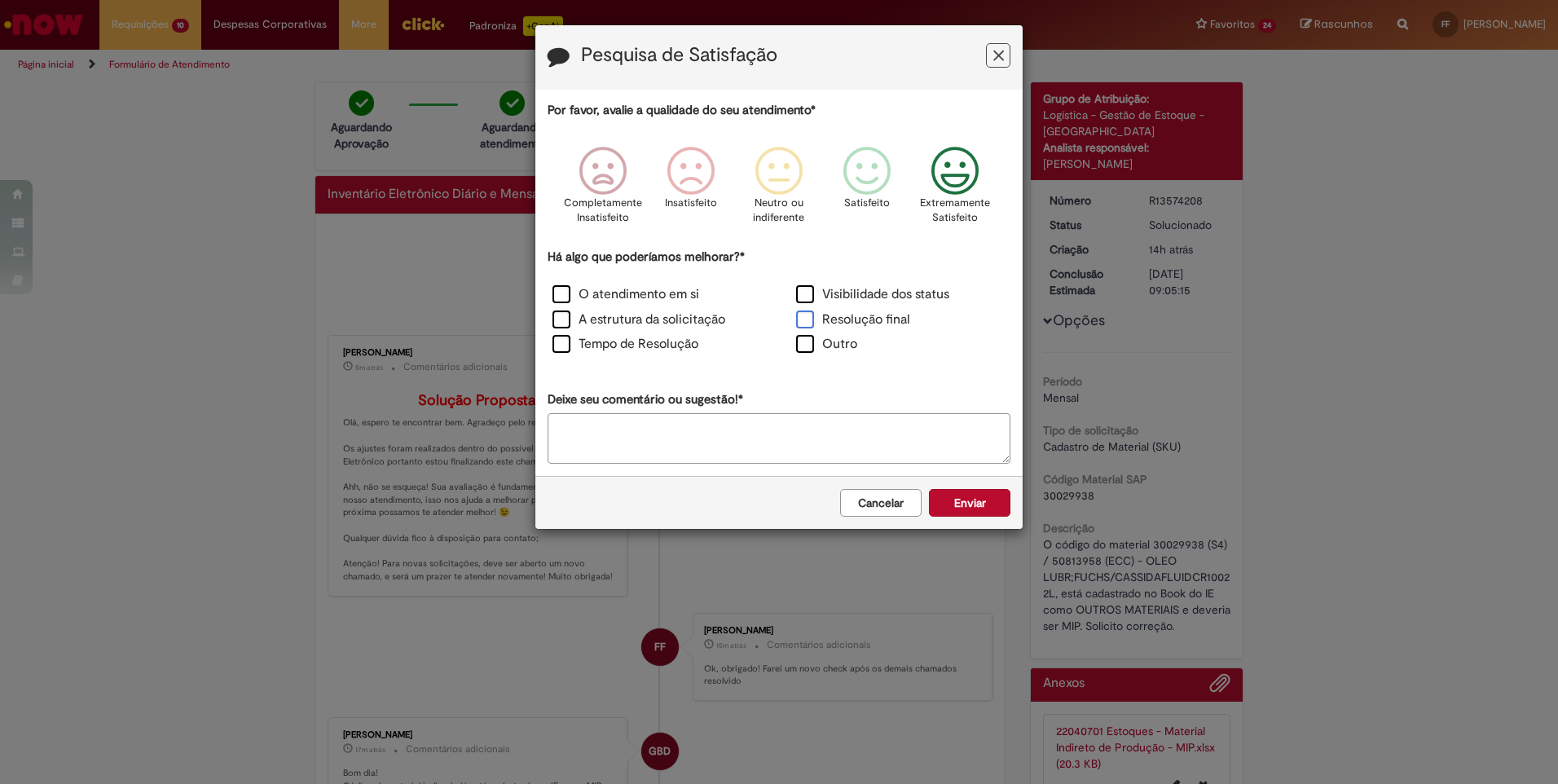
click at [804, 314] on label "Resolução final" at bounding box center [853, 320] width 114 height 19
click at [985, 502] on button "Enviar" at bounding box center [969, 503] width 82 height 27
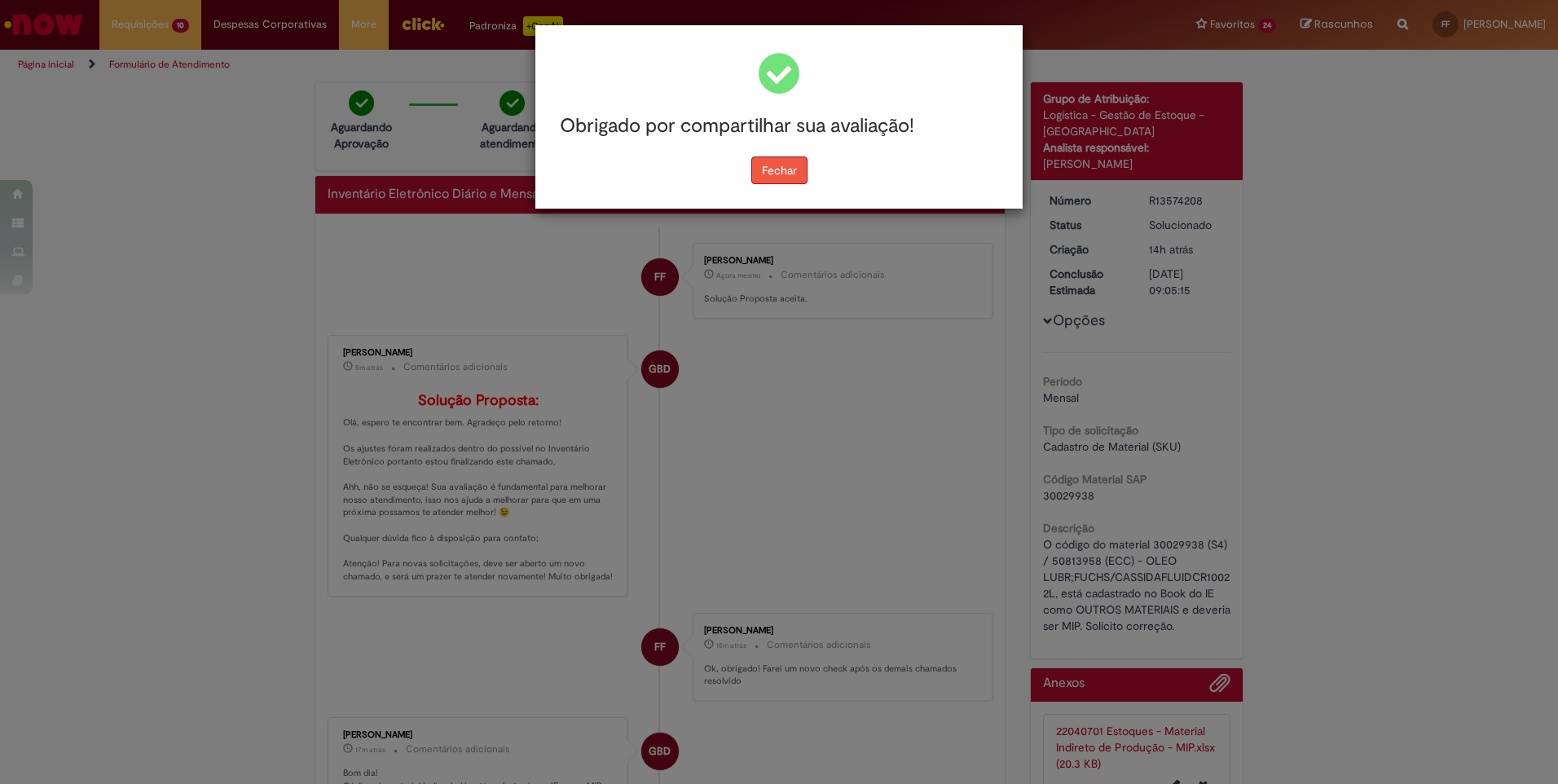
click at [770, 176] on button "Fechar" at bounding box center [780, 170] width 57 height 27
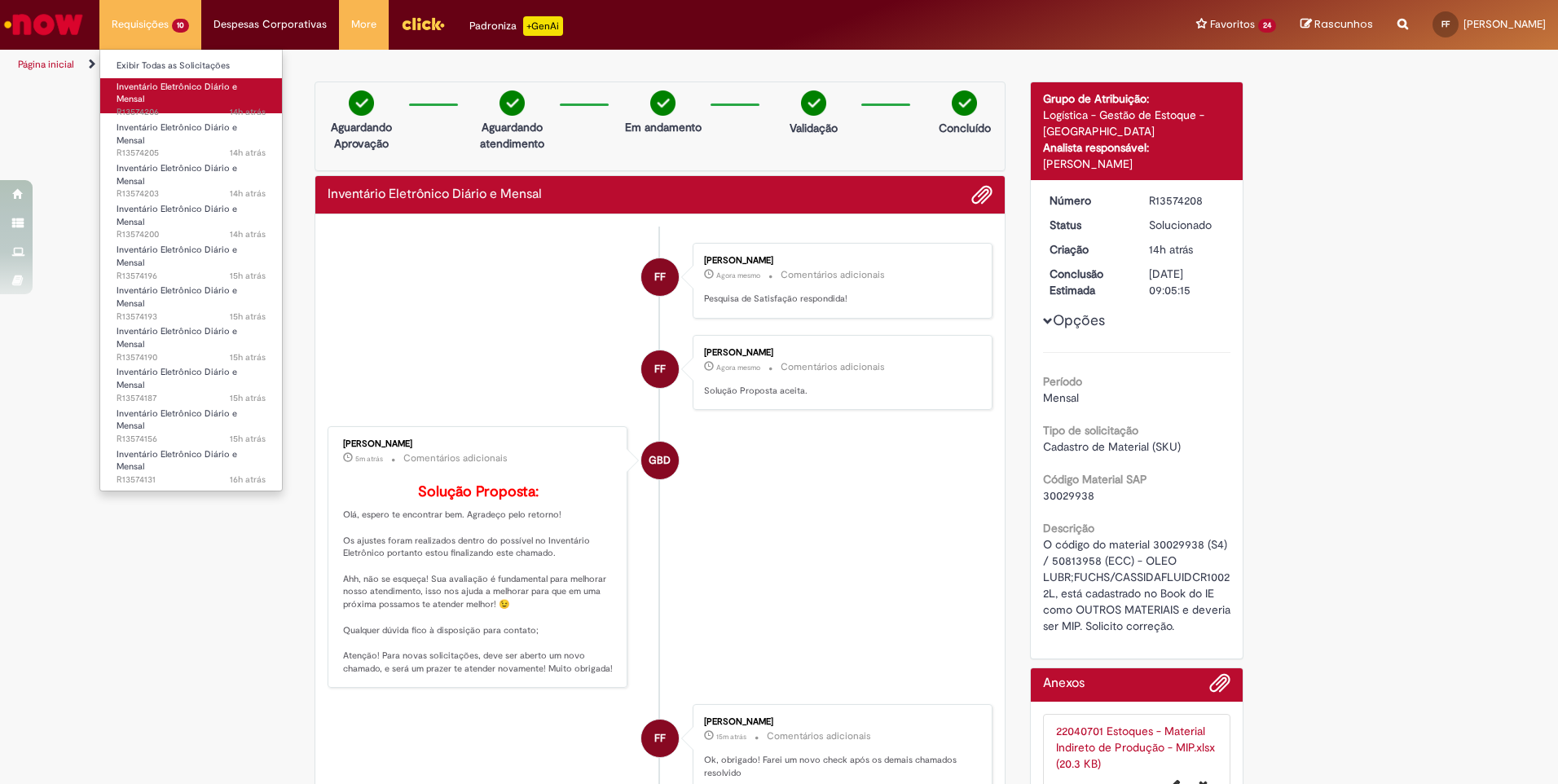
click at [157, 89] on span "Inventário Eletrônico Diário e Mensal" at bounding box center [177, 93] width 121 height 25
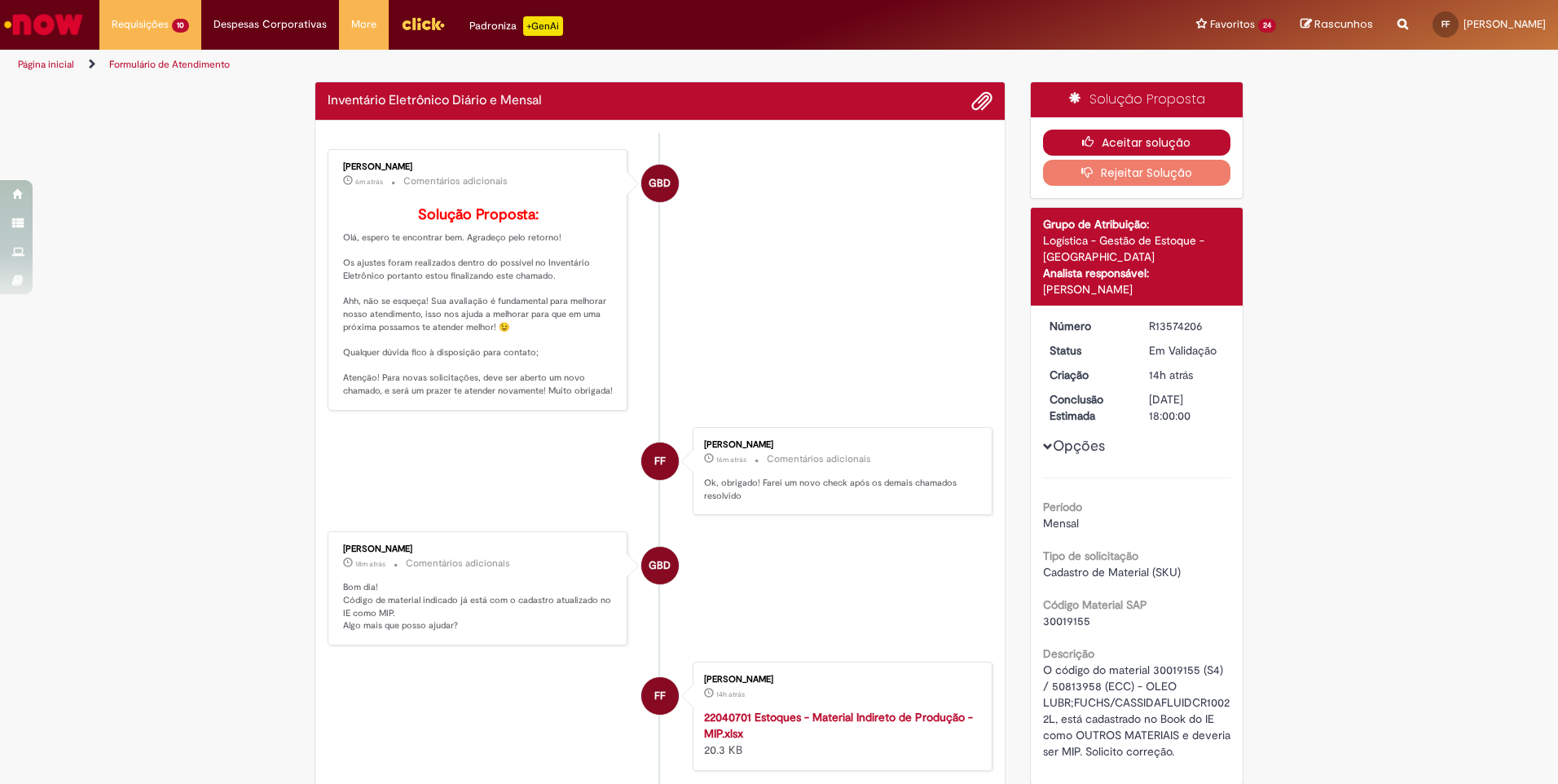
click at [1089, 148] on button "Aceitar solução" at bounding box center [1136, 142] width 188 height 26
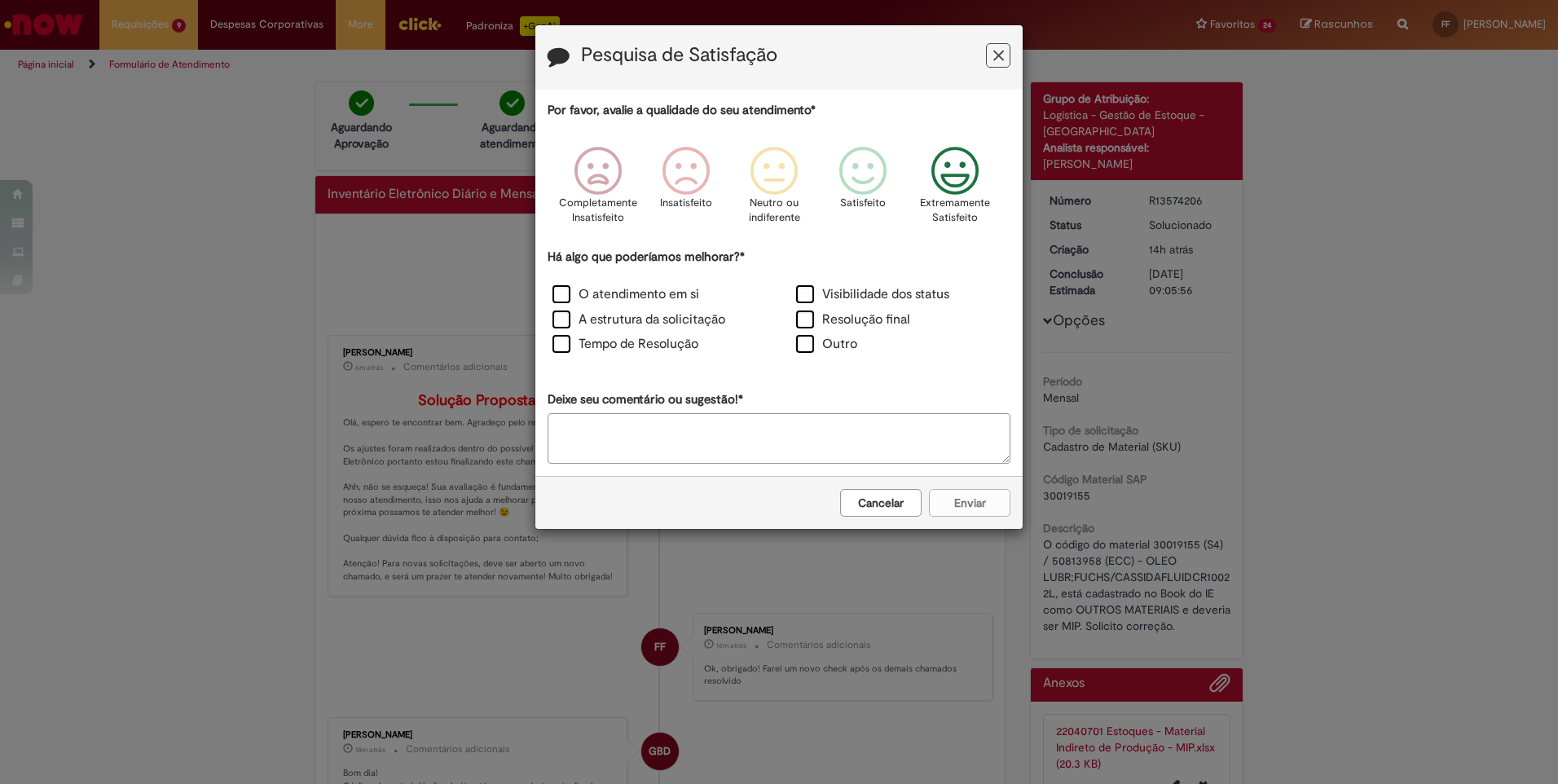
click at [945, 164] on icon "Feedback" at bounding box center [955, 171] width 61 height 49
click at [562, 297] on label "O atendimento em si" at bounding box center [625, 294] width 147 height 19
click at [559, 326] on label "A estrutura da solicitação" at bounding box center [638, 320] width 172 height 19
click at [560, 344] on label "Tempo de Resolução" at bounding box center [625, 344] width 146 height 19
click at [792, 295] on div "Visibilidade dos status" at bounding box center [901, 296] width 240 height 22
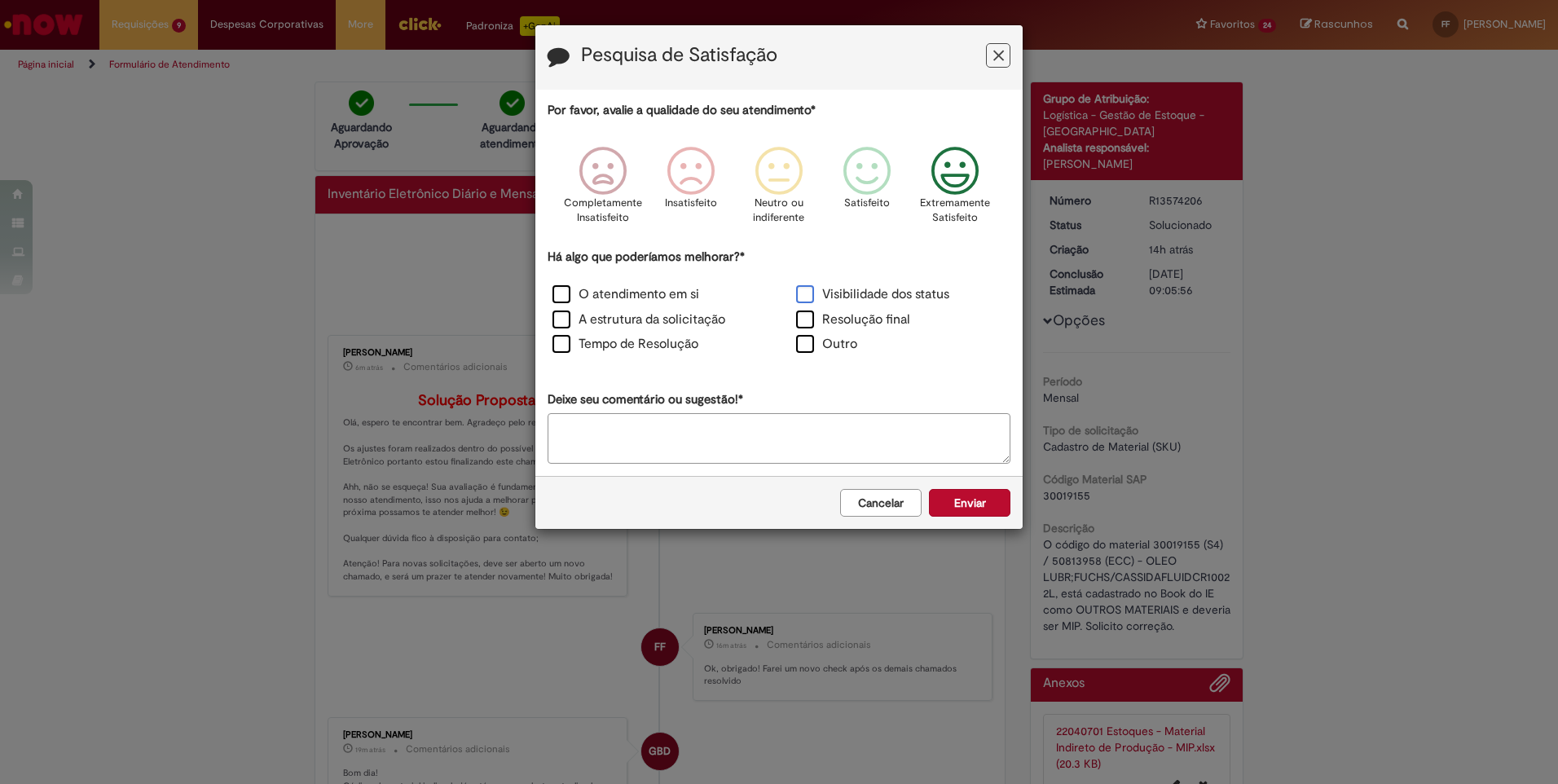
click at [803, 292] on label "Visibilidade dos status" at bounding box center [873, 294] width 154 height 19
click at [805, 315] on label "Resolução final" at bounding box center [853, 320] width 114 height 19
click at [963, 510] on button "Enviar" at bounding box center [969, 503] width 82 height 27
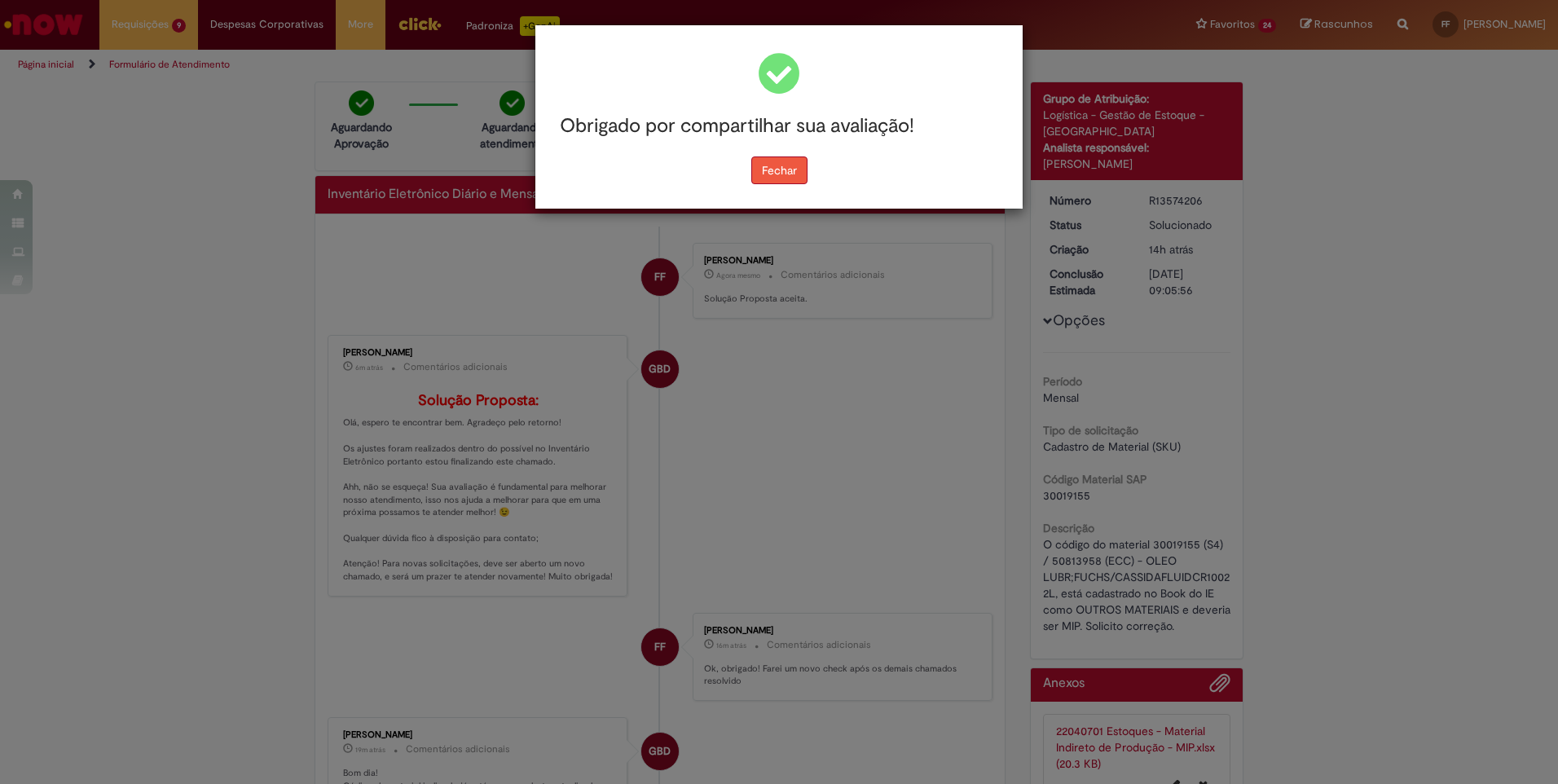
click at [788, 170] on button "Fechar" at bounding box center [780, 170] width 57 height 27
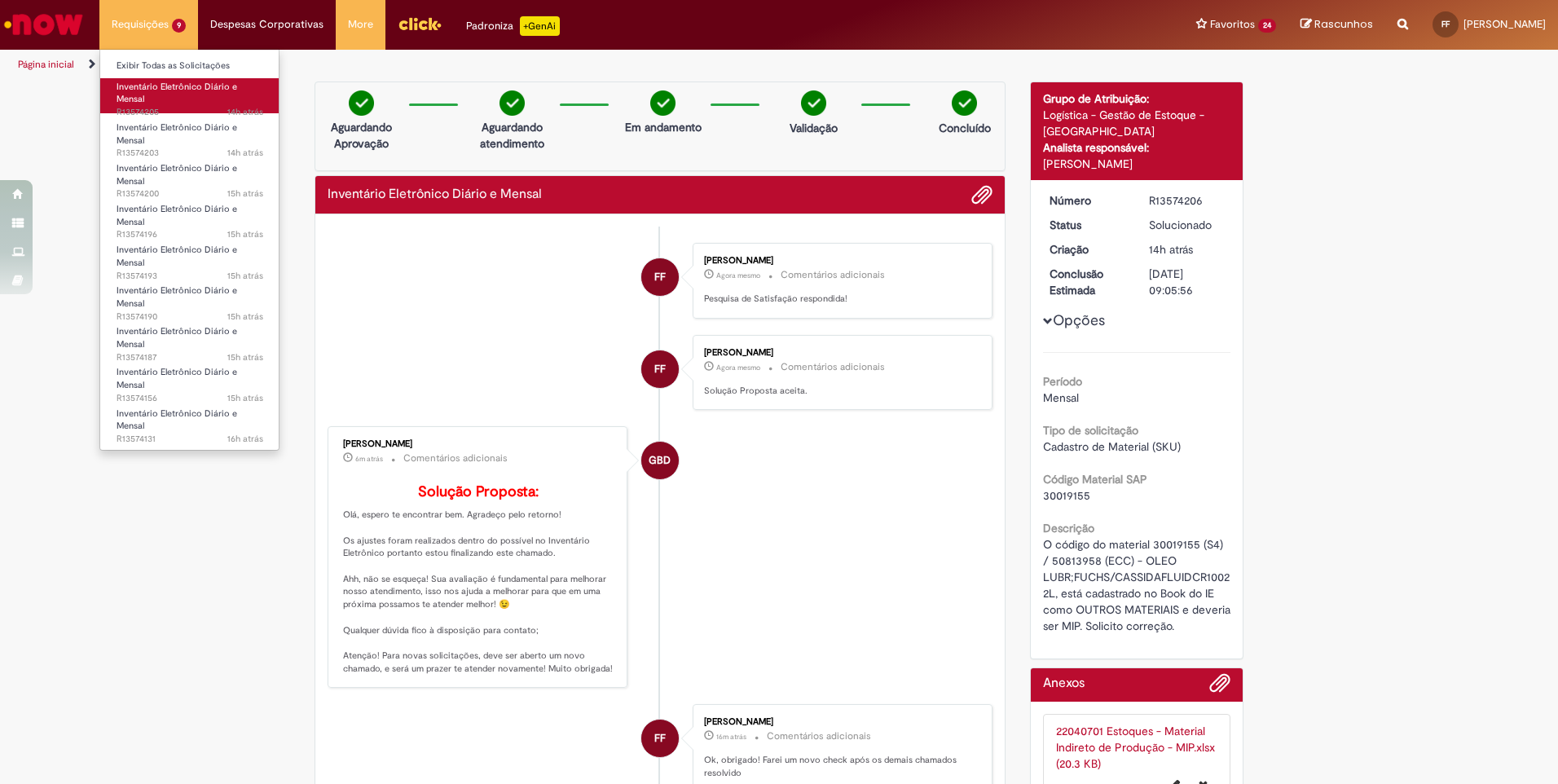
click at [145, 89] on span "Inventário Eletrônico Diário e Mensal" at bounding box center [177, 93] width 121 height 25
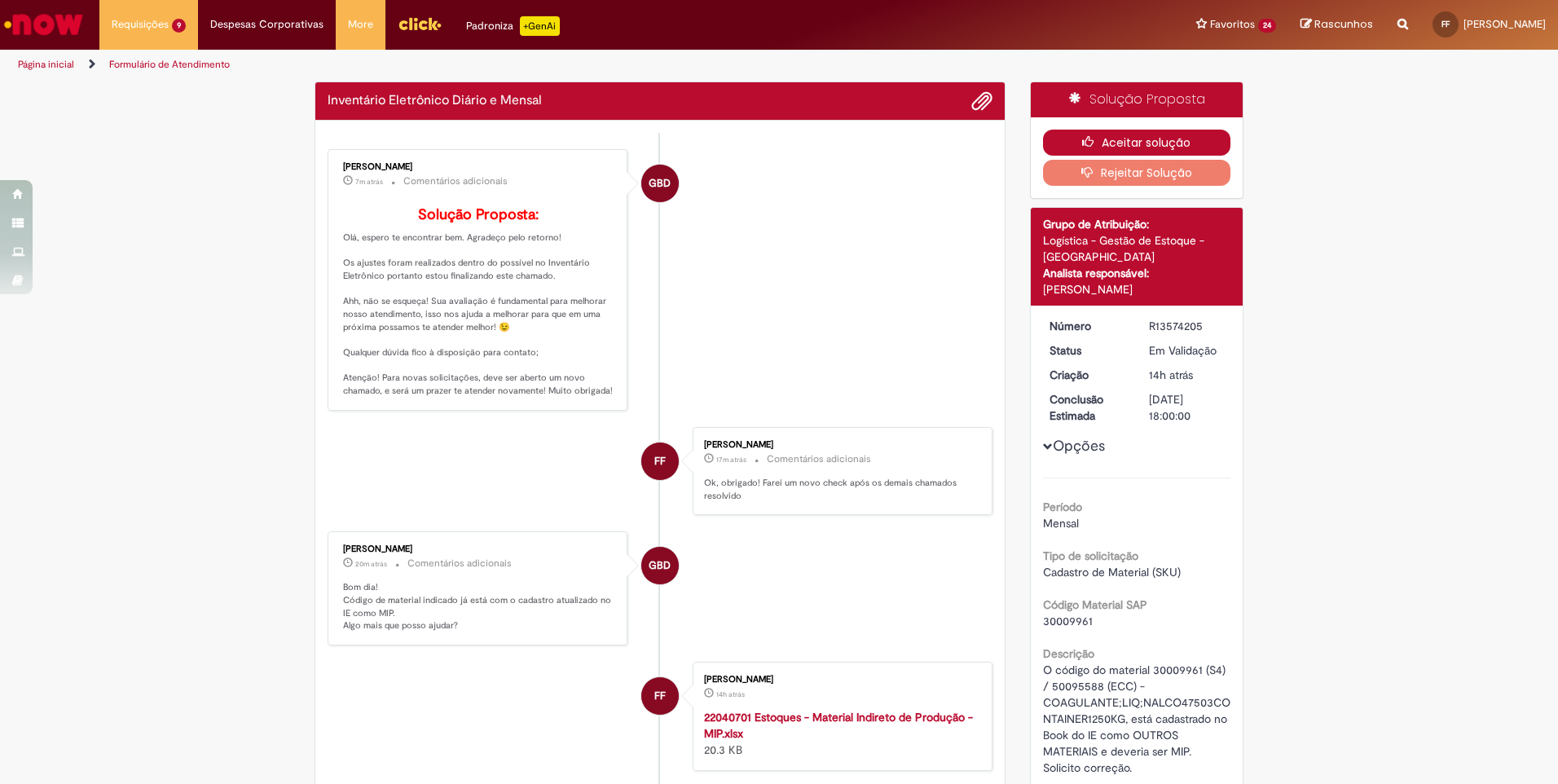
click at [1116, 135] on button "Aceitar solução" at bounding box center [1136, 142] width 188 height 26
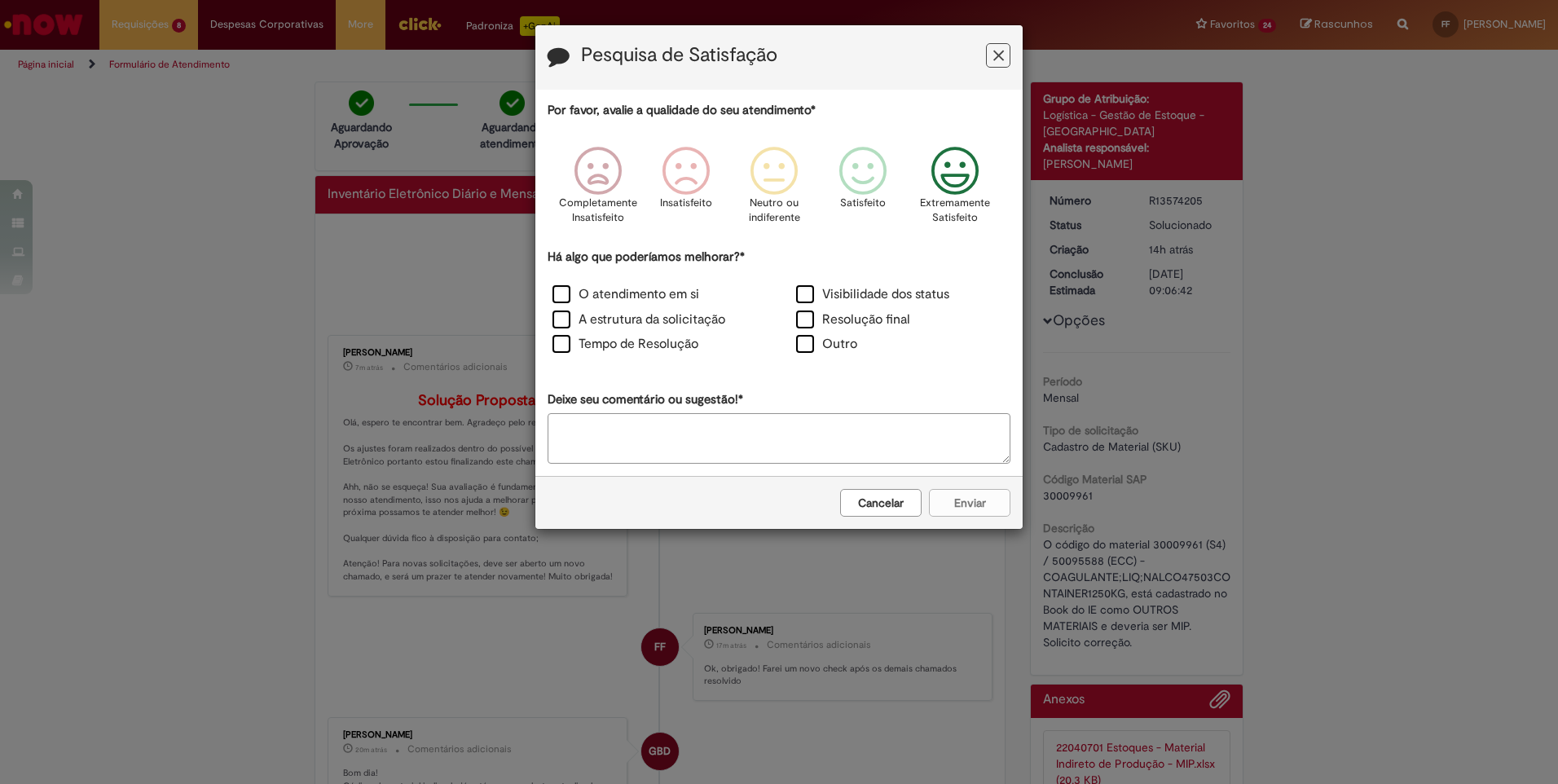
click at [970, 166] on icon "Feedback" at bounding box center [955, 171] width 61 height 49
drag, startPoint x: 562, startPoint y: 296, endPoint x: 561, endPoint y: 304, distance: 8.1
click at [563, 297] on label "O atendimento em si" at bounding box center [625, 294] width 147 height 19
click at [561, 320] on label "A estrutura da solicitação" at bounding box center [638, 320] width 172 height 19
click at [561, 343] on label "Tempo de Resolução" at bounding box center [625, 344] width 146 height 19
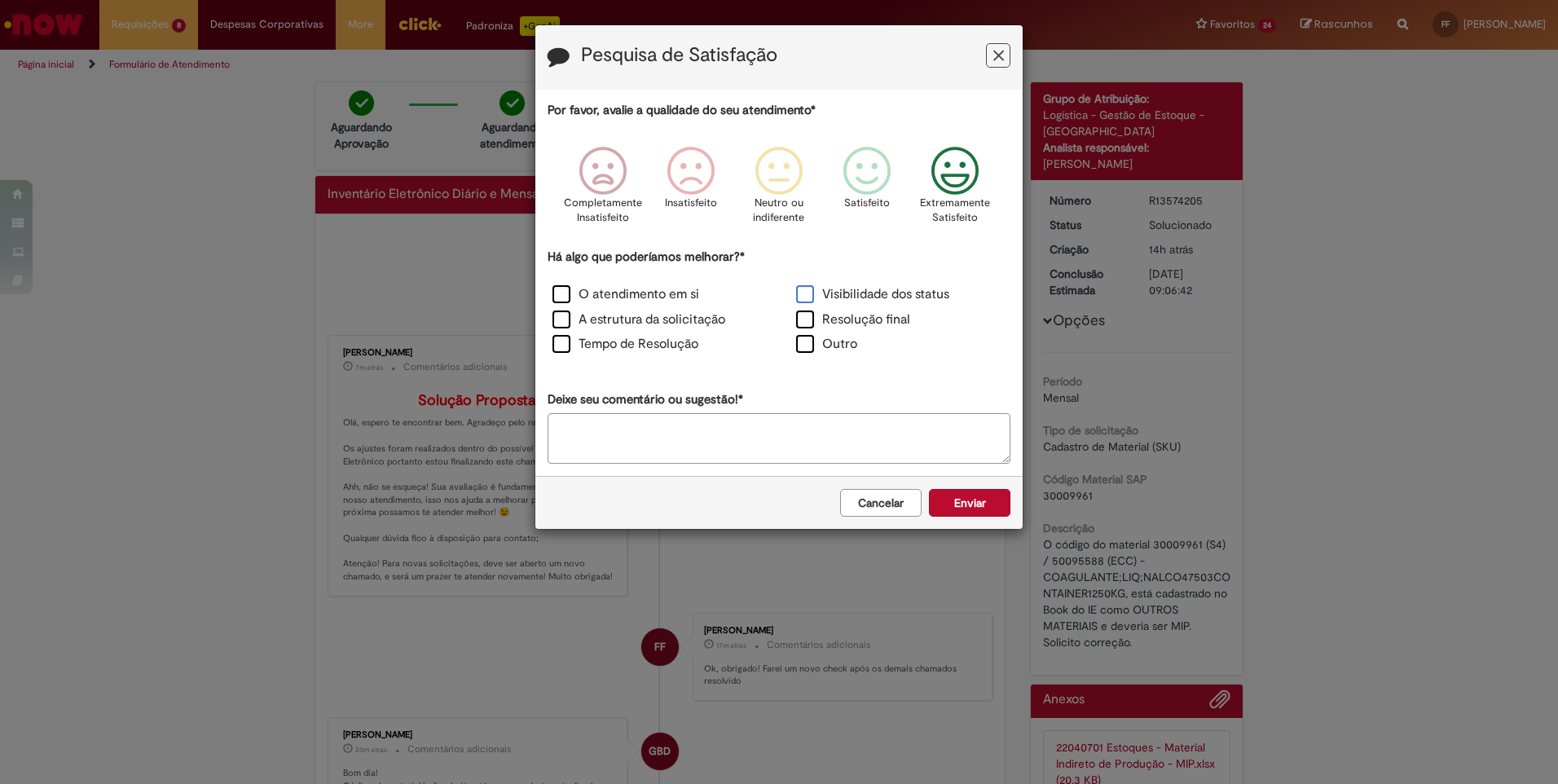
click at [812, 292] on label "Visibilidade dos status" at bounding box center [873, 294] width 154 height 19
click at [812, 321] on label "Resolução final" at bounding box center [853, 320] width 114 height 19
click at [962, 498] on button "Enviar" at bounding box center [969, 503] width 82 height 27
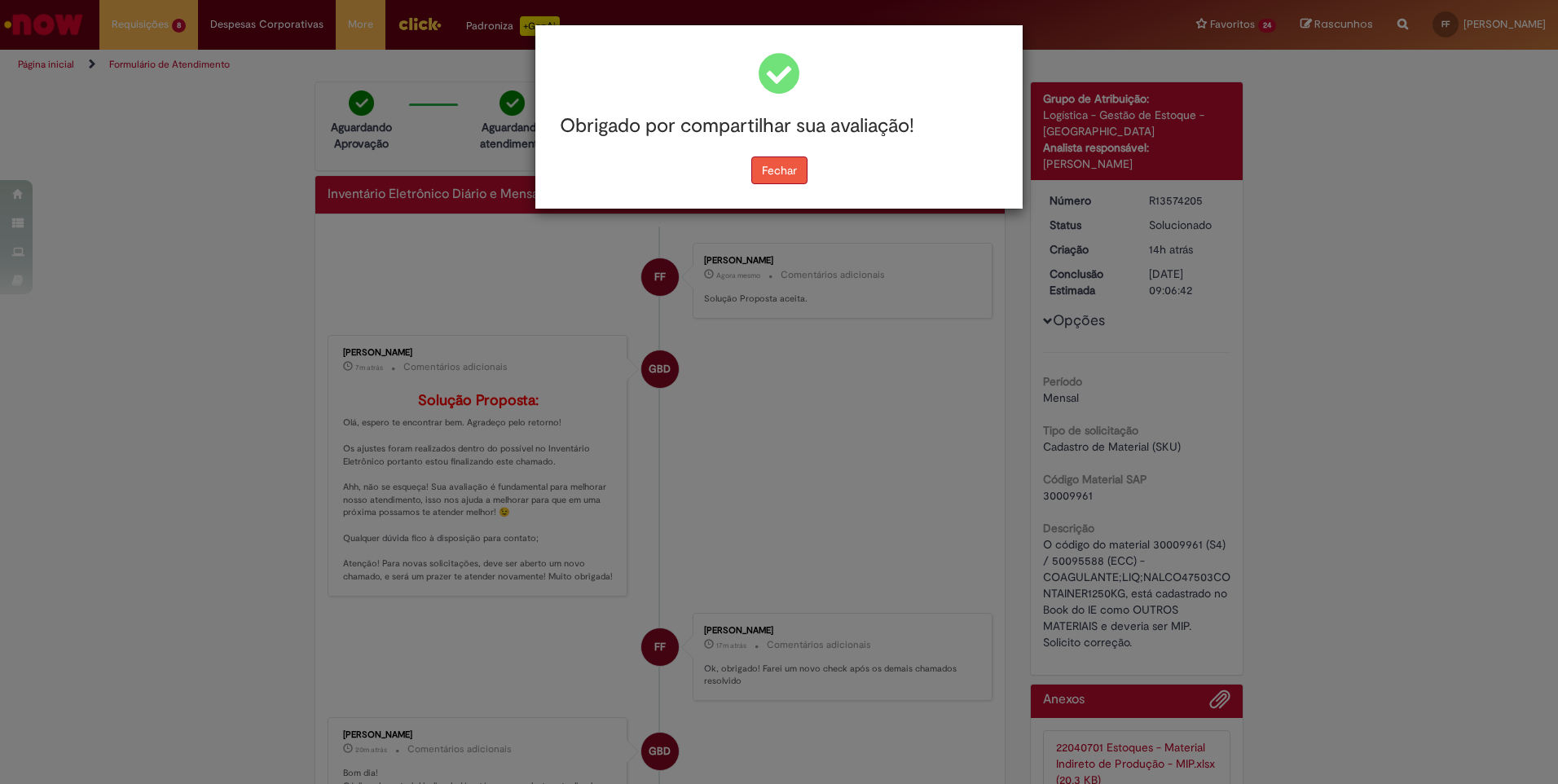
click at [764, 177] on button "Fechar" at bounding box center [780, 170] width 57 height 27
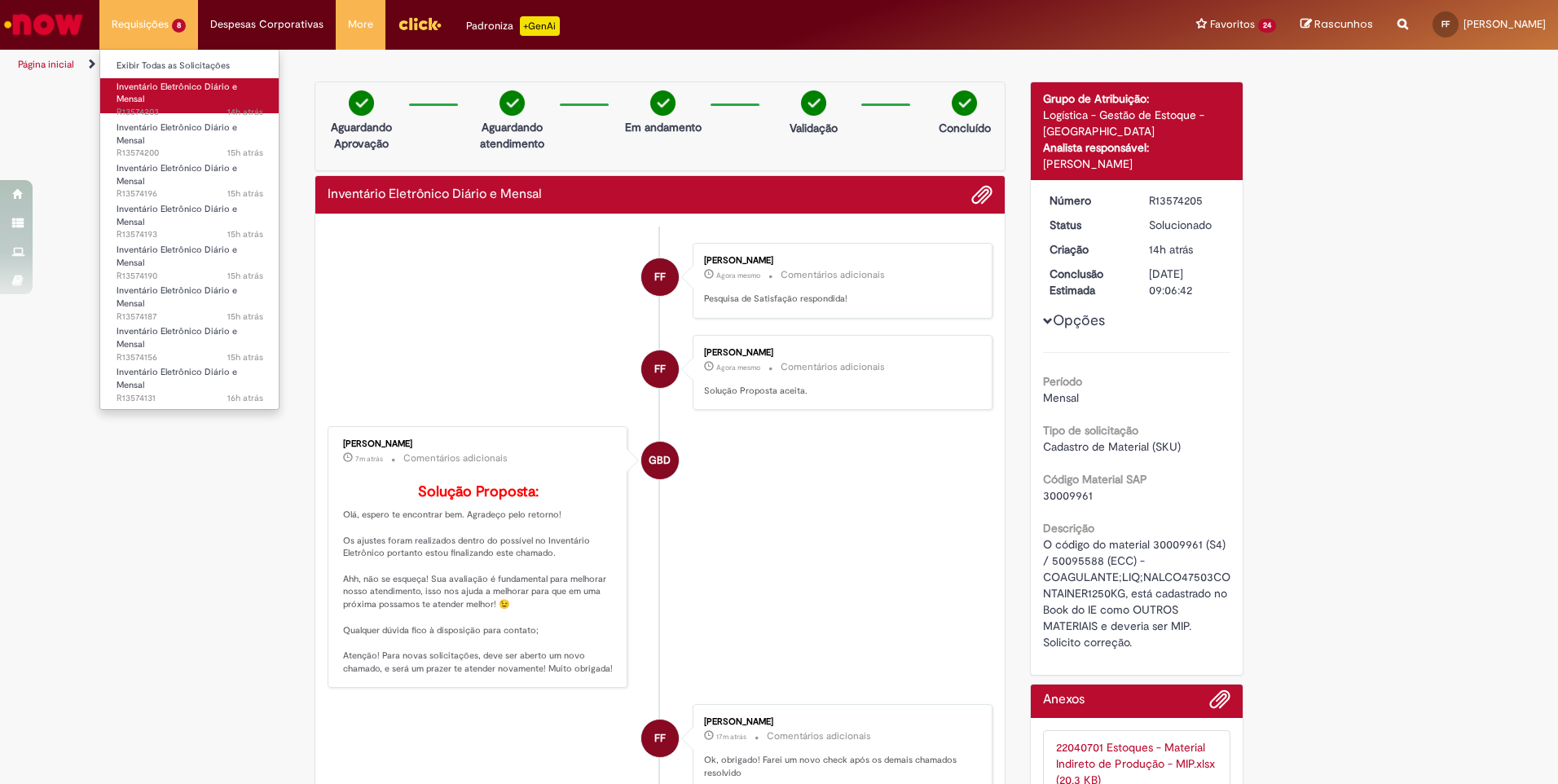
click at [147, 96] on link "Inventário Eletrônico Diário e Mensal 14h atrás 14 horas atrás R13574203" at bounding box center [190, 95] width 179 height 35
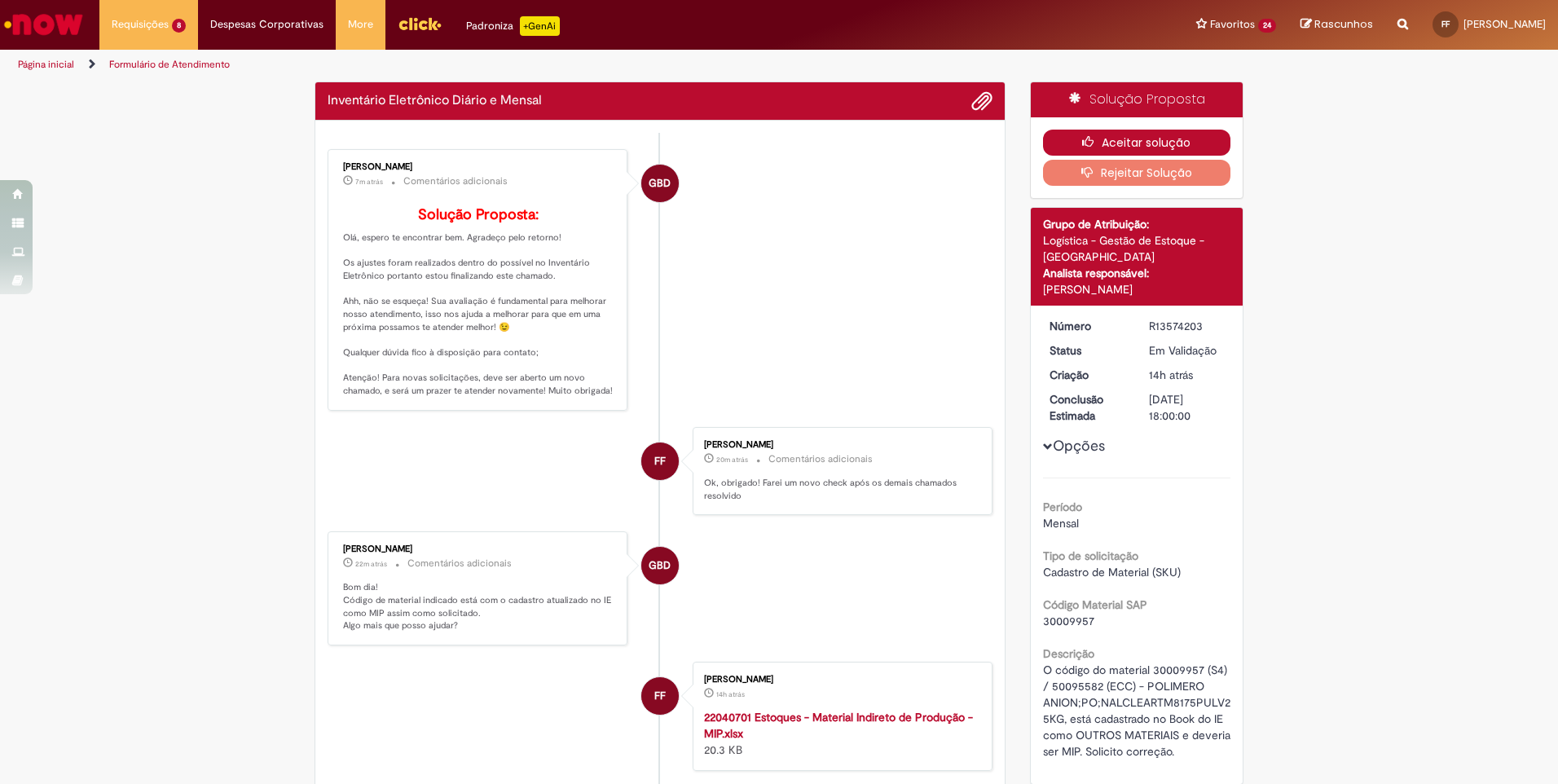
click at [1126, 142] on button "Aceitar solução" at bounding box center [1136, 142] width 188 height 26
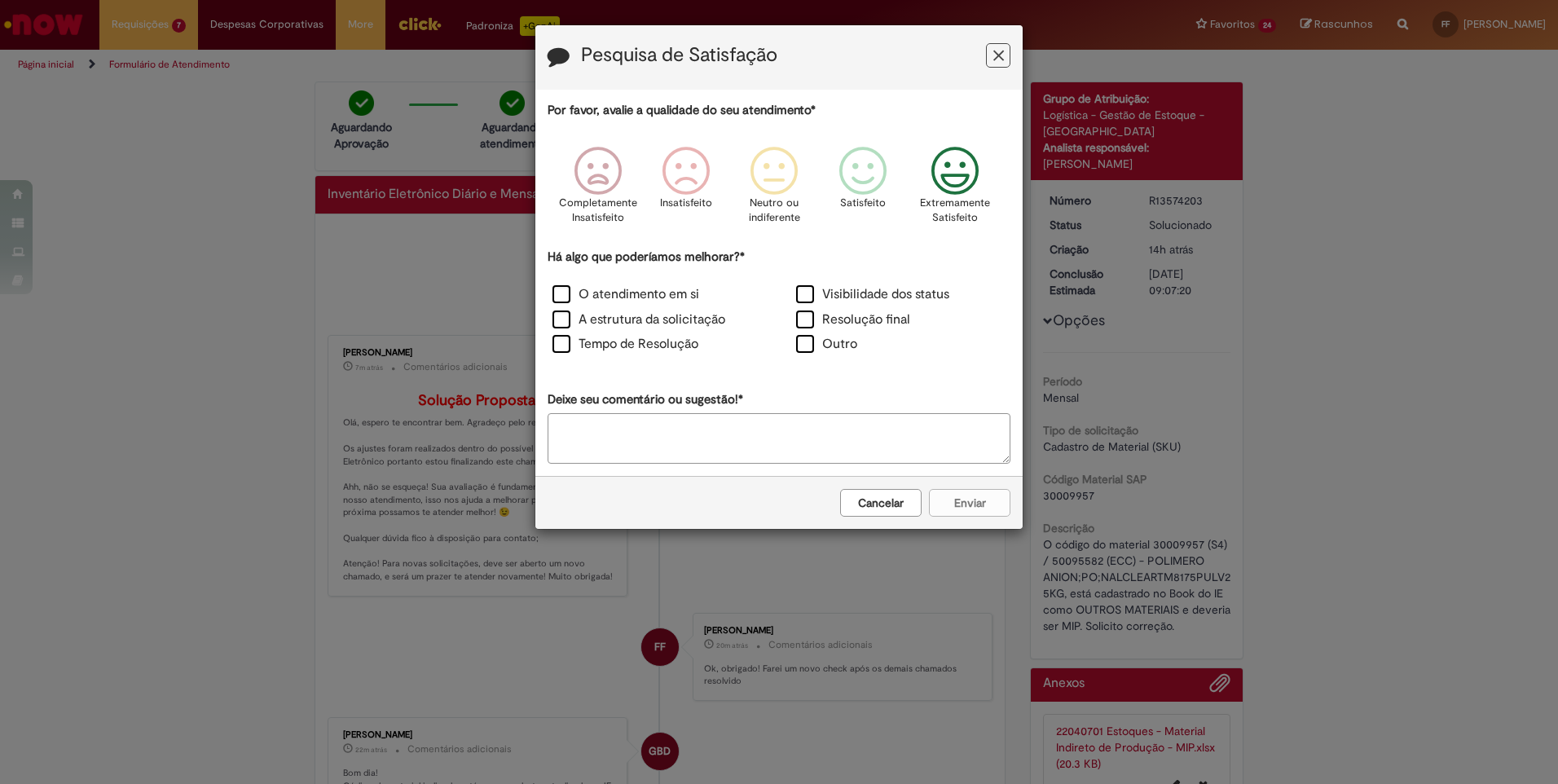
click at [952, 190] on icon "Feedback" at bounding box center [955, 171] width 61 height 49
drag, startPoint x: 569, startPoint y: 292, endPoint x: 558, endPoint y: 311, distance: 22.0
click at [567, 292] on label "O atendimento em si" at bounding box center [625, 294] width 147 height 19
click at [555, 323] on label "A estrutura da solicitação" at bounding box center [638, 320] width 172 height 19
click at [562, 340] on label "Tempo de Resolução" at bounding box center [625, 344] width 146 height 19
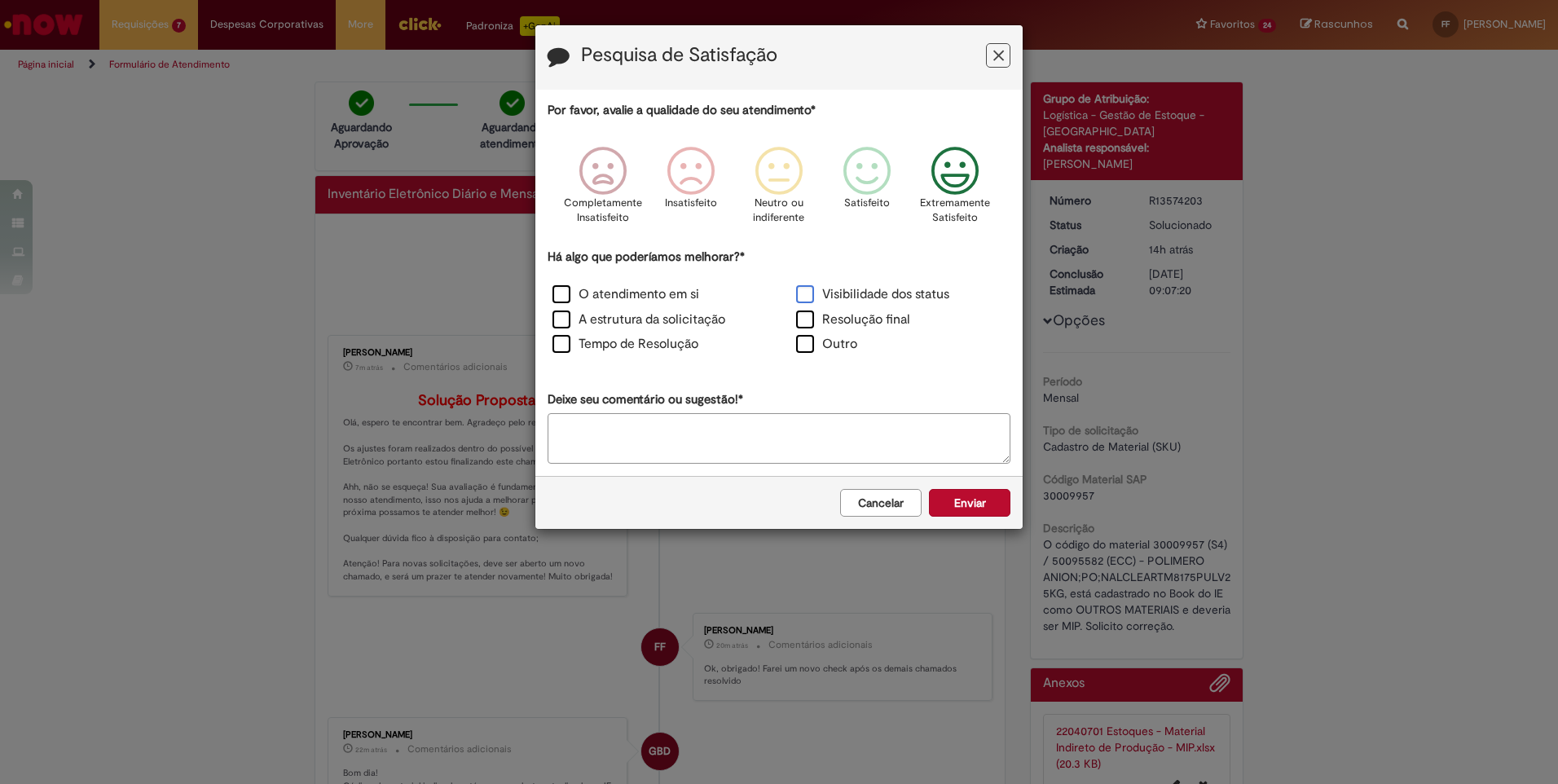
click at [812, 286] on label "Visibilidade dos status" at bounding box center [873, 294] width 154 height 19
click at [803, 320] on label "Resolução final" at bounding box center [853, 320] width 114 height 19
click at [989, 510] on button "Enviar" at bounding box center [969, 503] width 82 height 27
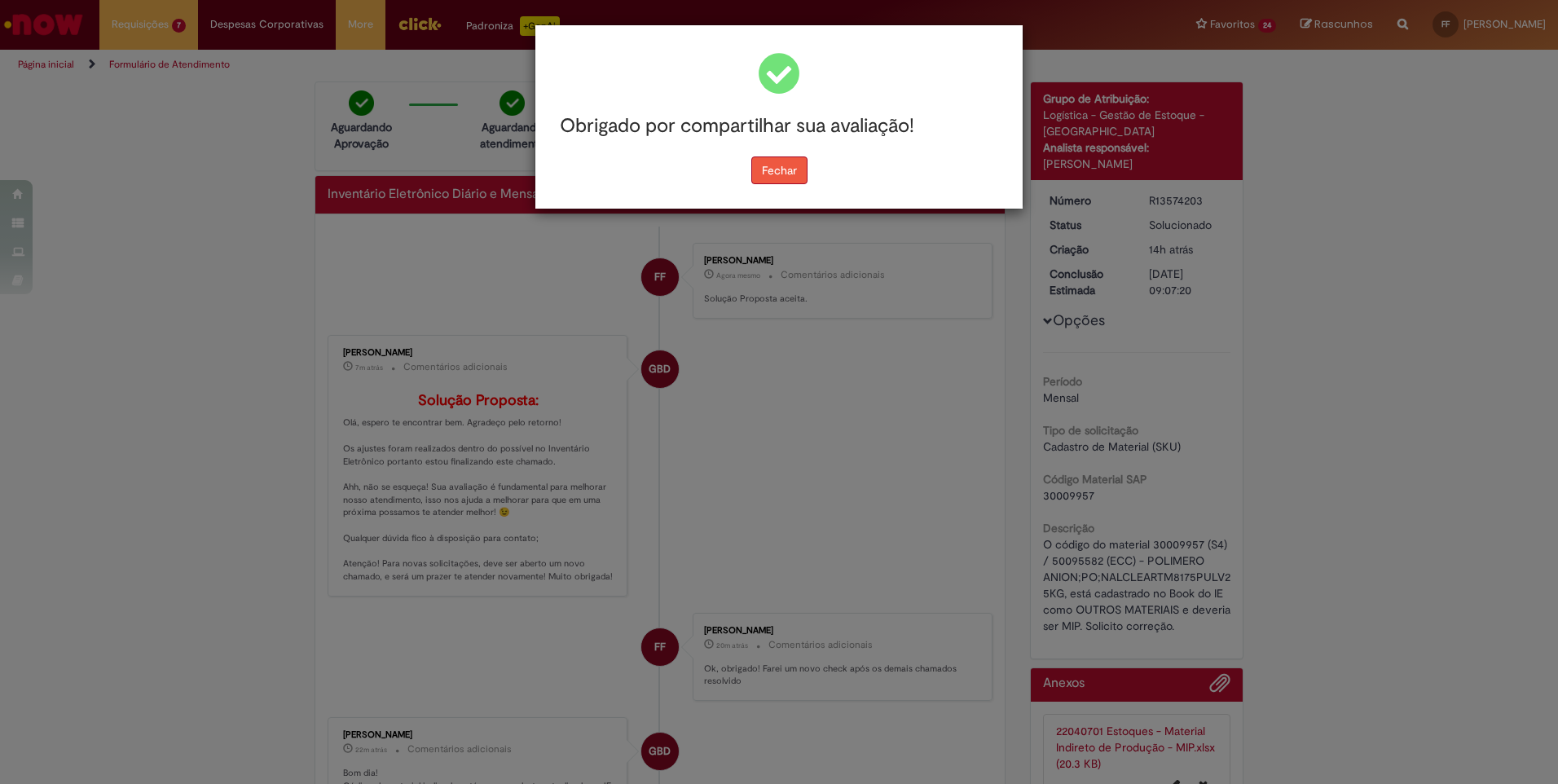
click at [774, 164] on button "Fechar" at bounding box center [780, 170] width 57 height 27
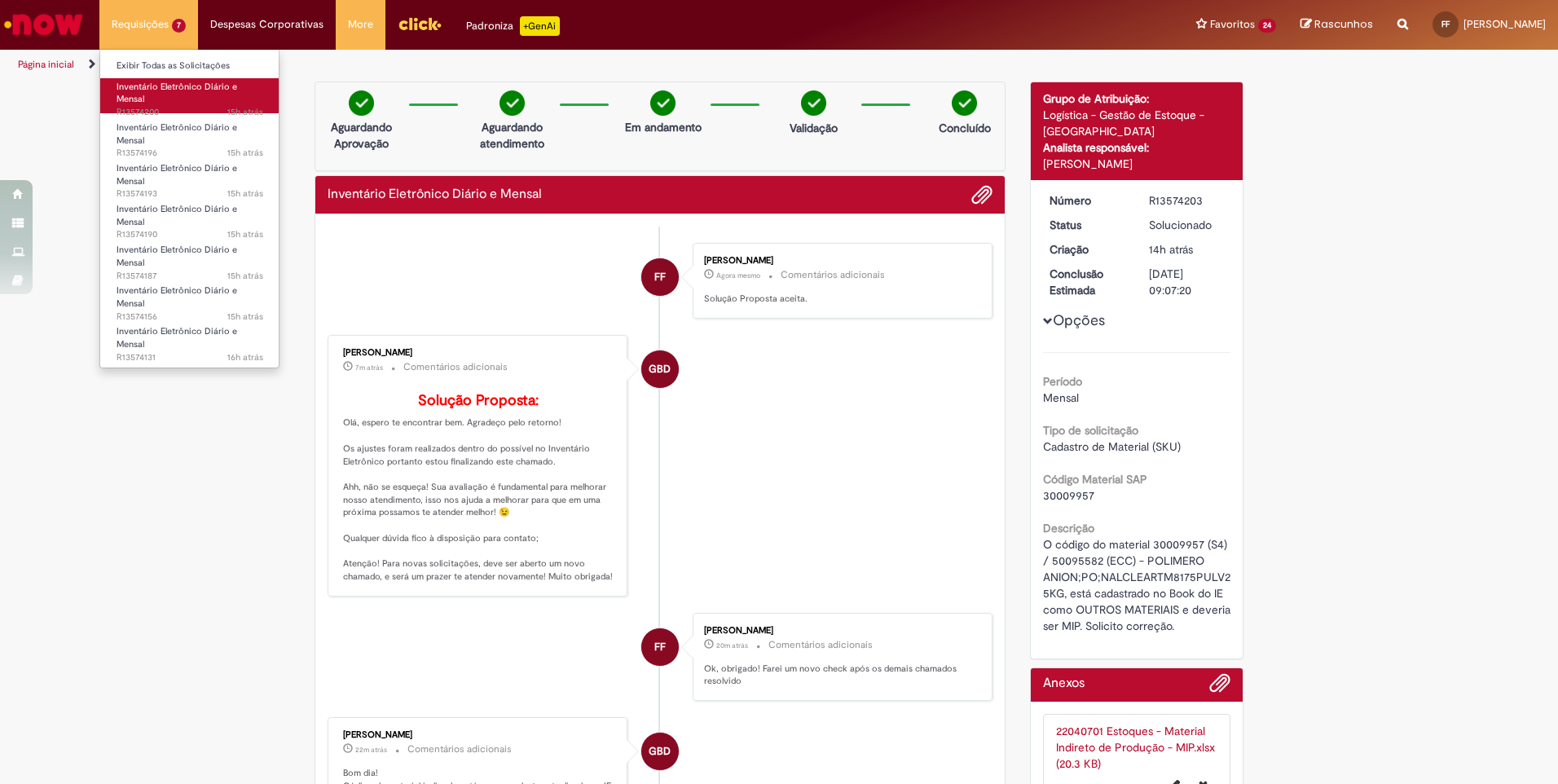
click at [150, 90] on span "Inventário Eletrônico Diário e Mensal" at bounding box center [177, 93] width 121 height 25
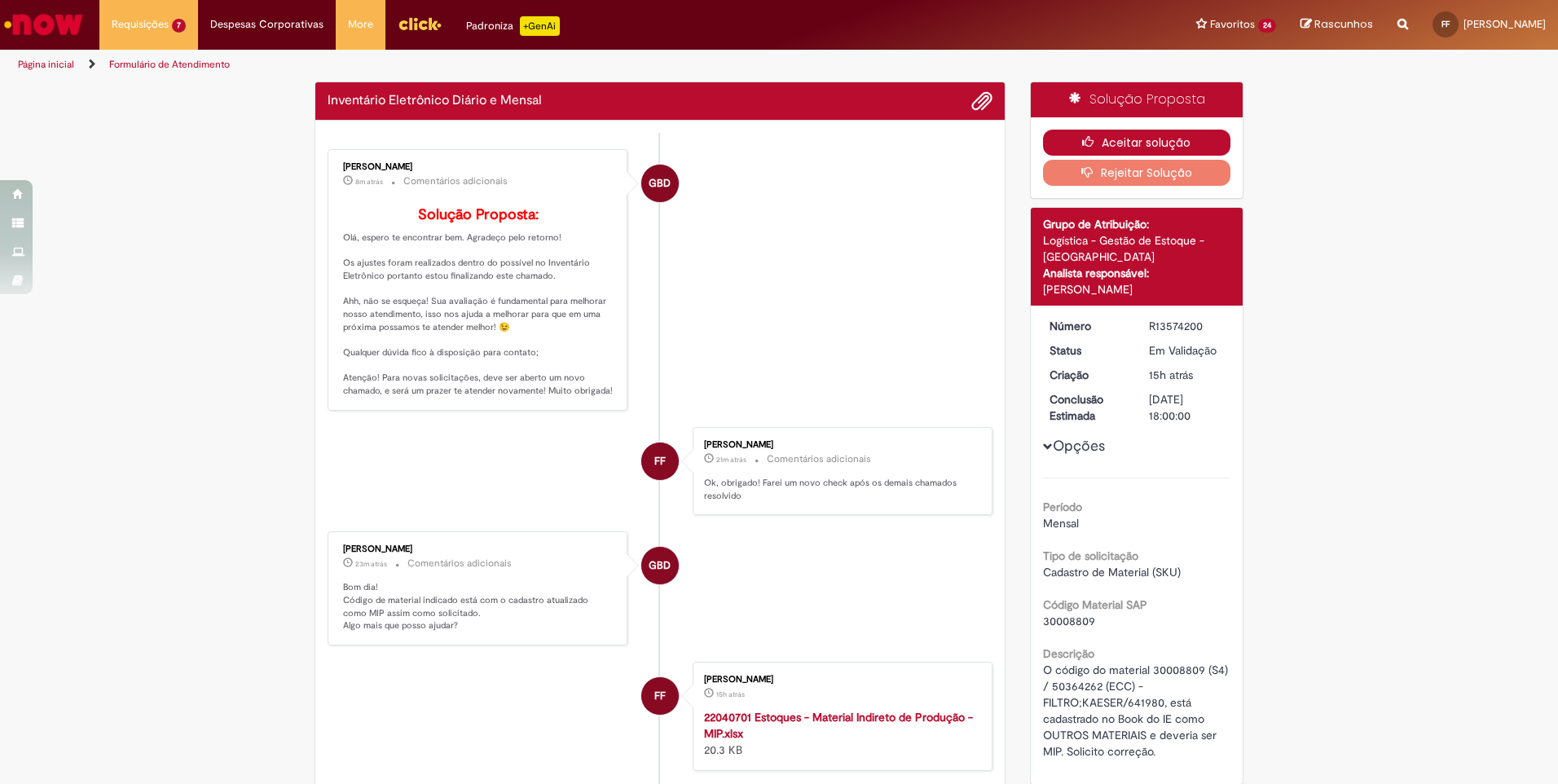
click at [1139, 132] on button "Aceitar solução" at bounding box center [1136, 142] width 188 height 26
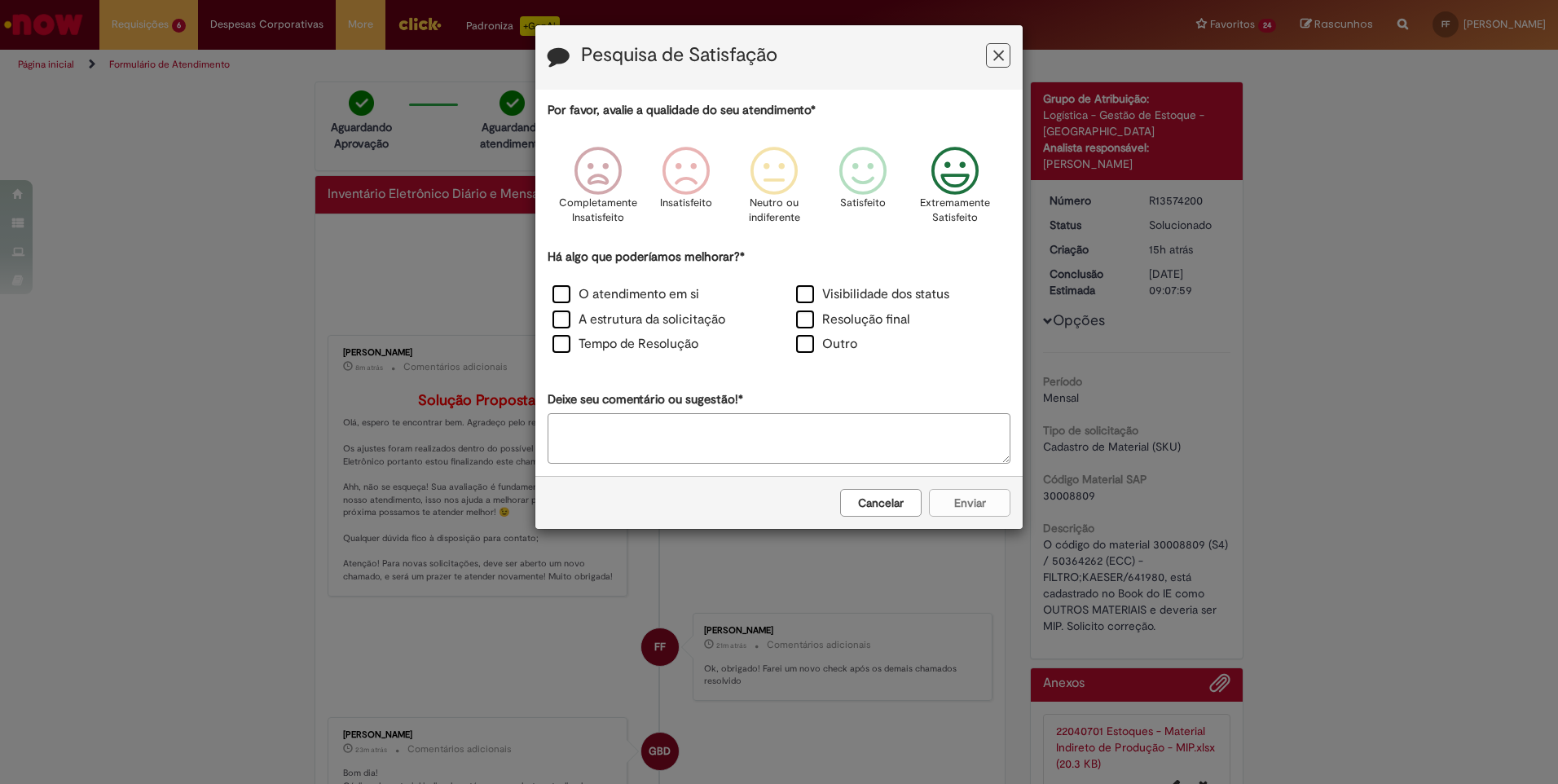
click at [945, 181] on icon "Feedback" at bounding box center [955, 171] width 61 height 49
drag, startPoint x: 562, startPoint y: 291, endPoint x: 561, endPoint y: 316, distance: 25.0
click at [562, 292] on label "O atendimento em si" at bounding box center [625, 294] width 147 height 19
click at [559, 323] on label "A estrutura da solicitação" at bounding box center [638, 320] width 172 height 19
click at [561, 346] on label "Tempo de Resolução" at bounding box center [625, 344] width 146 height 19
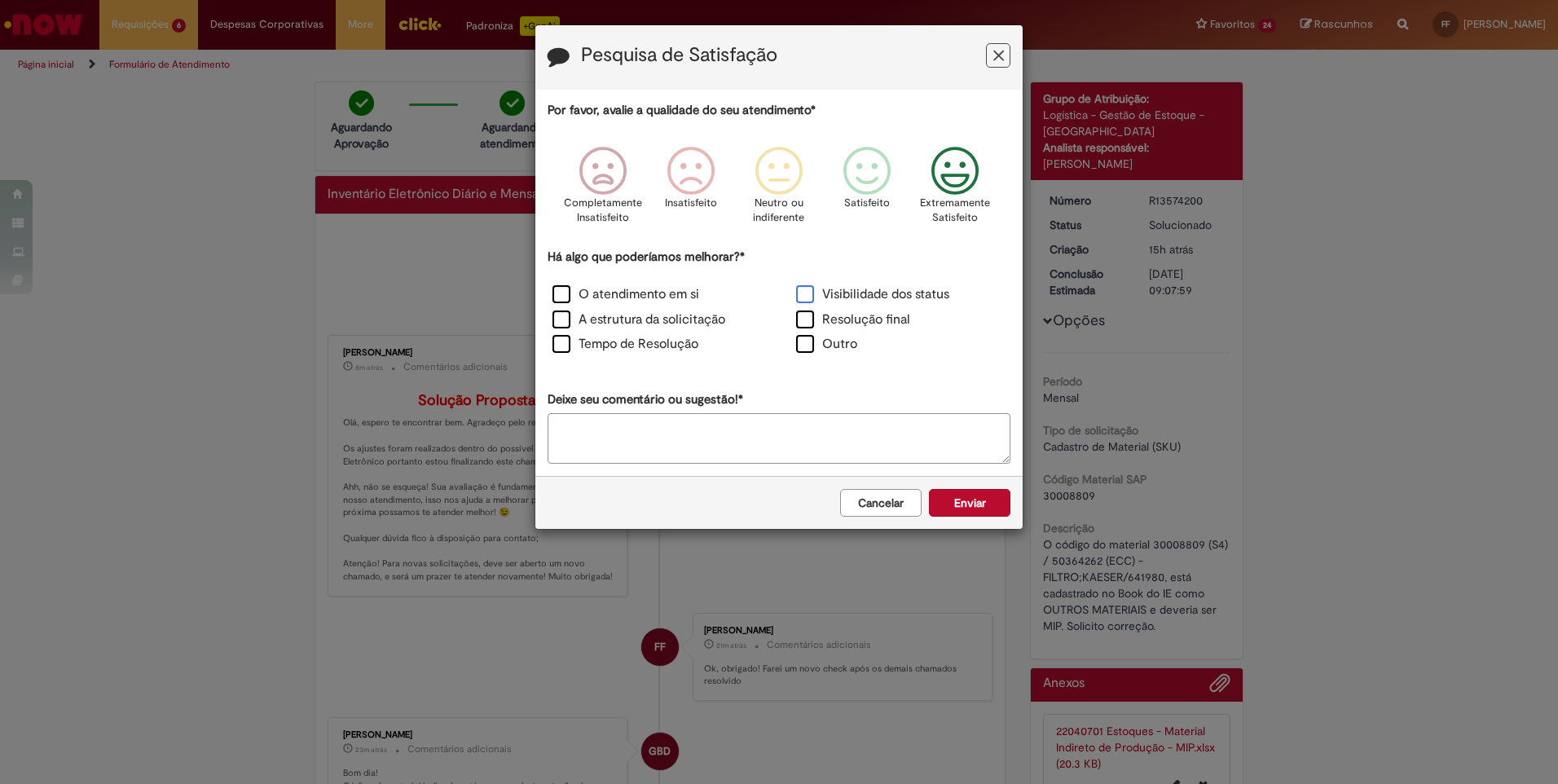
click at [810, 298] on label "Visibilidade dos status" at bounding box center [873, 294] width 154 height 19
click at [812, 321] on label "Resolução final" at bounding box center [853, 320] width 114 height 19
click at [978, 509] on button "Enviar" at bounding box center [969, 503] width 82 height 27
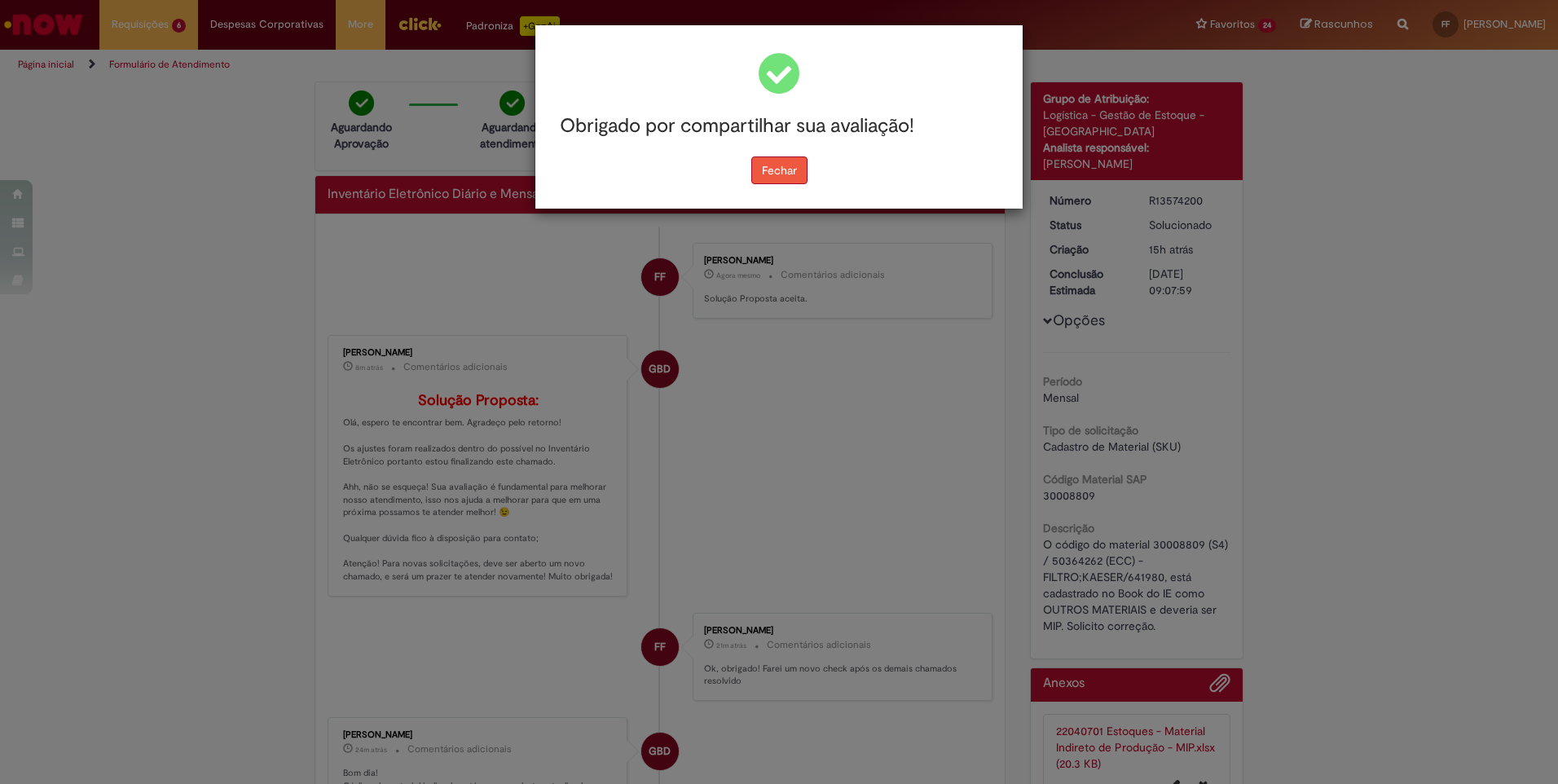
click at [772, 172] on button "Fechar" at bounding box center [780, 170] width 57 height 27
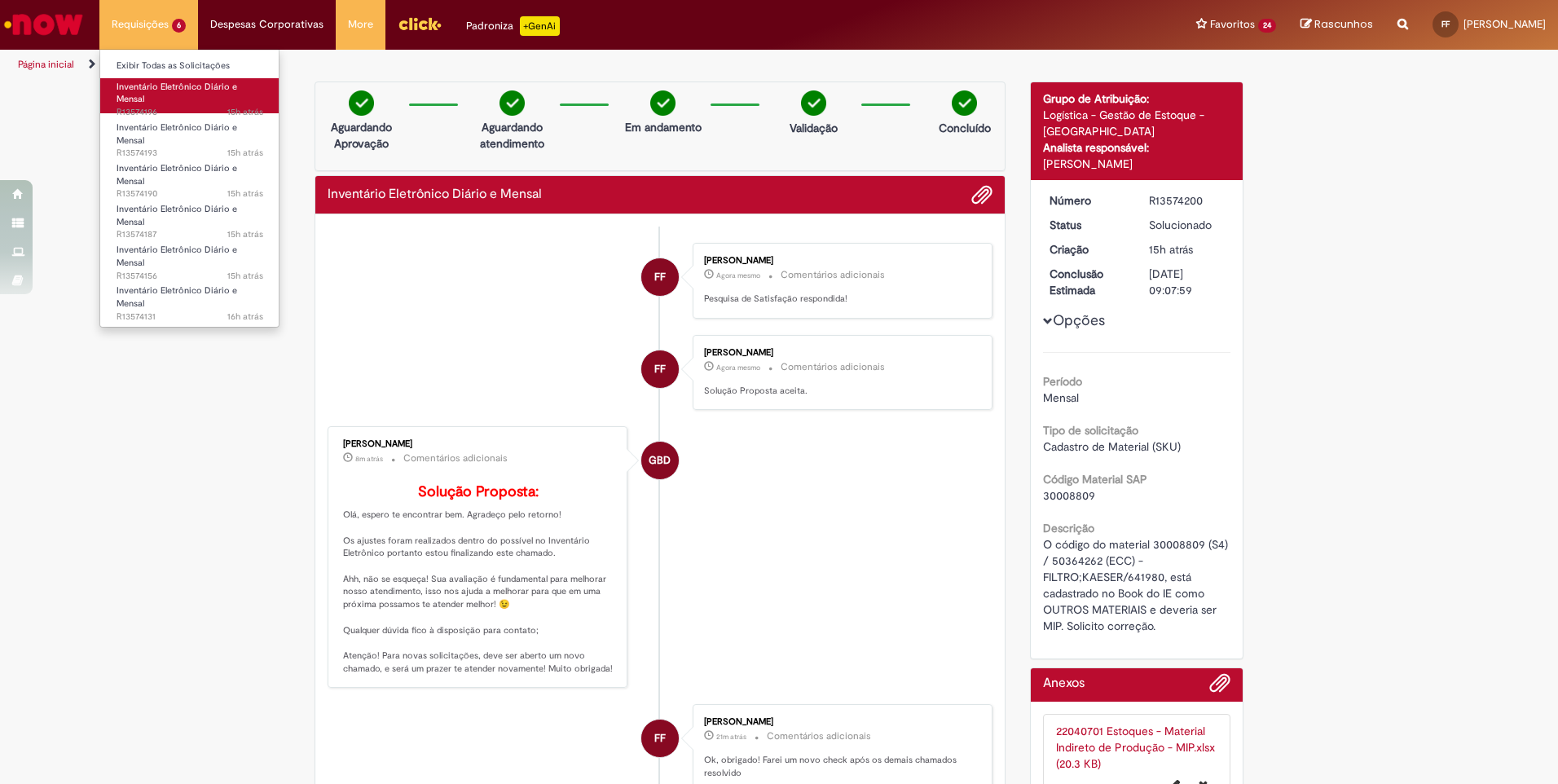
click at [137, 96] on span "Inventário Eletrônico Diário e Mensal" at bounding box center [177, 93] width 121 height 25
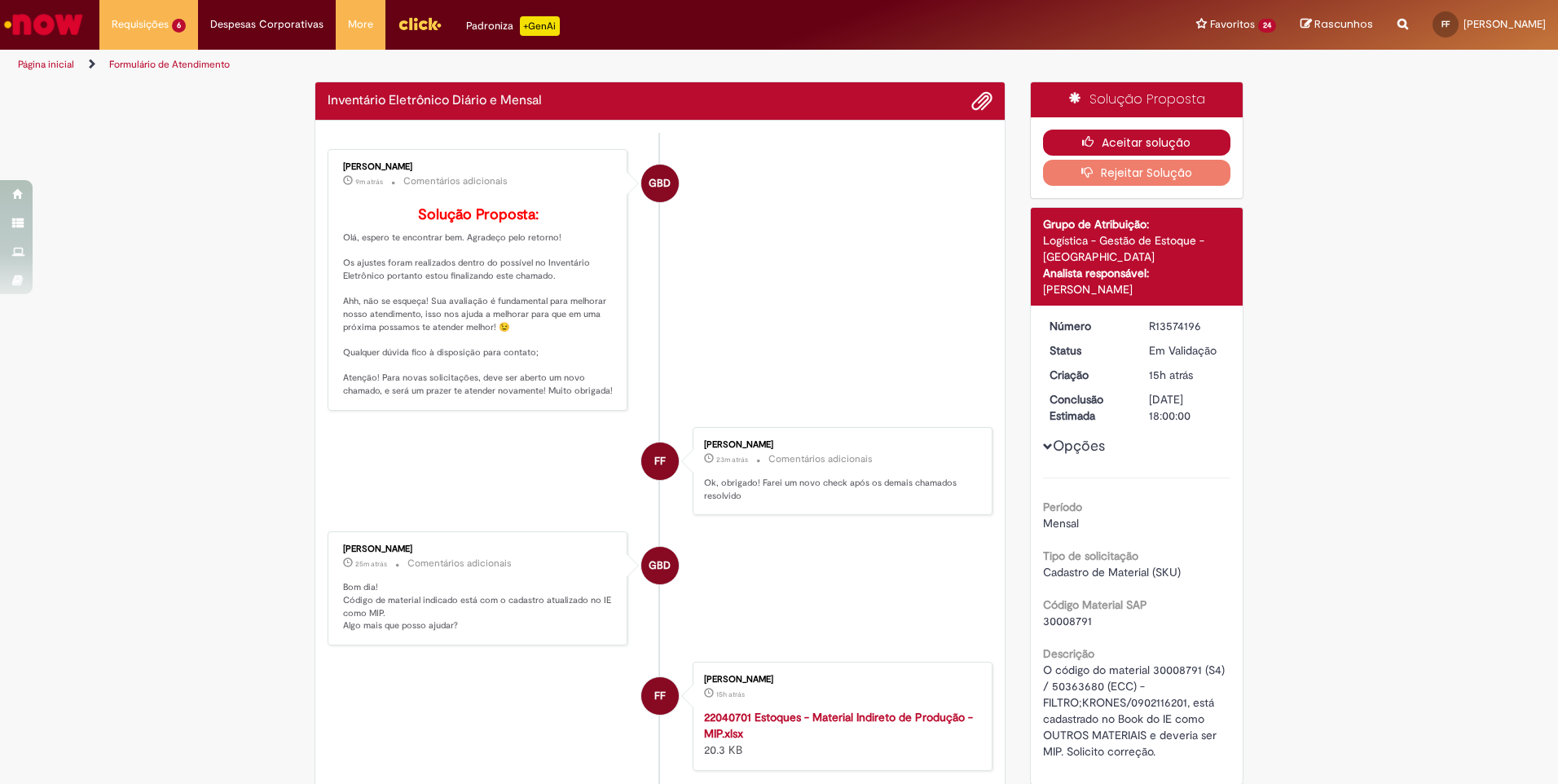
click at [1130, 137] on button "Aceitar solução" at bounding box center [1136, 142] width 188 height 26
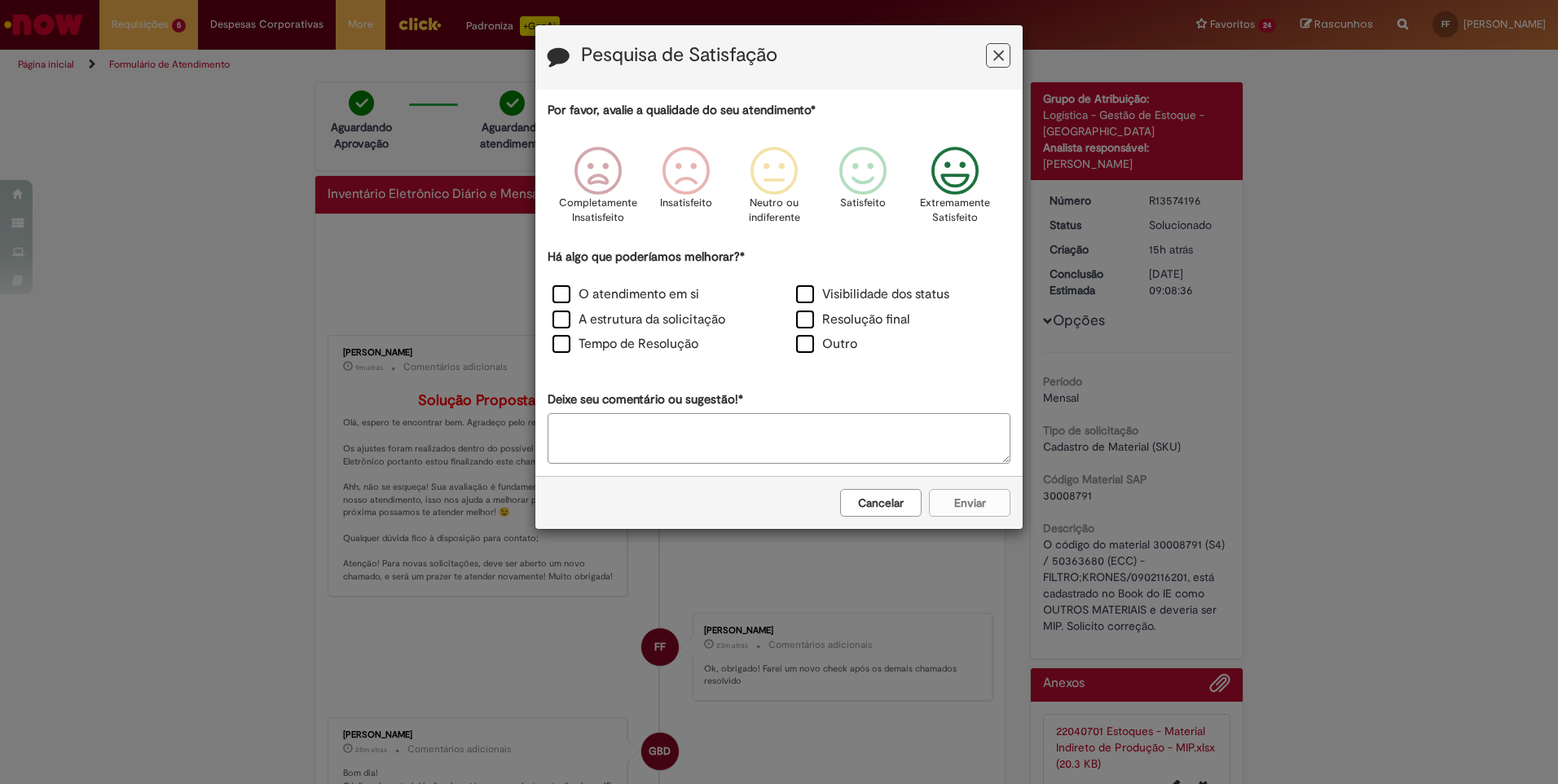
click at [947, 173] on icon "Feedback" at bounding box center [955, 171] width 61 height 49
click at [565, 294] on label "O atendimento em si" at bounding box center [625, 294] width 147 height 19
click at [559, 328] on label "A estrutura da solicitação" at bounding box center [638, 320] width 172 height 19
click at [563, 349] on label "Tempo de Resolução" at bounding box center [625, 344] width 146 height 19
click at [808, 294] on label "Visibilidade dos status" at bounding box center [873, 294] width 154 height 19
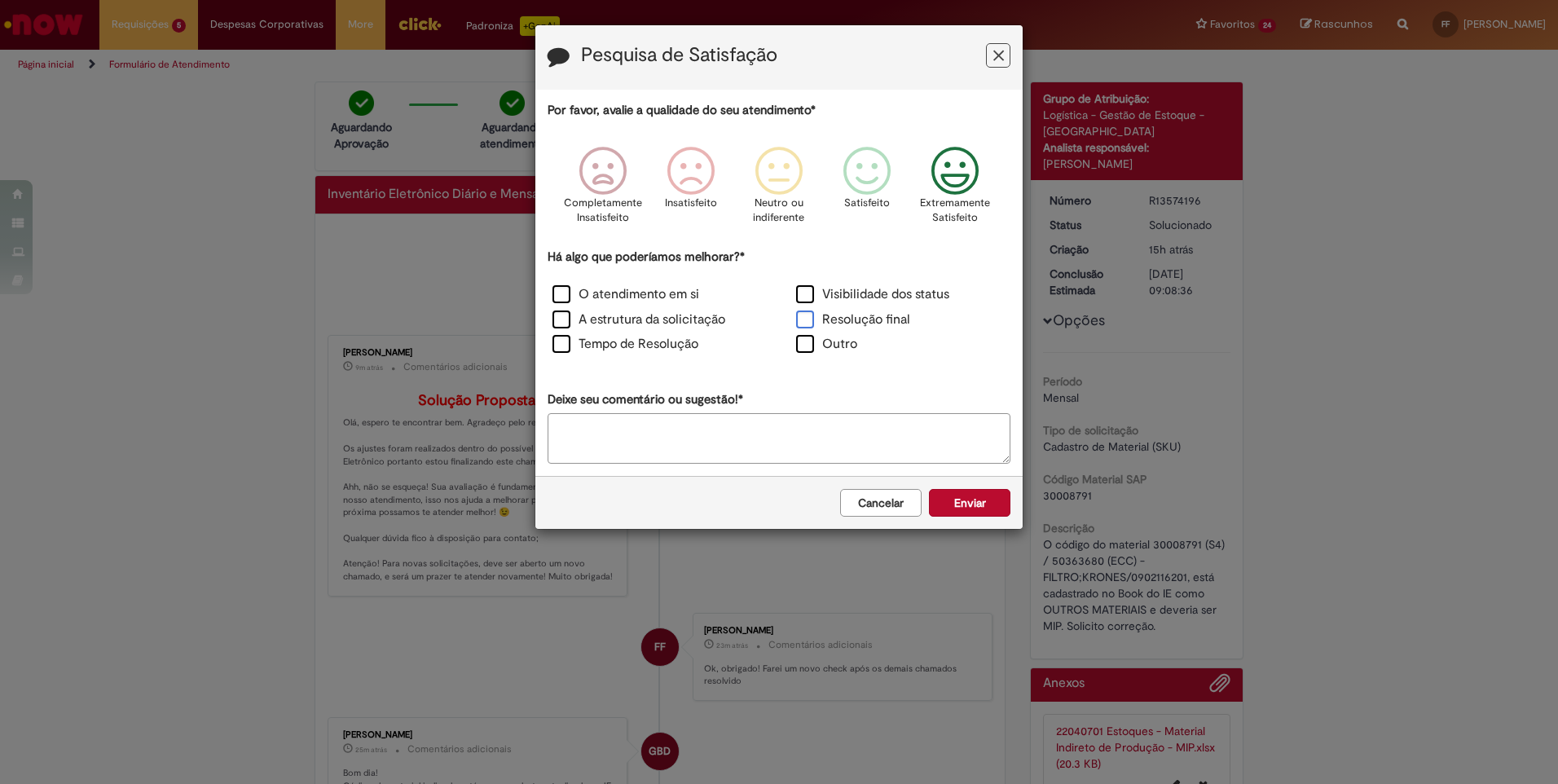
click at [809, 320] on label "Resolução final" at bounding box center [853, 320] width 114 height 19
click at [961, 504] on button "Enviar" at bounding box center [969, 503] width 82 height 27
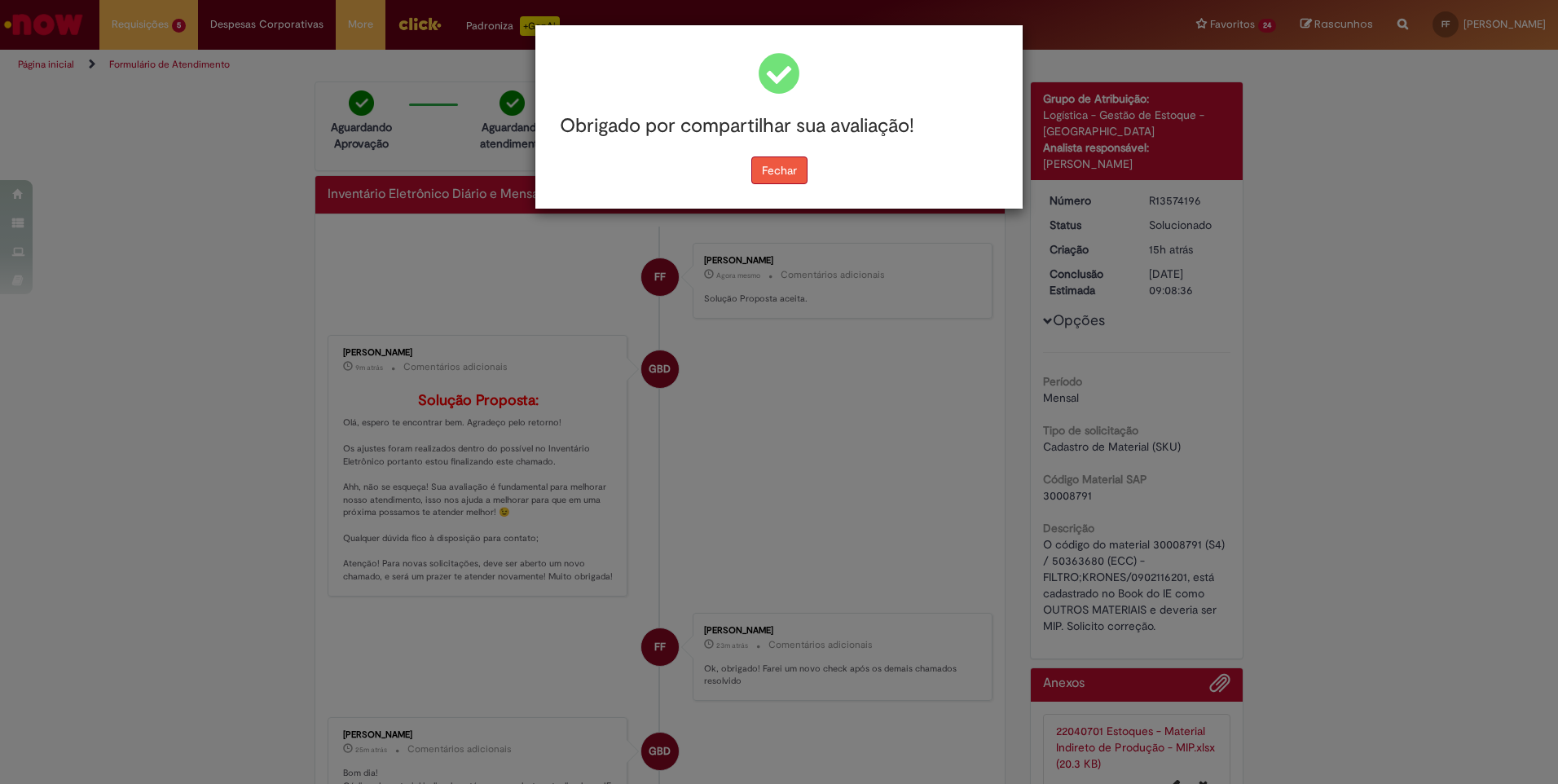
click at [772, 168] on button "Fechar" at bounding box center [780, 170] width 57 height 27
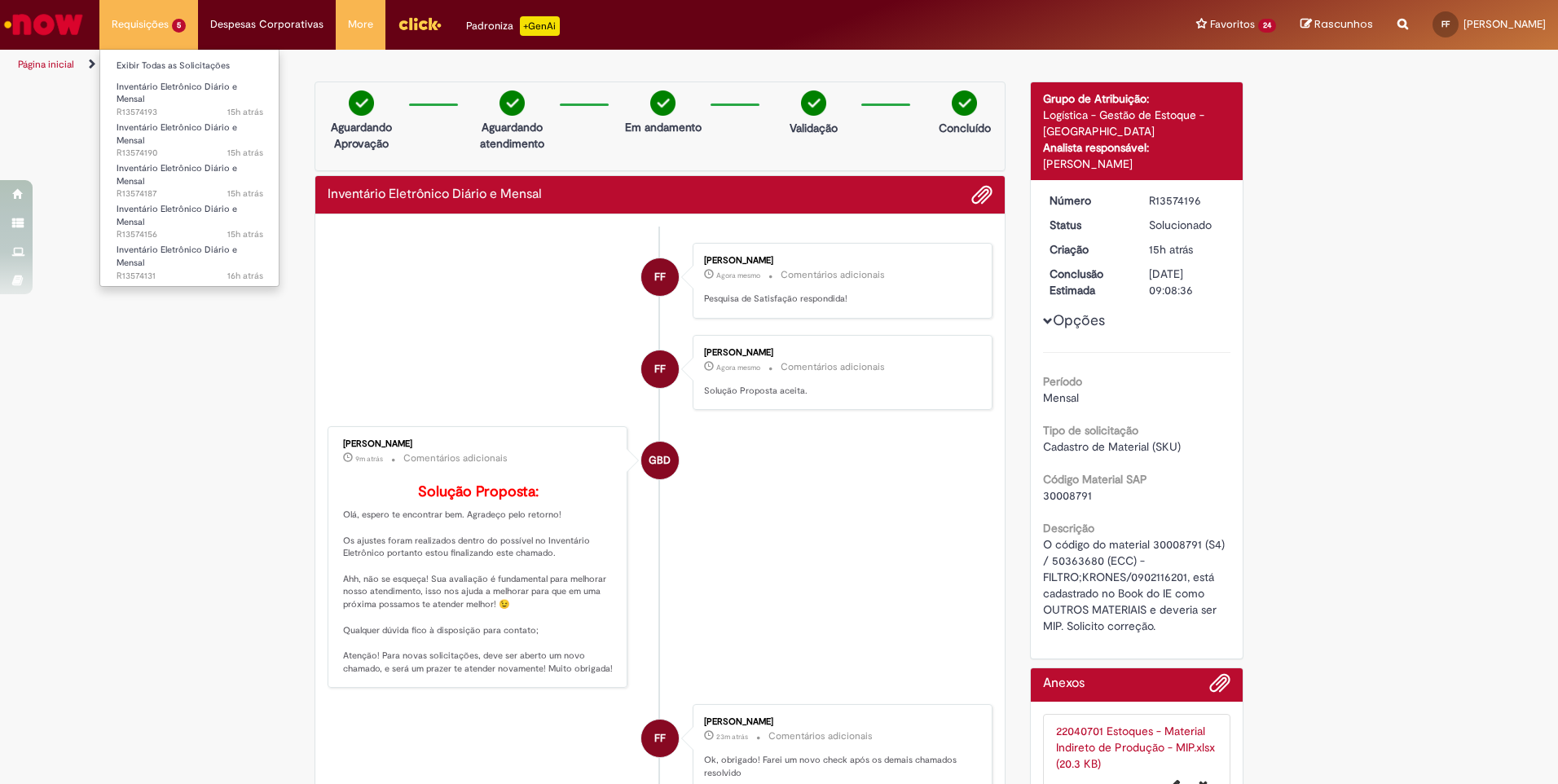
click at [125, 25] on li "Requisições 5 Exibir Todas as Solicitações Inventário Eletrônico Diário e Mensa…" at bounding box center [148, 24] width 99 height 49
click at [141, 91] on span "Inventário Eletrônico Diário e Mensal" at bounding box center [177, 93] width 121 height 25
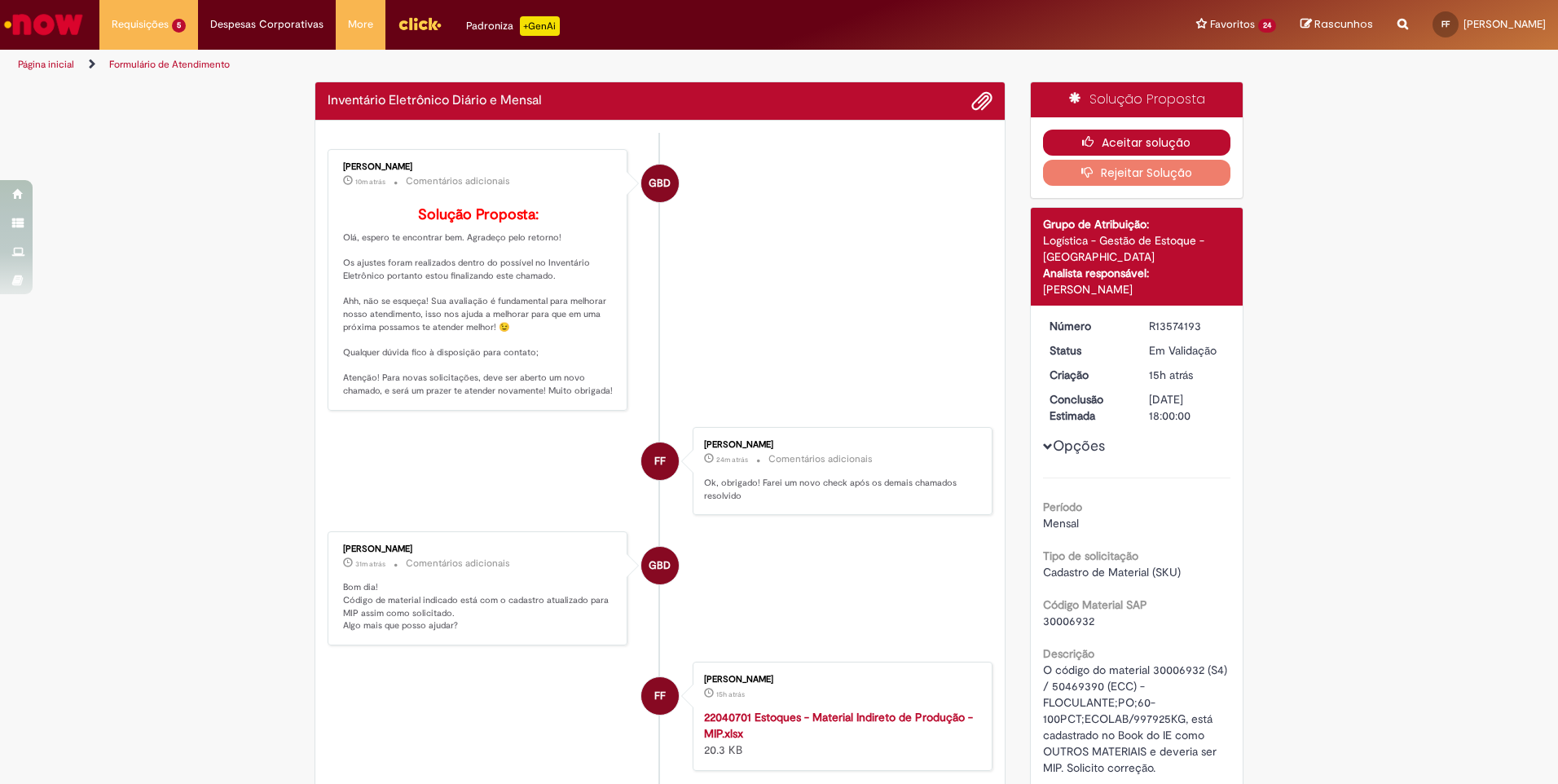
click at [1173, 132] on button "Aceitar solução" at bounding box center [1136, 142] width 188 height 26
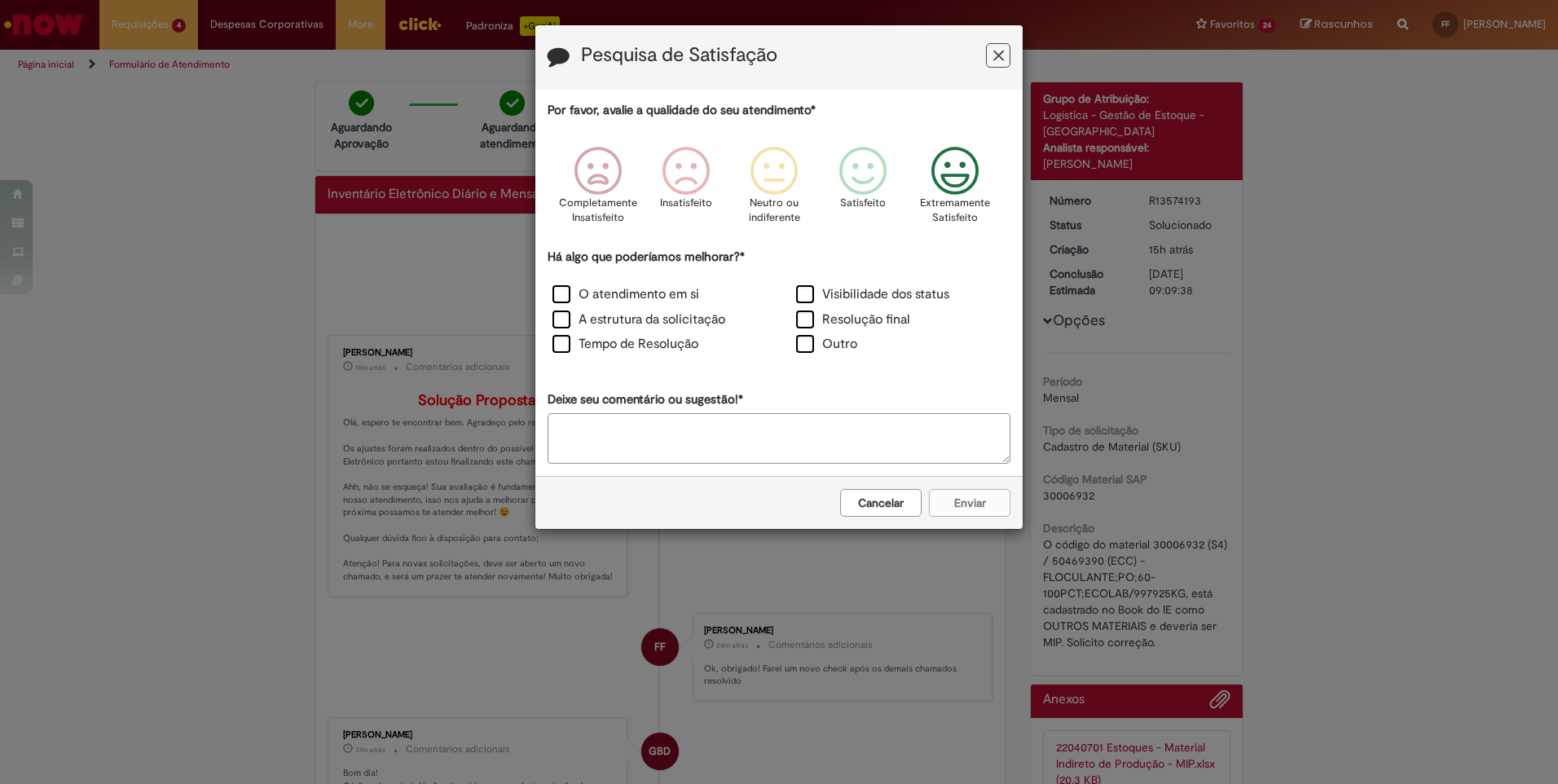
click at [971, 177] on icon "Feedback" at bounding box center [955, 171] width 61 height 49
click at [565, 292] on label "O atendimento em si" at bounding box center [625, 294] width 147 height 19
click at [571, 322] on label "A estrutura da solicitação" at bounding box center [638, 320] width 172 height 19
drag, startPoint x: 560, startPoint y: 346, endPoint x: 576, endPoint y: 347, distance: 16.0
click at [561, 347] on label "Tempo de Resolução" at bounding box center [625, 344] width 146 height 19
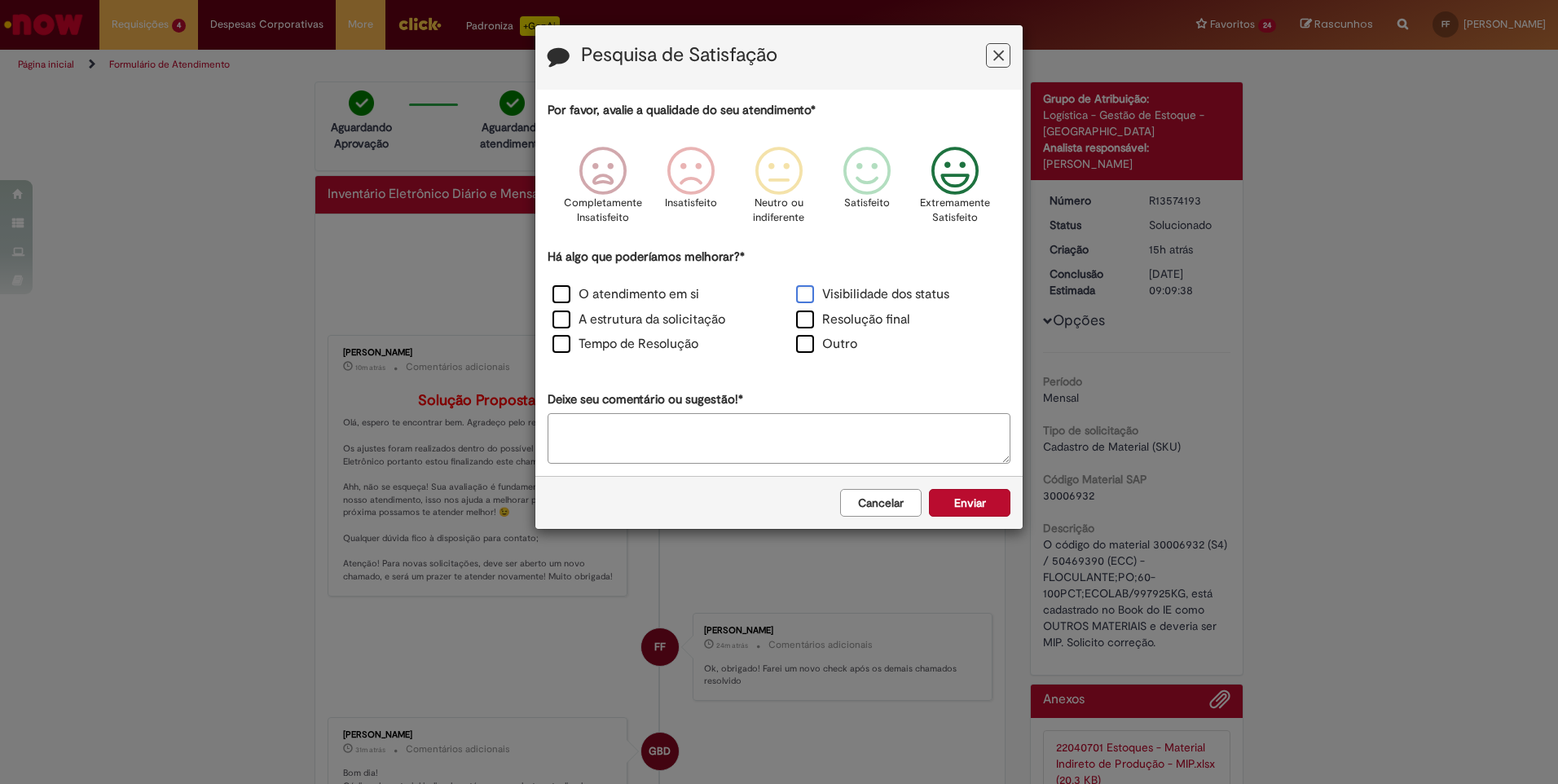
click at [819, 298] on label "Visibilidade dos status" at bounding box center [873, 294] width 154 height 19
click at [812, 323] on label "Resolução final" at bounding box center [853, 320] width 114 height 19
click at [971, 507] on button "Enviar" at bounding box center [969, 503] width 82 height 27
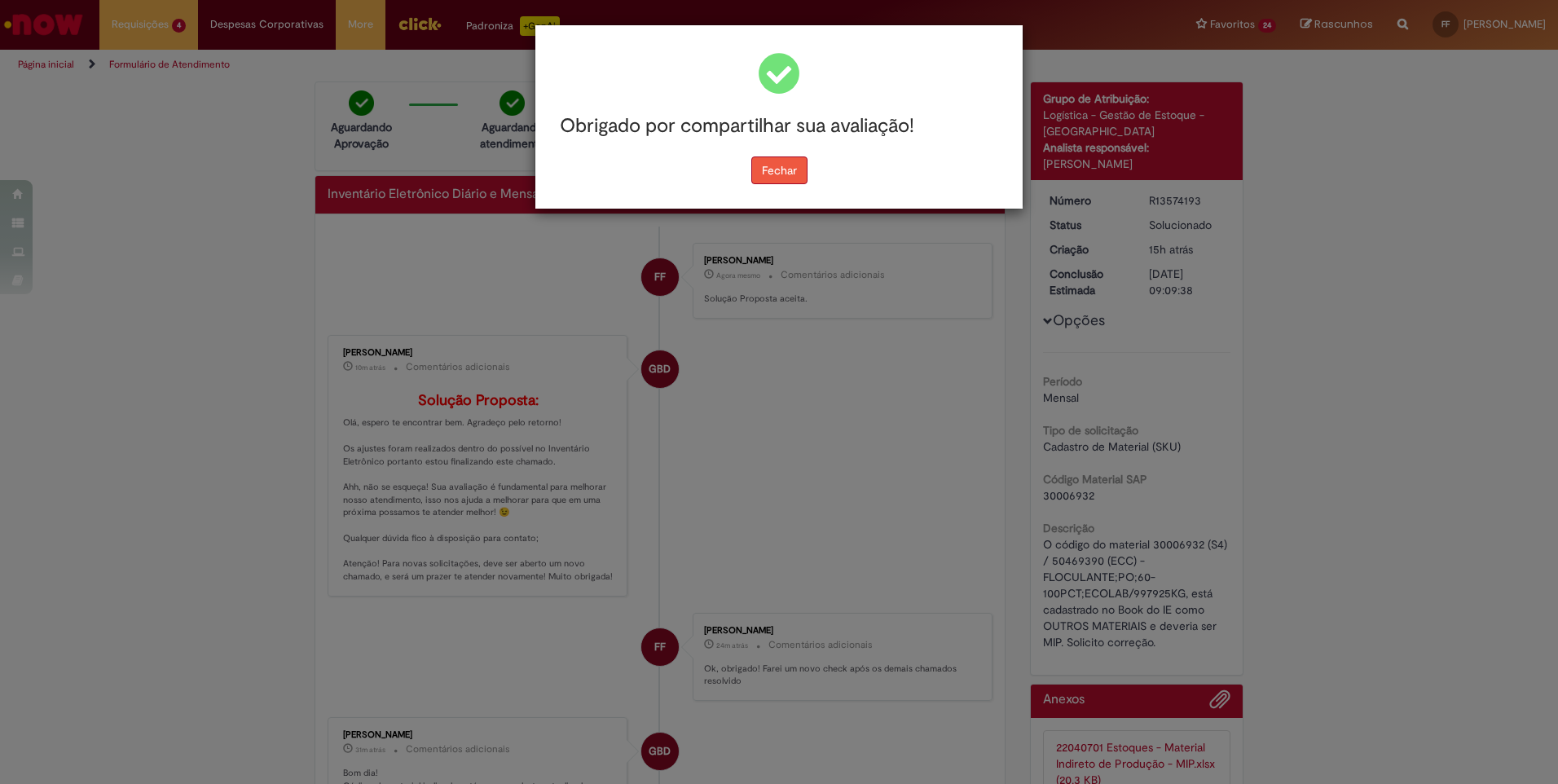
click at [759, 170] on button "Fechar" at bounding box center [780, 170] width 57 height 27
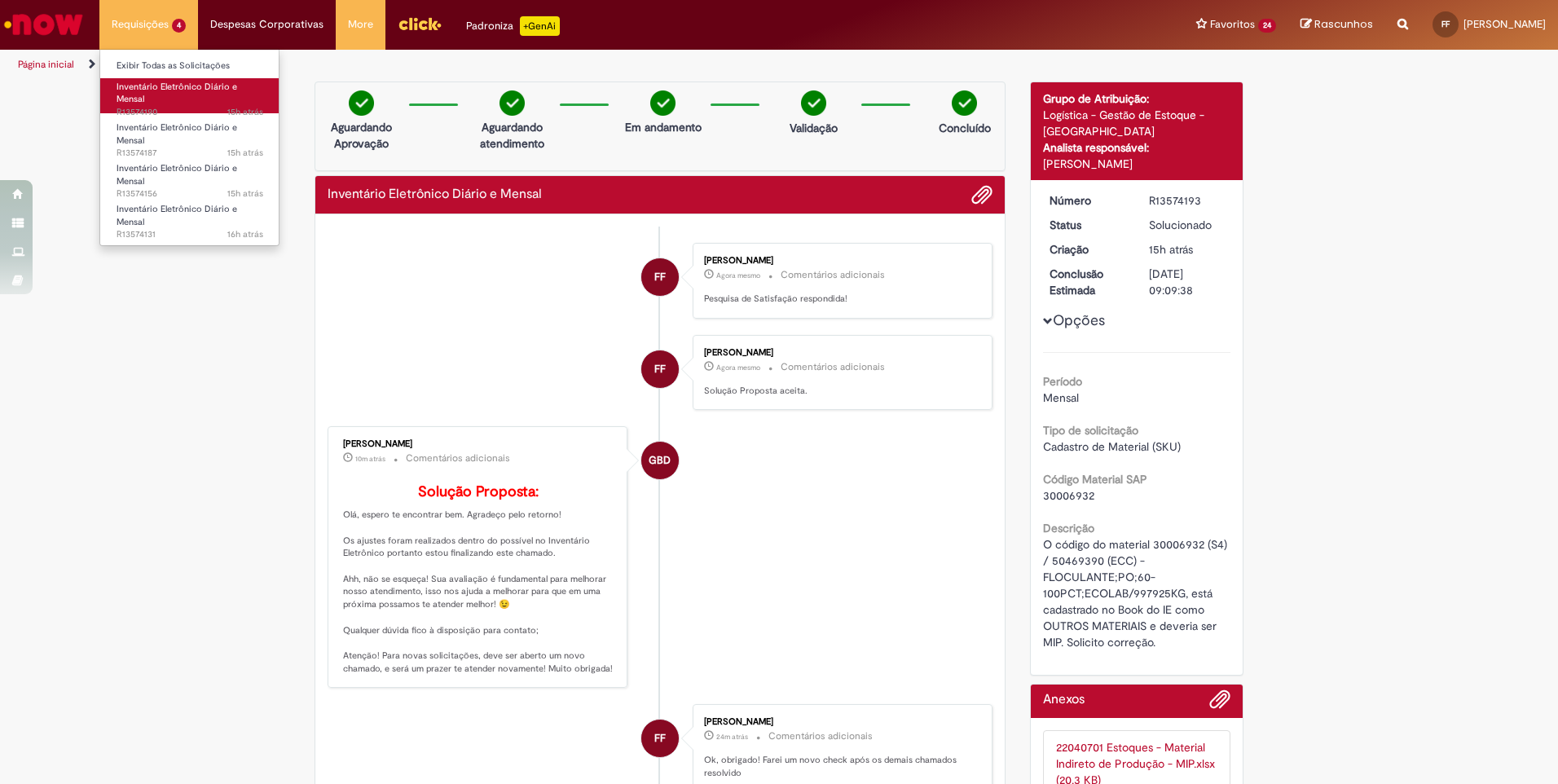
click at [142, 87] on span "Inventário Eletrônico Diário e Mensal" at bounding box center [177, 93] width 121 height 25
click at [124, 90] on span "Inventário Eletrônico Diário e Mensal" at bounding box center [177, 93] width 121 height 25
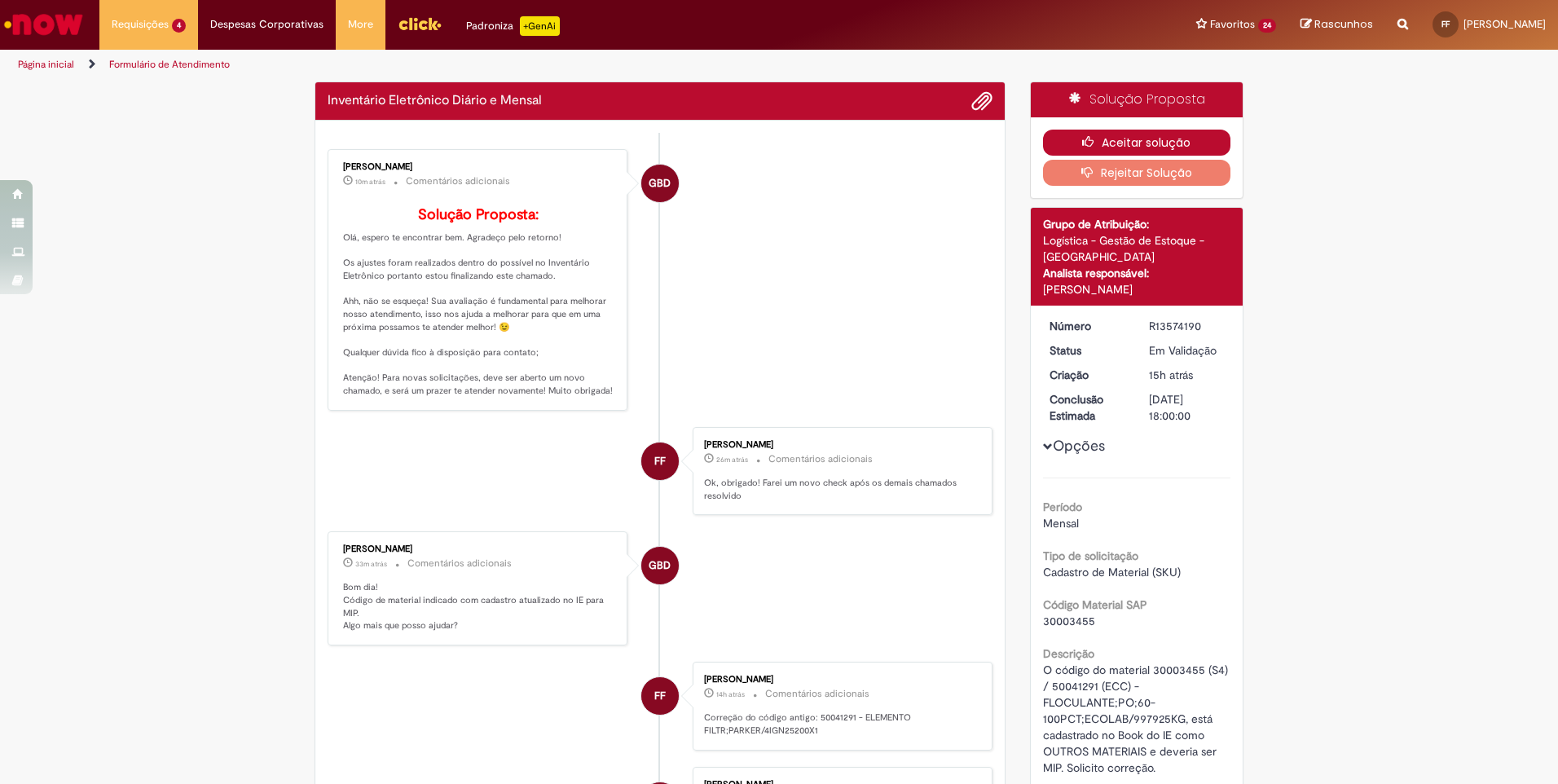
click at [1104, 144] on button "Aceitar solução" at bounding box center [1136, 142] width 188 height 26
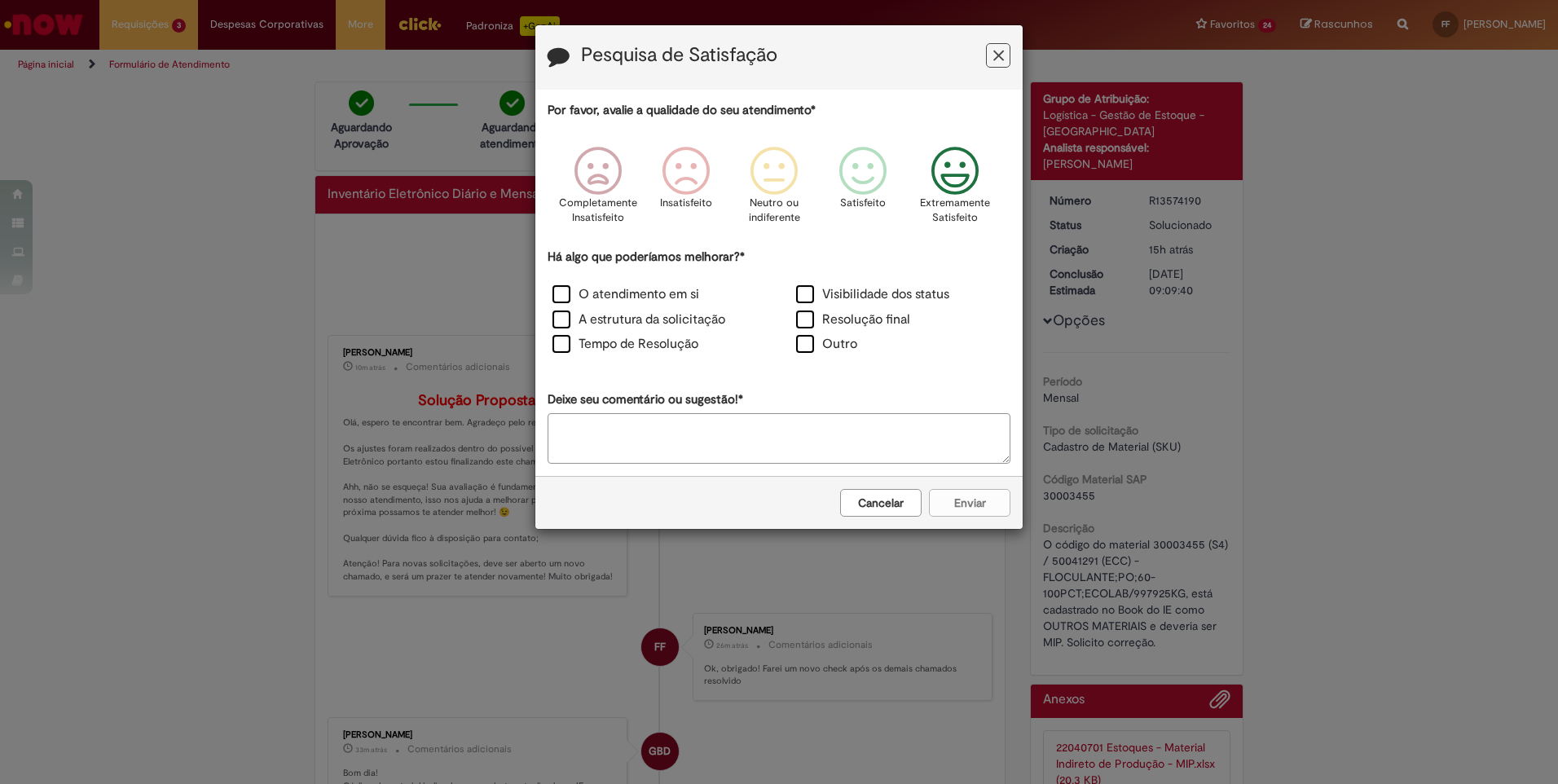
click at [951, 182] on icon "Feedback" at bounding box center [955, 171] width 61 height 49
click at [565, 292] on label "O atendimento em si" at bounding box center [625, 294] width 147 height 19
click at [565, 313] on label "A estrutura da solicitação" at bounding box center [638, 320] width 172 height 19
click at [559, 346] on label "Tempo de Resolução" at bounding box center [625, 344] width 146 height 19
click at [800, 292] on label "Visibilidade dos status" at bounding box center [873, 294] width 154 height 19
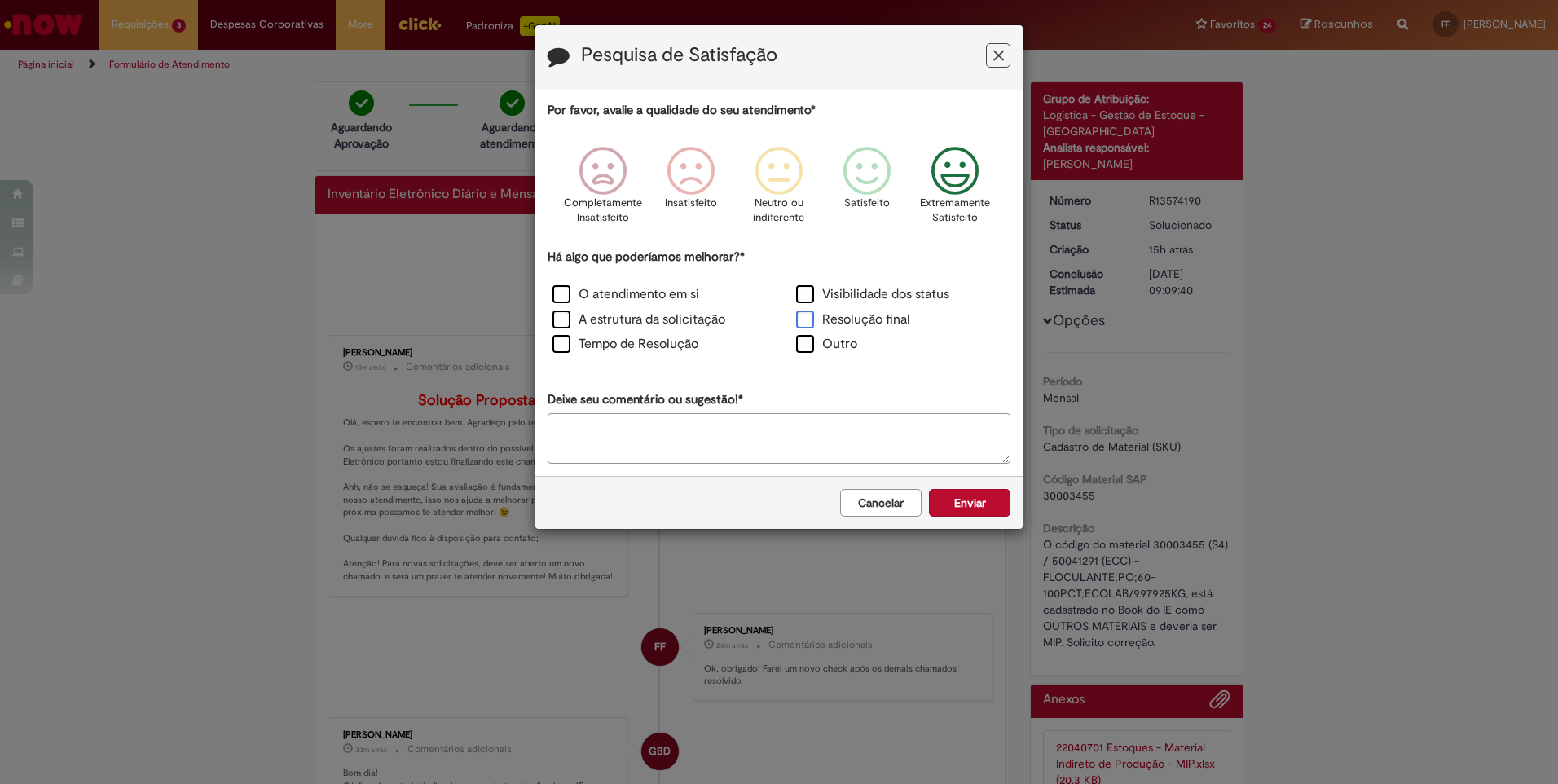
click at [807, 318] on label "Resolução final" at bounding box center [853, 320] width 114 height 19
click at [974, 509] on button "Enviar" at bounding box center [969, 503] width 82 height 27
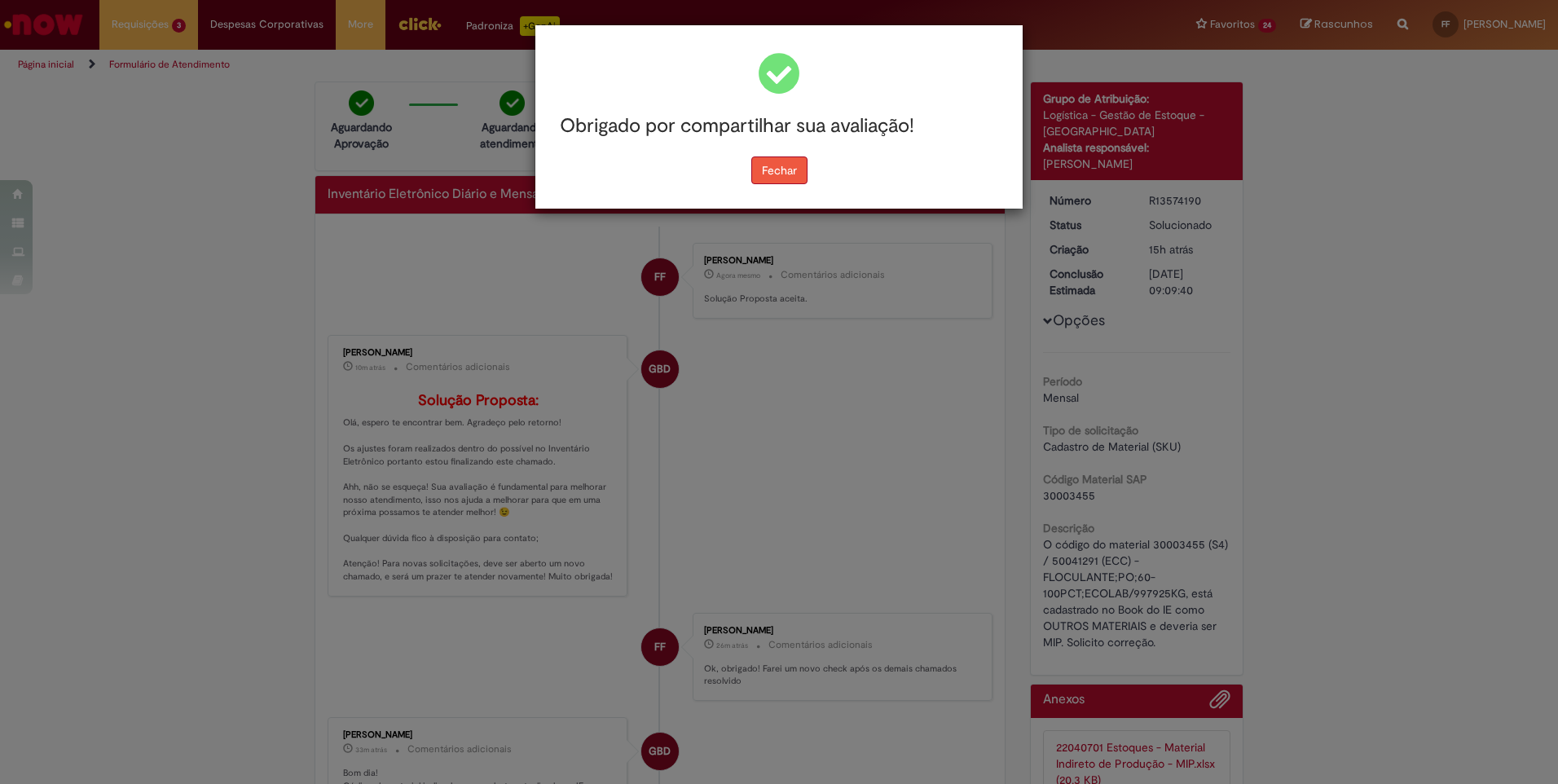
click at [782, 171] on button "Fechar" at bounding box center [780, 170] width 57 height 27
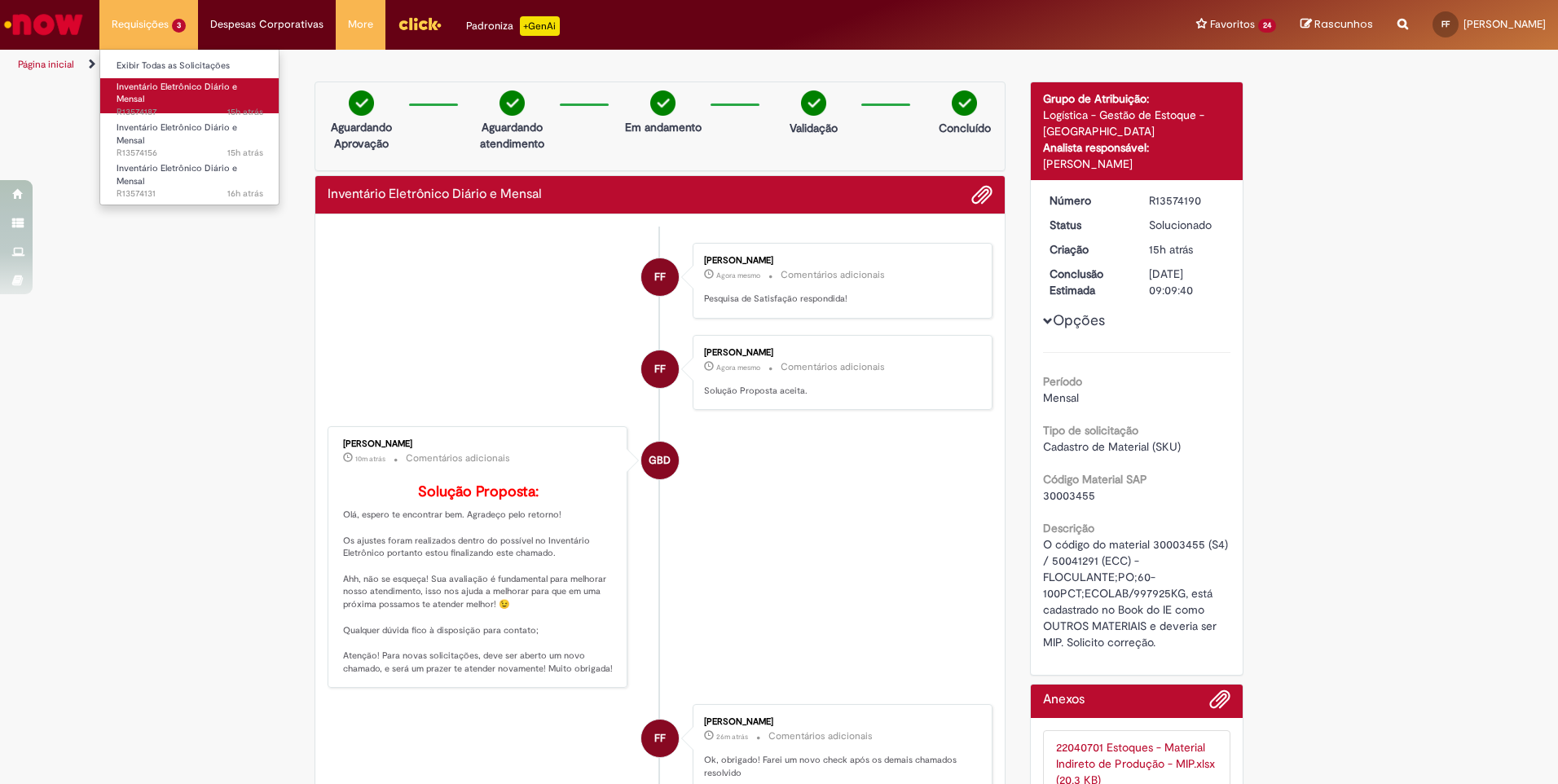
click at [150, 98] on link "Inventário Eletrônico Diário e Mensal 15h atrás 15 horas atrás R13574187" at bounding box center [190, 95] width 179 height 35
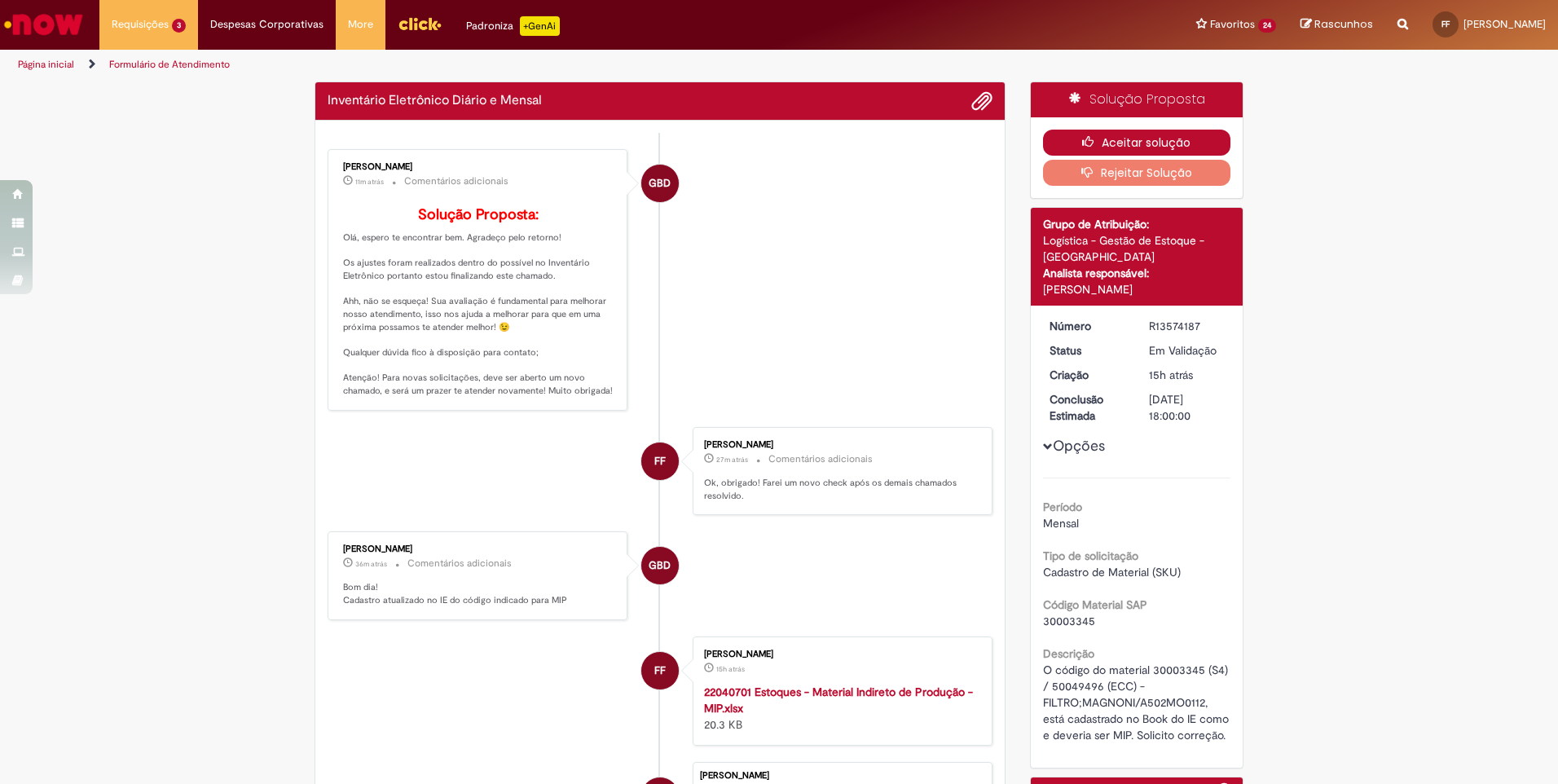
click at [1090, 135] on button "Aceitar solução" at bounding box center [1136, 142] width 188 height 26
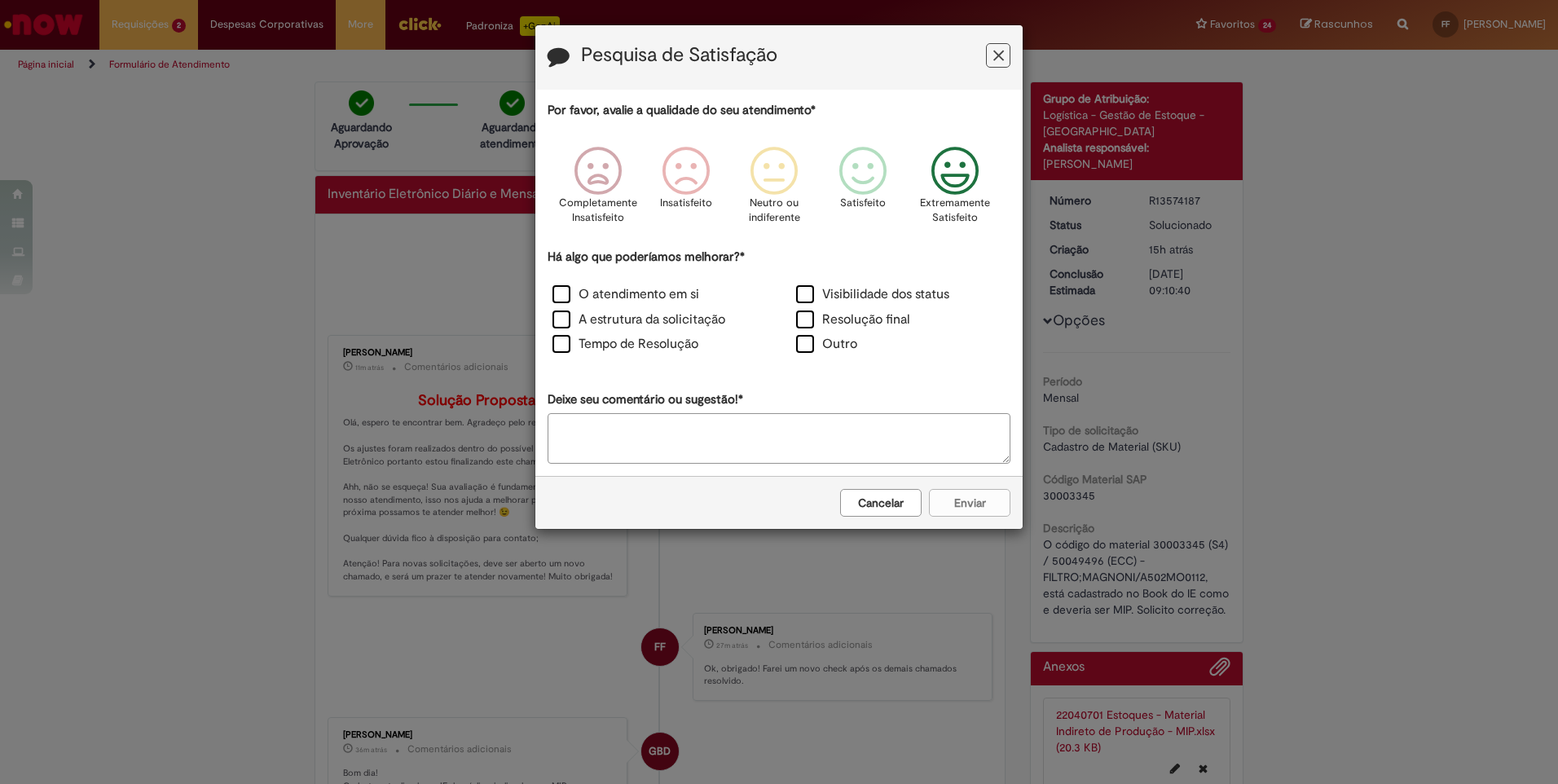
click at [955, 174] on icon "Feedback" at bounding box center [955, 171] width 61 height 49
click at [577, 292] on label "O atendimento em si" at bounding box center [625, 294] width 147 height 19
click at [571, 320] on label "A estrutura da solicitação" at bounding box center [638, 320] width 172 height 19
click at [557, 345] on label "Tempo de Resolução" at bounding box center [625, 344] width 146 height 19
click at [805, 292] on label "Visibilidade dos status" at bounding box center [873, 294] width 154 height 19
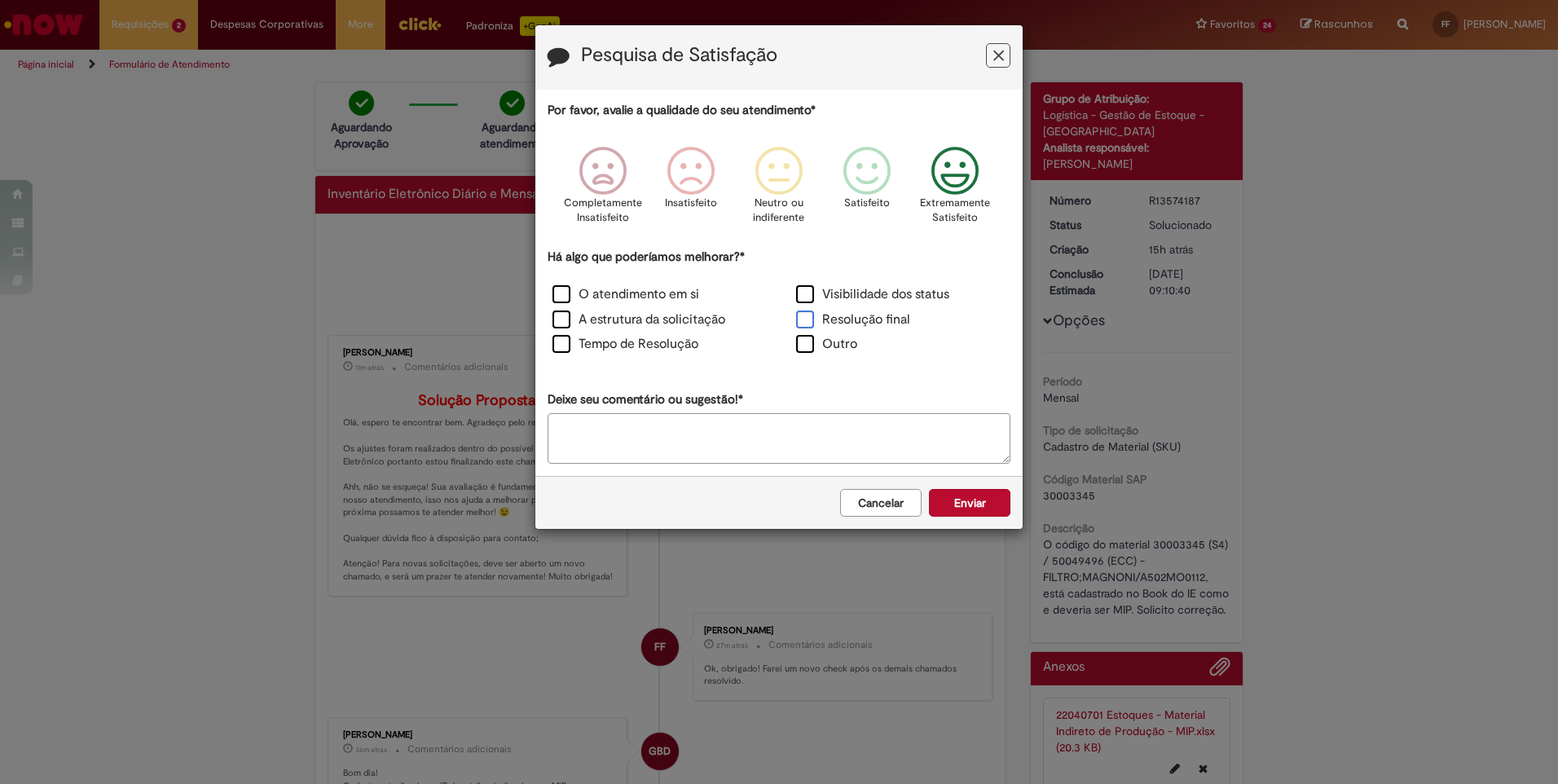
click at [807, 321] on label "Resolução final" at bounding box center [853, 320] width 114 height 19
click at [975, 511] on button "Enviar" at bounding box center [969, 503] width 82 height 27
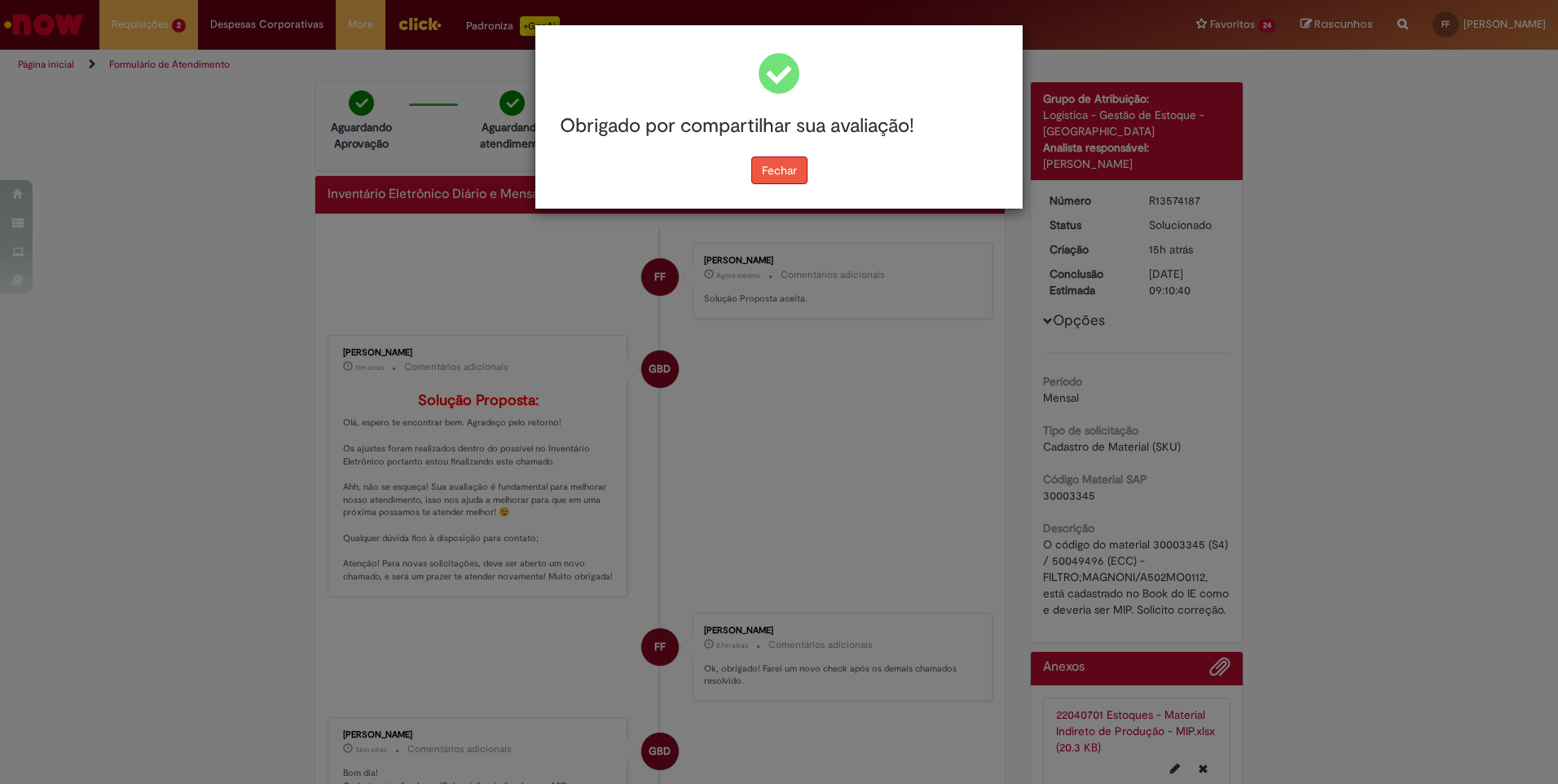
click at [764, 172] on button "Fechar" at bounding box center [780, 170] width 57 height 27
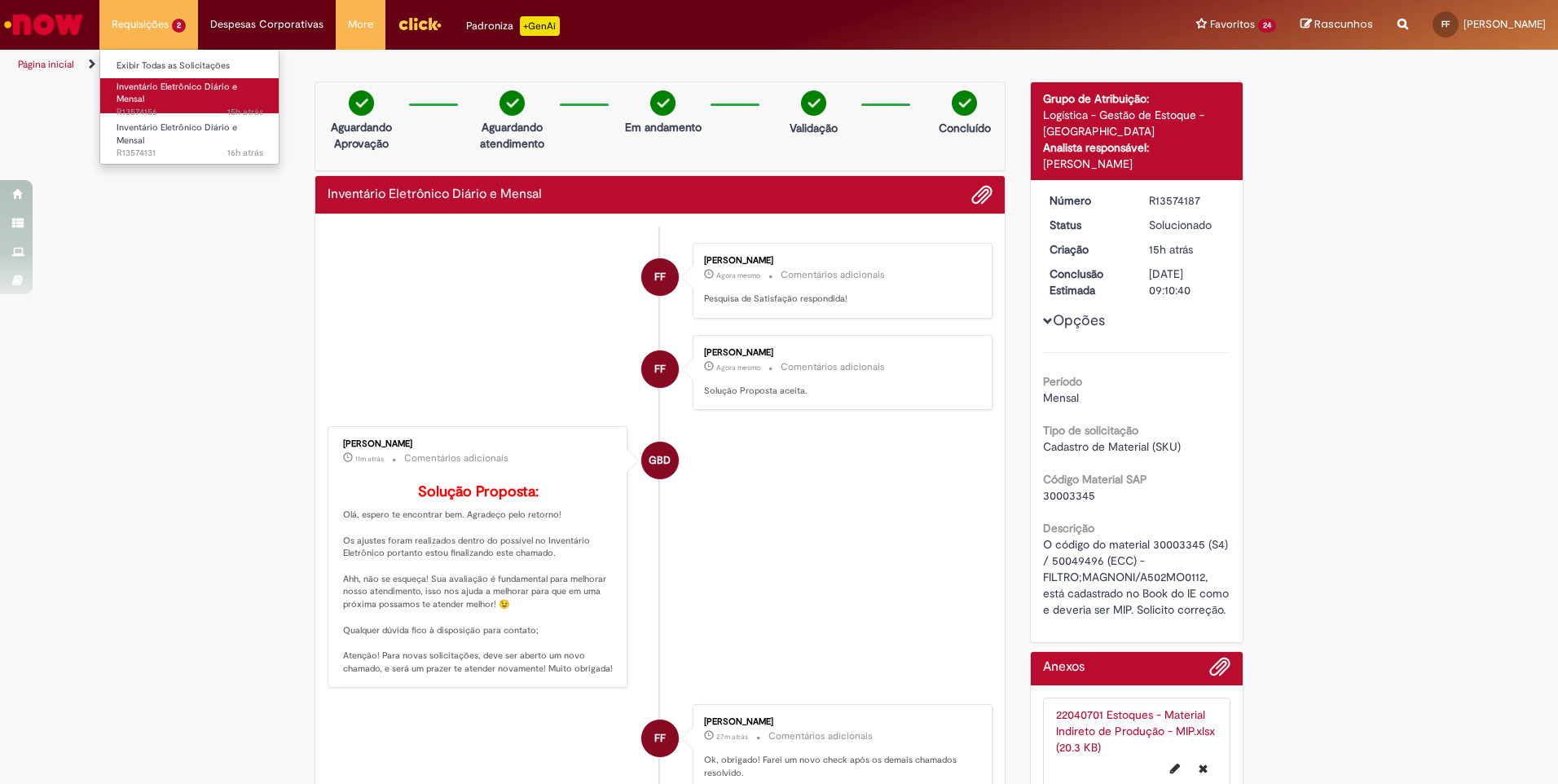
click at [144, 95] on span "Inventário Eletrônico Diário e Mensal" at bounding box center [177, 93] width 121 height 25
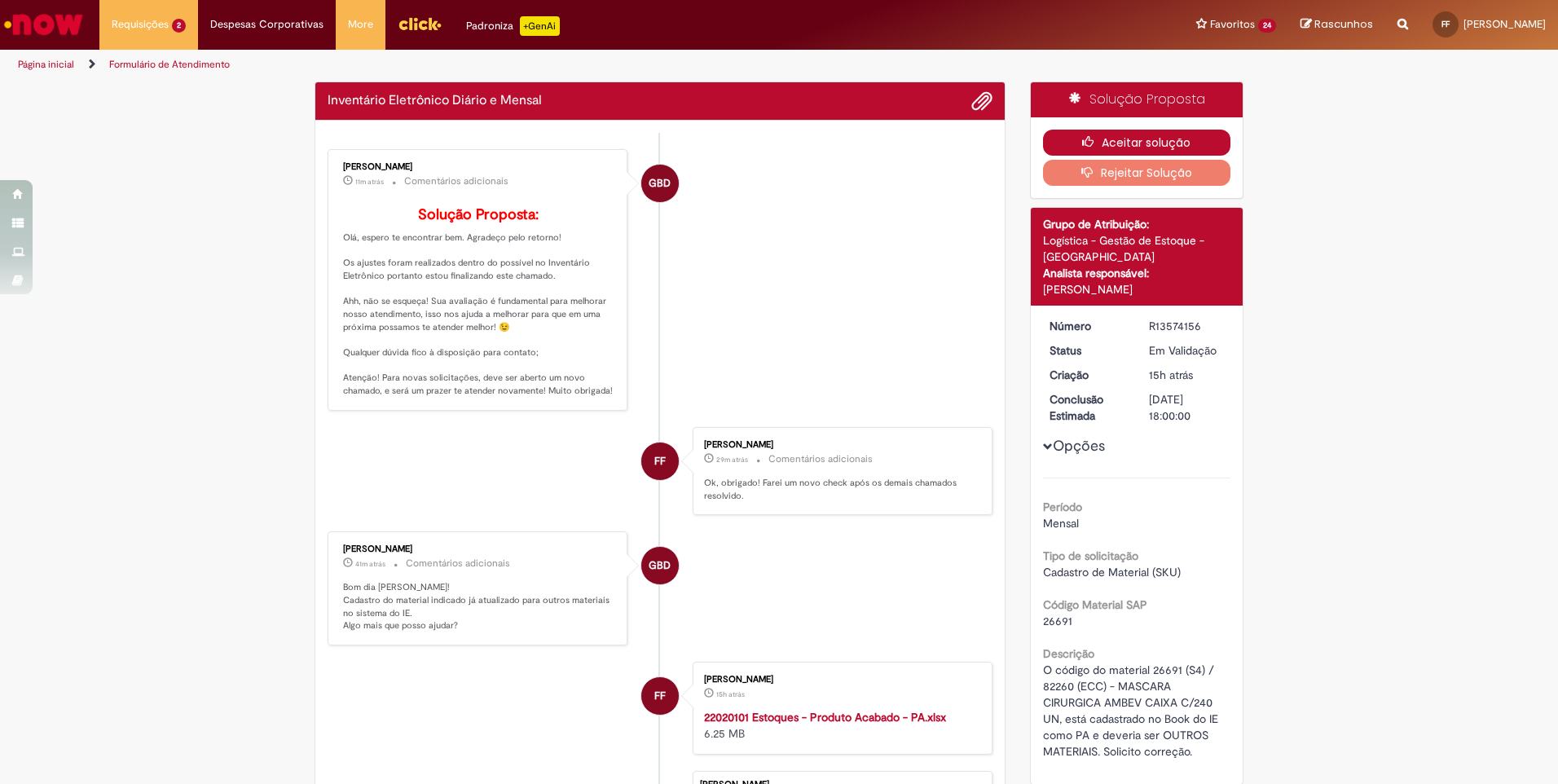
click at [1117, 138] on button "Aceitar solução" at bounding box center [1136, 142] width 188 height 26
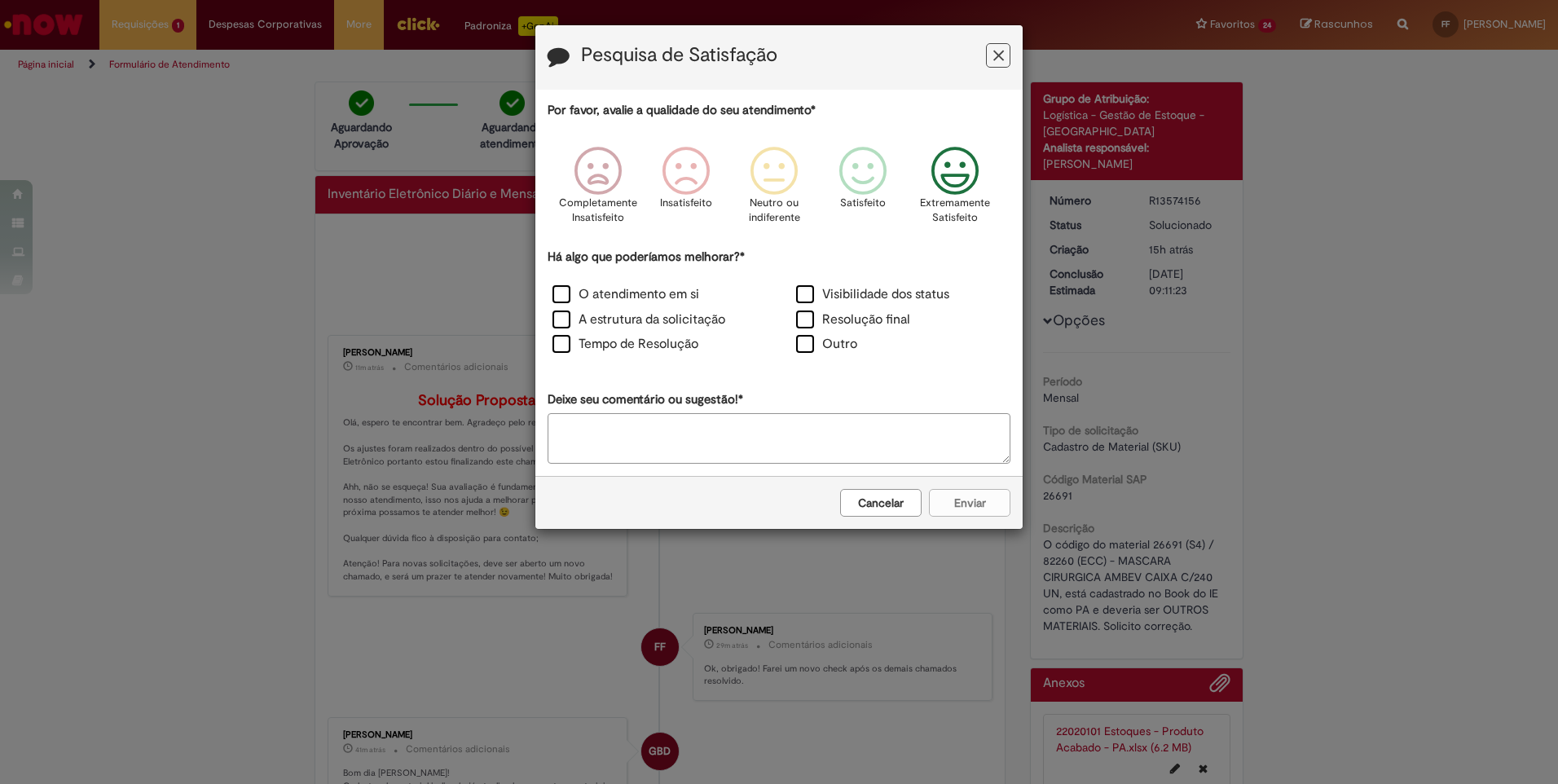
click at [956, 178] on icon "Feedback" at bounding box center [955, 171] width 61 height 49
click at [568, 298] on label "O atendimento em si" at bounding box center [625, 294] width 147 height 19
click at [563, 323] on label "A estrutura da solicitação" at bounding box center [638, 320] width 172 height 19
click at [559, 347] on label "Tempo de Resolução" at bounding box center [625, 344] width 146 height 19
click at [804, 292] on label "Visibilidade dos status" at bounding box center [873, 294] width 154 height 19
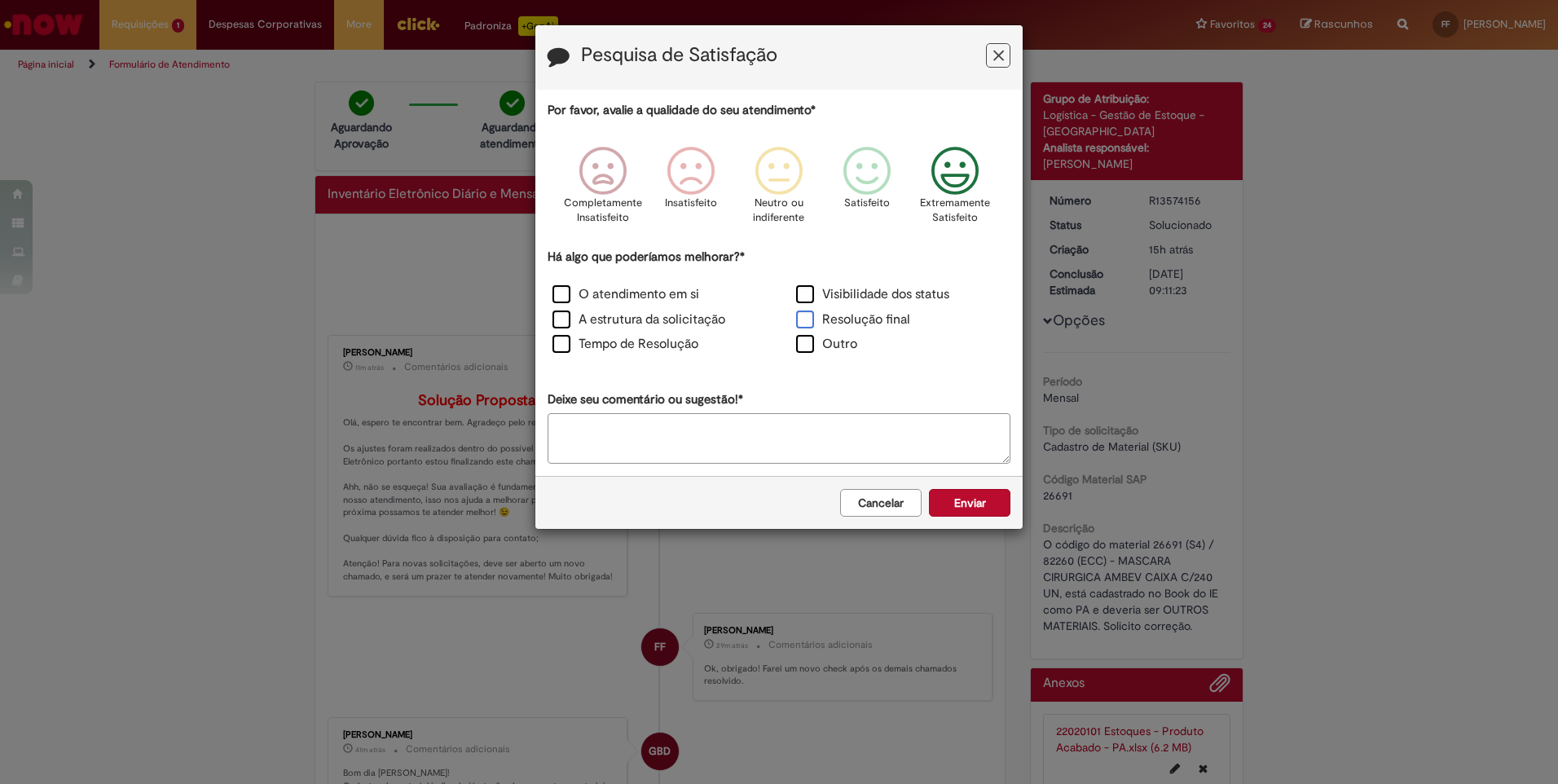
click at [807, 317] on label "Resolução final" at bounding box center [853, 320] width 114 height 19
click at [989, 517] on div "Cancelar Enviar" at bounding box center [779, 503] width 487 height 53
click at [978, 509] on button "Enviar" at bounding box center [969, 503] width 82 height 27
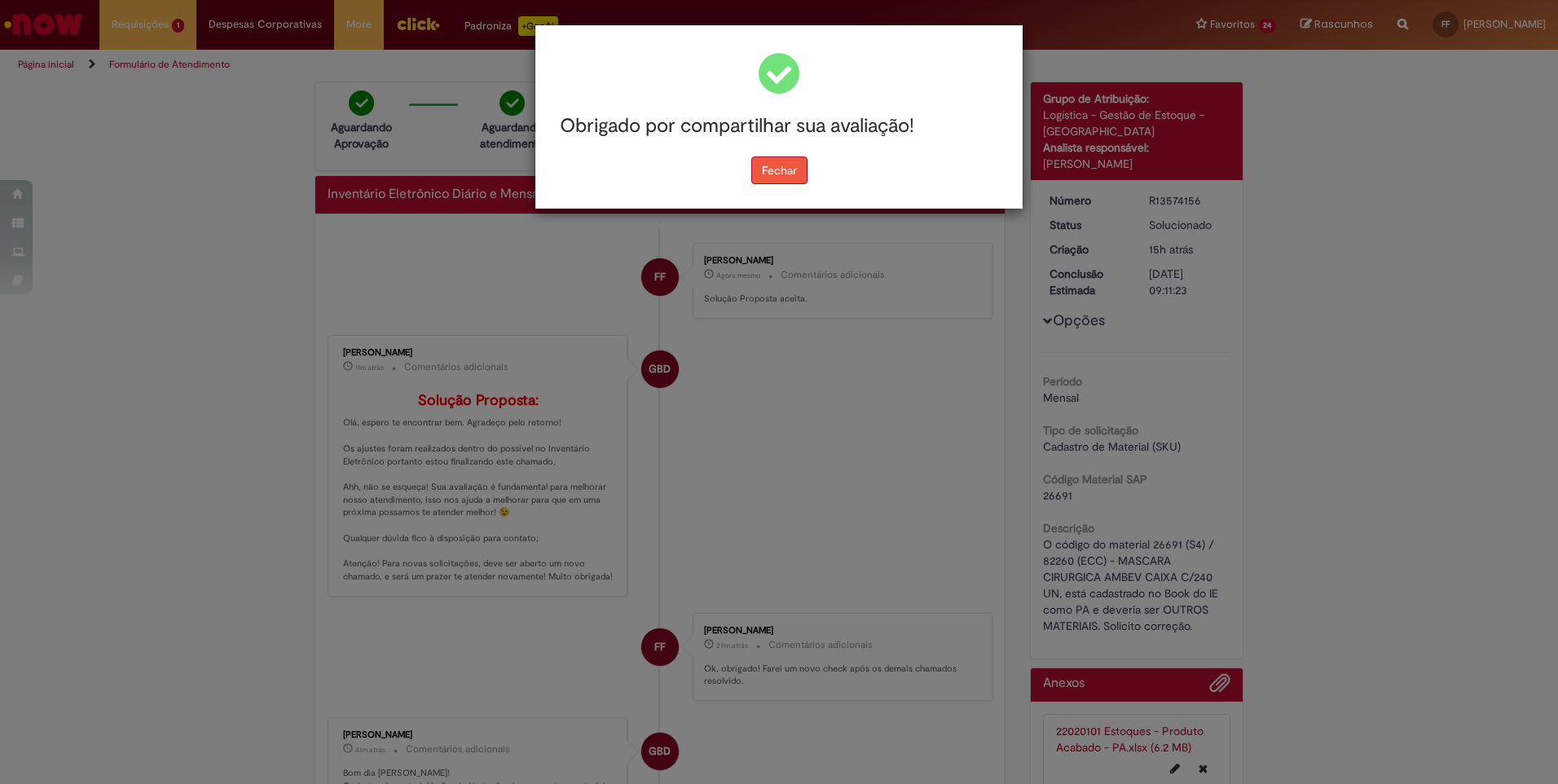
click at [770, 173] on button "Fechar" at bounding box center [780, 170] width 57 height 27
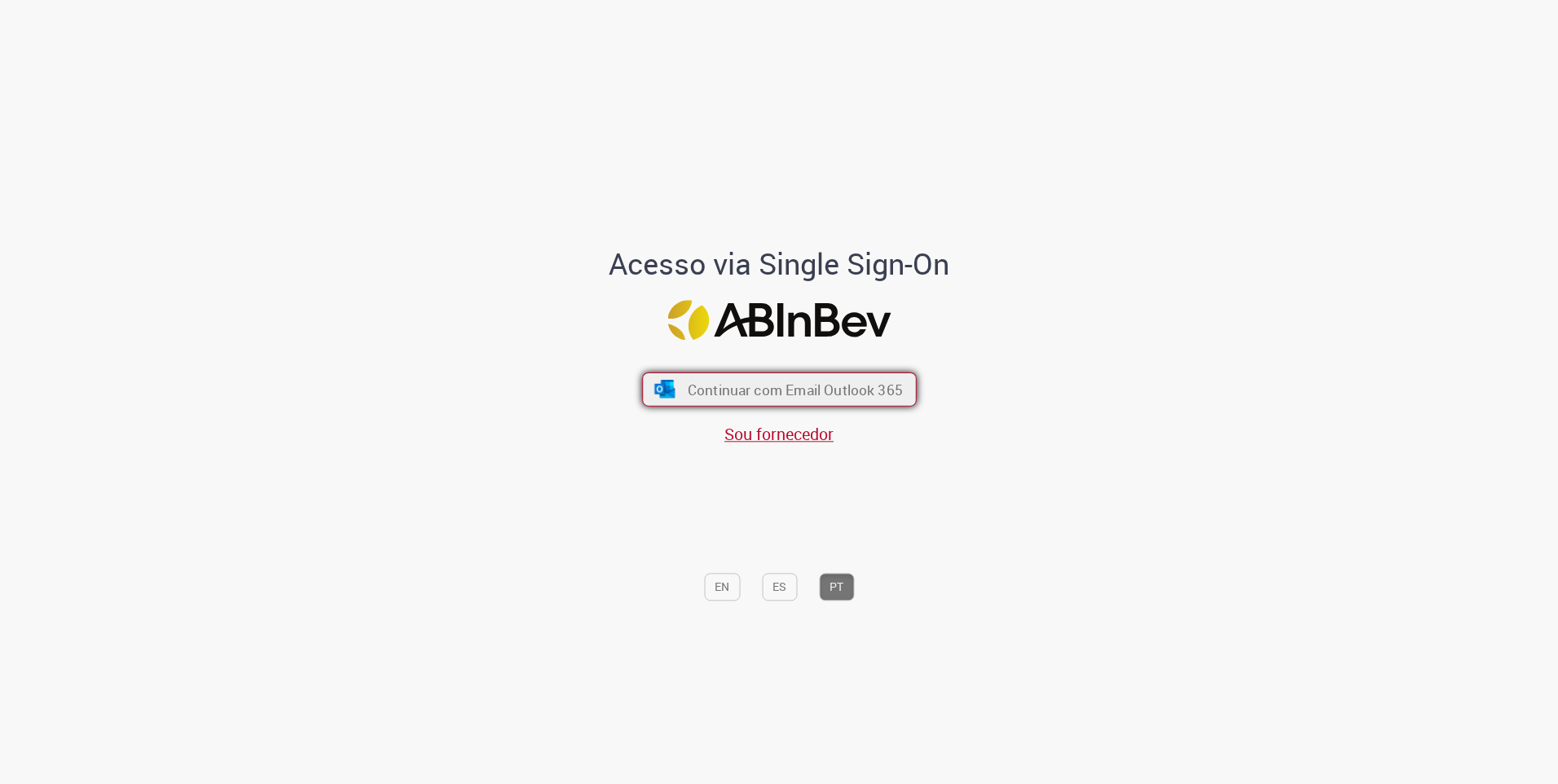
click at [810, 380] on span "Continuar com Email Outlook 365" at bounding box center [794, 389] width 215 height 19
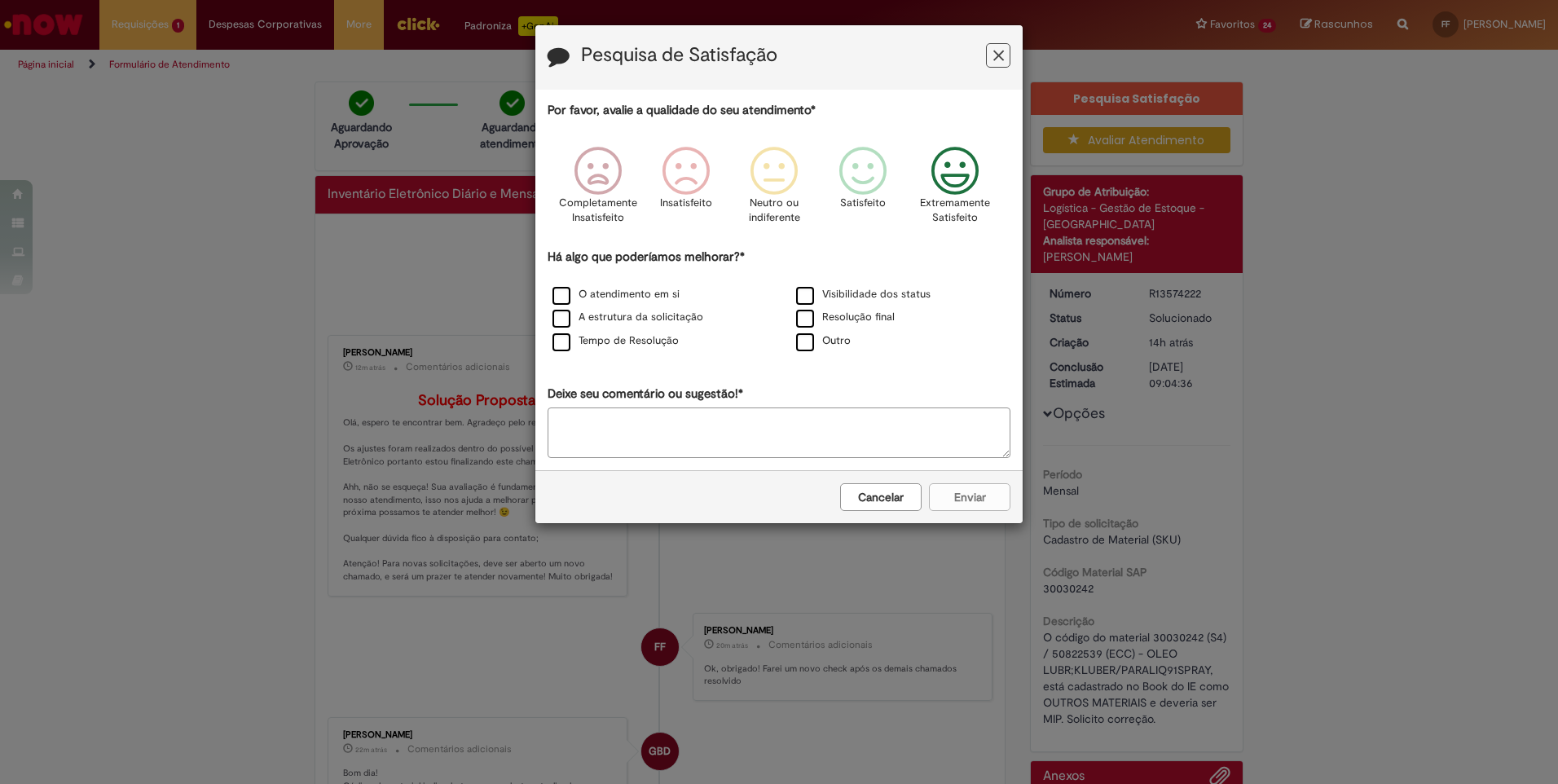
click at [962, 172] on icon "Feedback" at bounding box center [955, 171] width 61 height 49
click at [560, 297] on label "O atendimento em si" at bounding box center [616, 294] width 127 height 15
click at [564, 317] on label "A estrutura da solicitação" at bounding box center [628, 317] width 151 height 15
click at [565, 340] on label "Tempo de Resolução" at bounding box center [615, 341] width 126 height 15
drag, startPoint x: 802, startPoint y: 292, endPoint x: 808, endPoint y: 307, distance: 16.2
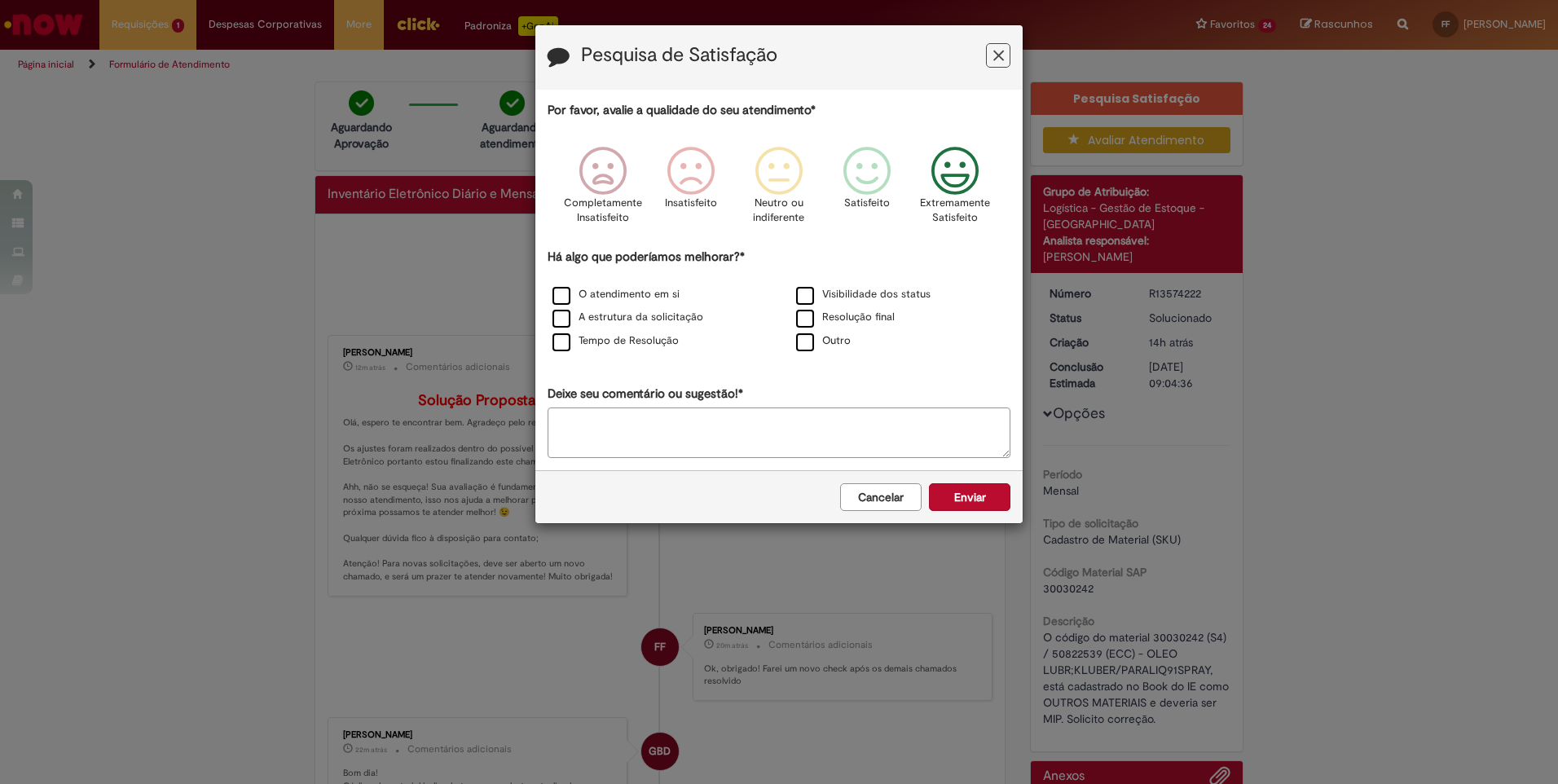
click at [801, 293] on label "Visibilidade dos status" at bounding box center [863, 294] width 135 height 15
click at [808, 317] on label "Resolução final" at bounding box center [845, 317] width 99 height 15
click at [971, 498] on button "Enviar" at bounding box center [969, 497] width 82 height 27
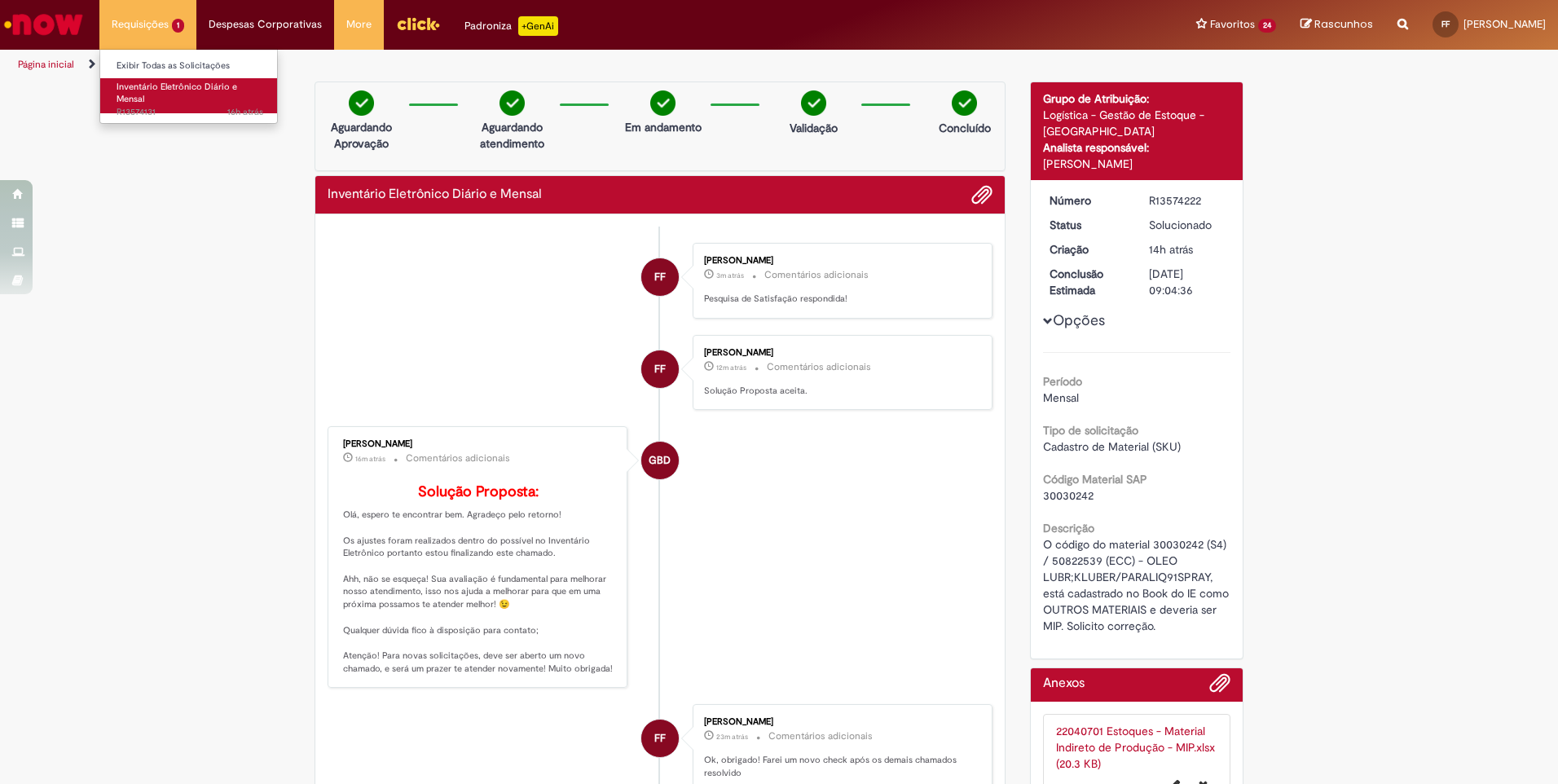
click at [133, 89] on span "Inventário Eletrônico Diário e Mensal" at bounding box center [177, 93] width 121 height 25
